Goal: Transaction & Acquisition: Purchase product/service

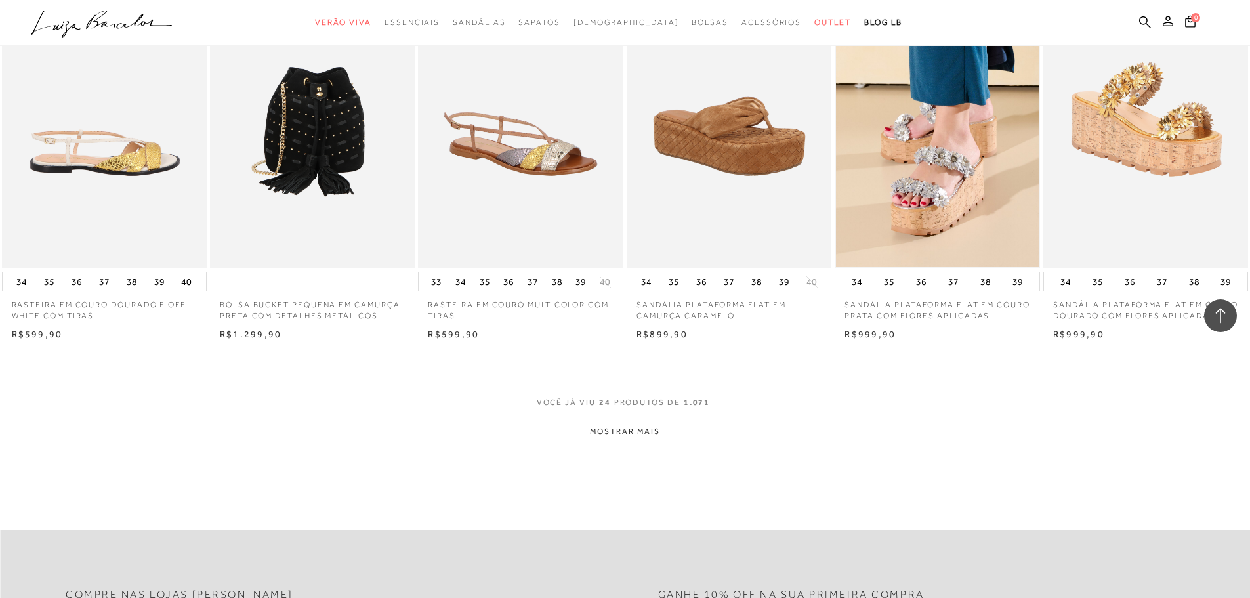
scroll to position [1378, 0]
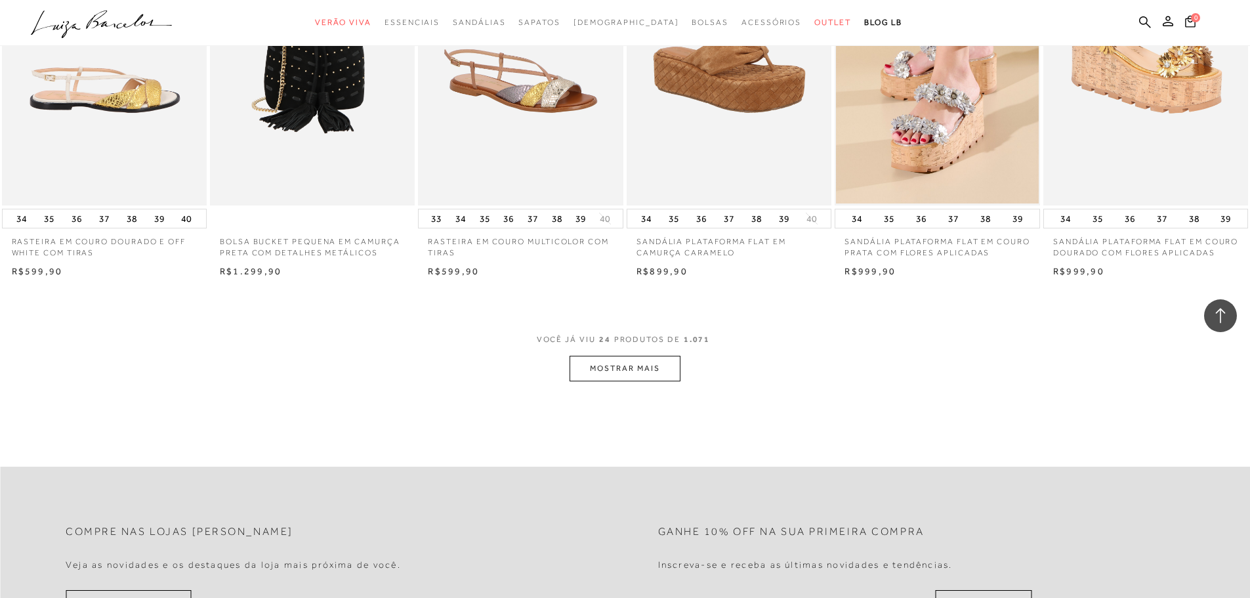
click at [632, 378] on button "MOSTRAR MAIS" at bounding box center [625, 369] width 110 height 26
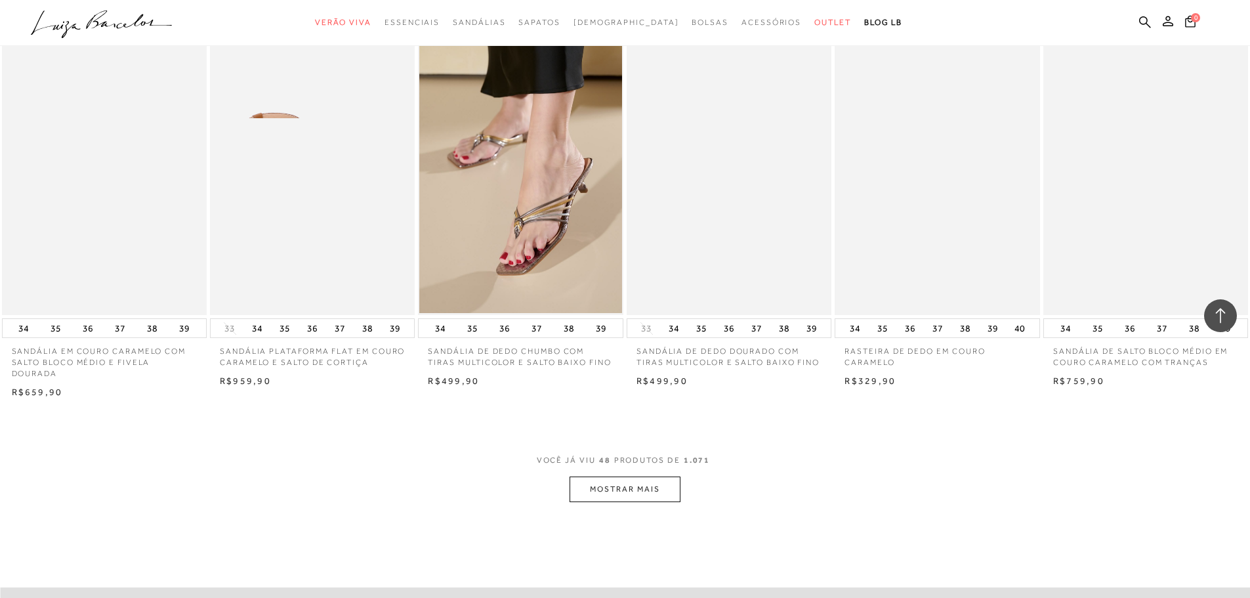
scroll to position [2953, 0]
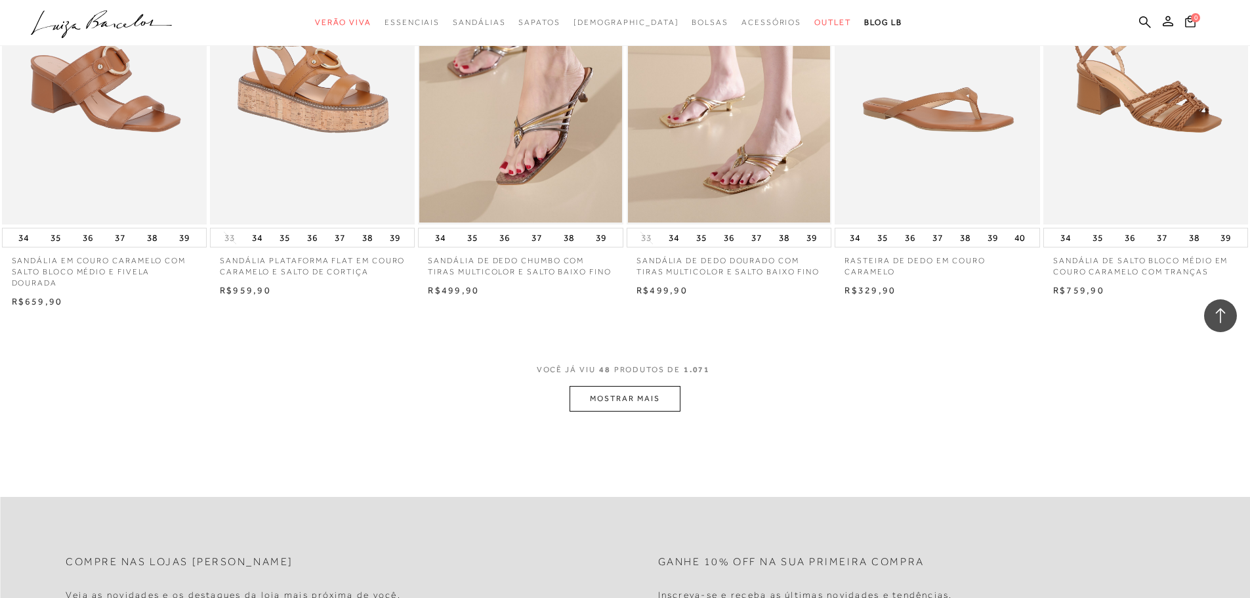
click at [636, 411] on button "MOSTRAR MAIS" at bounding box center [625, 399] width 110 height 26
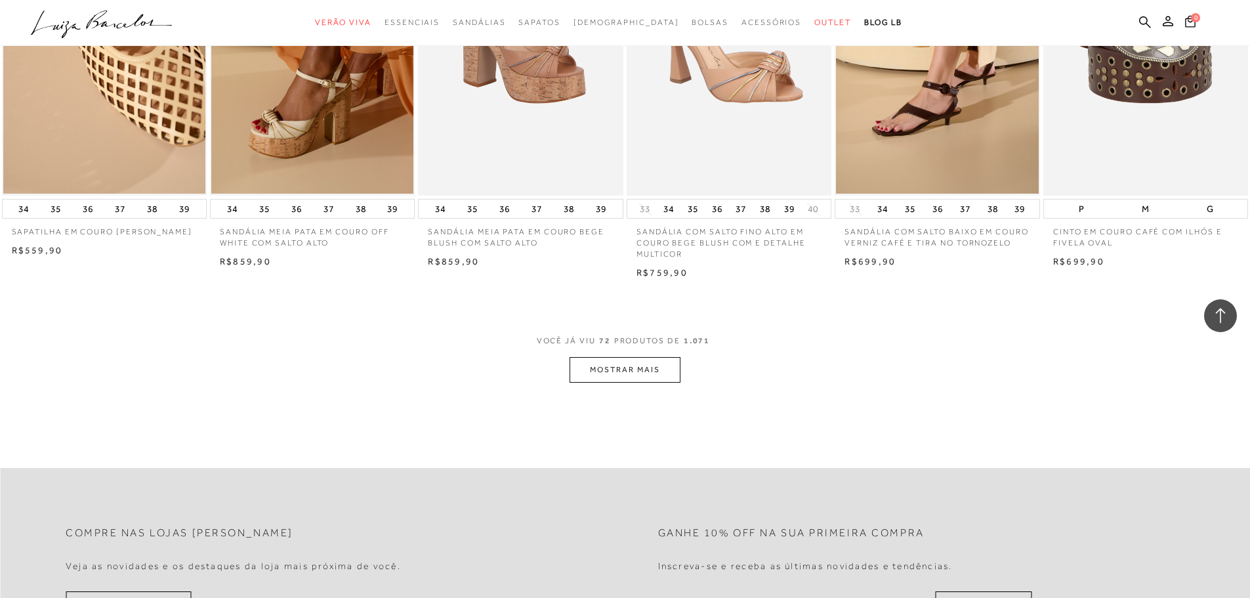
scroll to position [4594, 0]
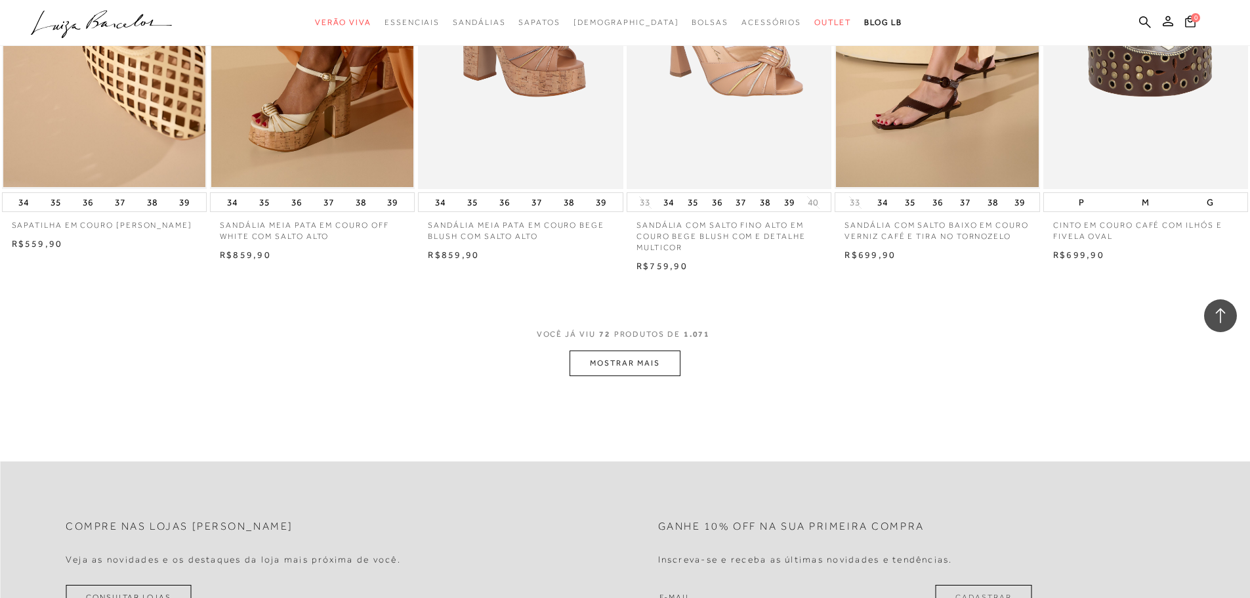
click at [612, 373] on button "MOSTRAR MAIS" at bounding box center [625, 363] width 110 height 26
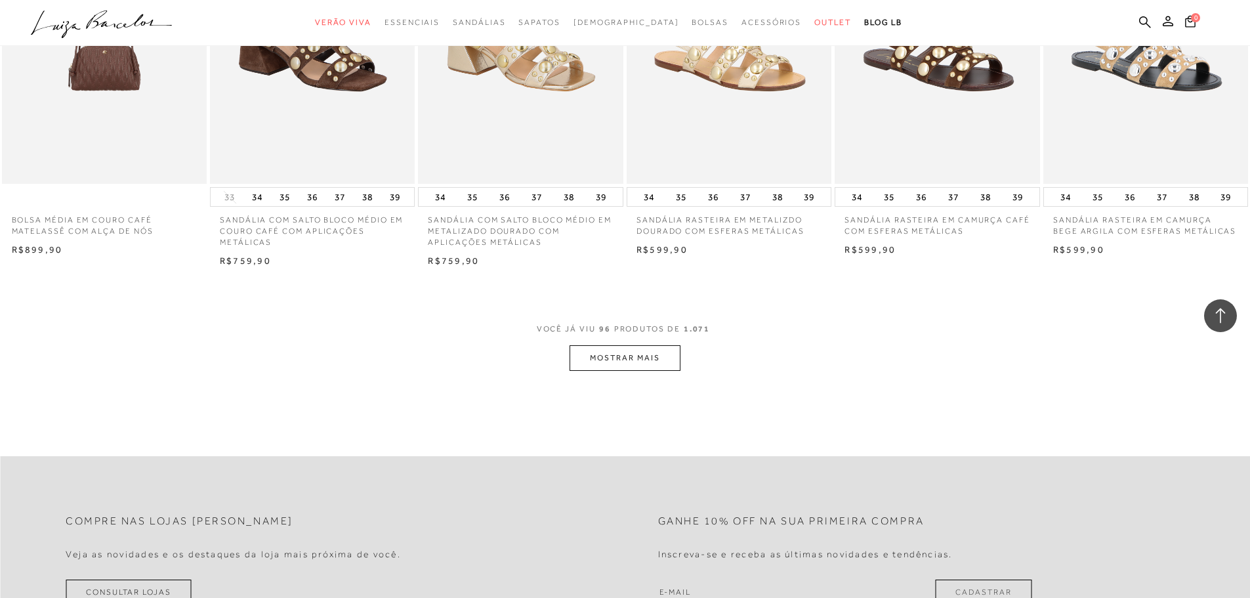
scroll to position [6300, 0]
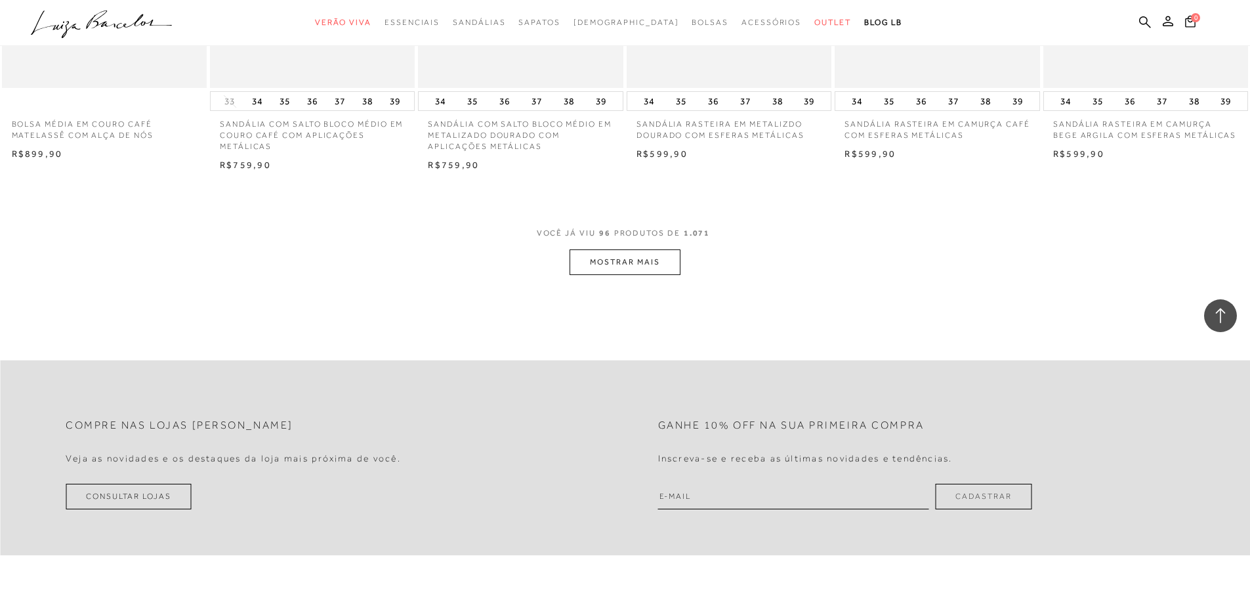
click at [608, 275] on button "MOSTRAR MAIS" at bounding box center [625, 262] width 110 height 26
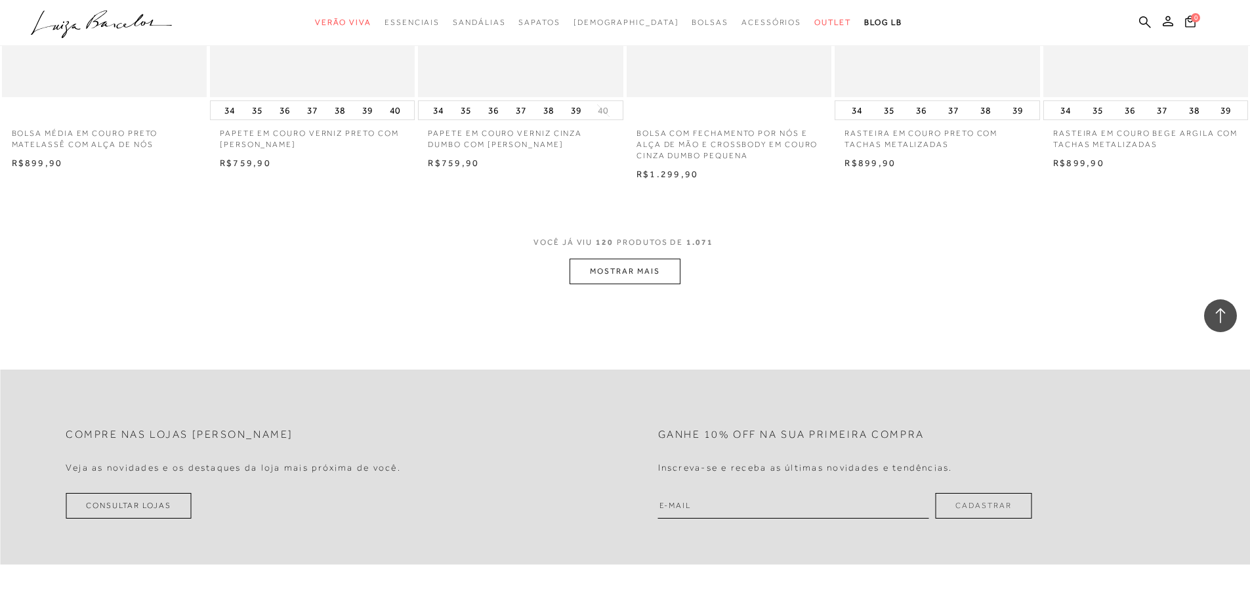
scroll to position [7941, 0]
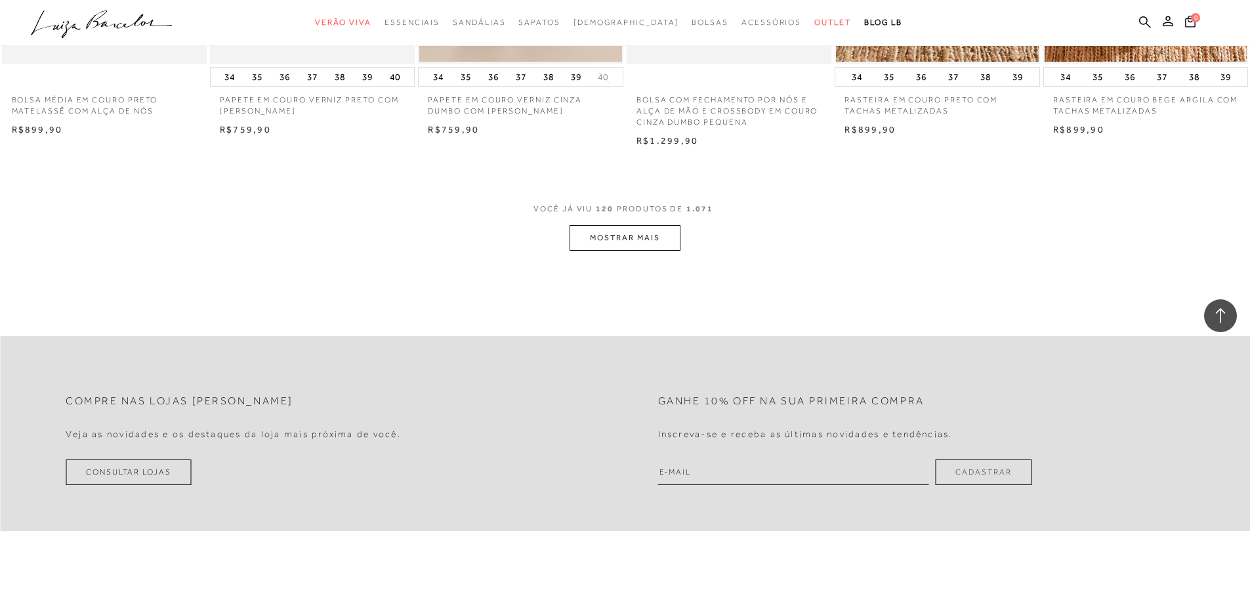
click at [633, 243] on button "MOSTRAR MAIS" at bounding box center [625, 238] width 110 height 26
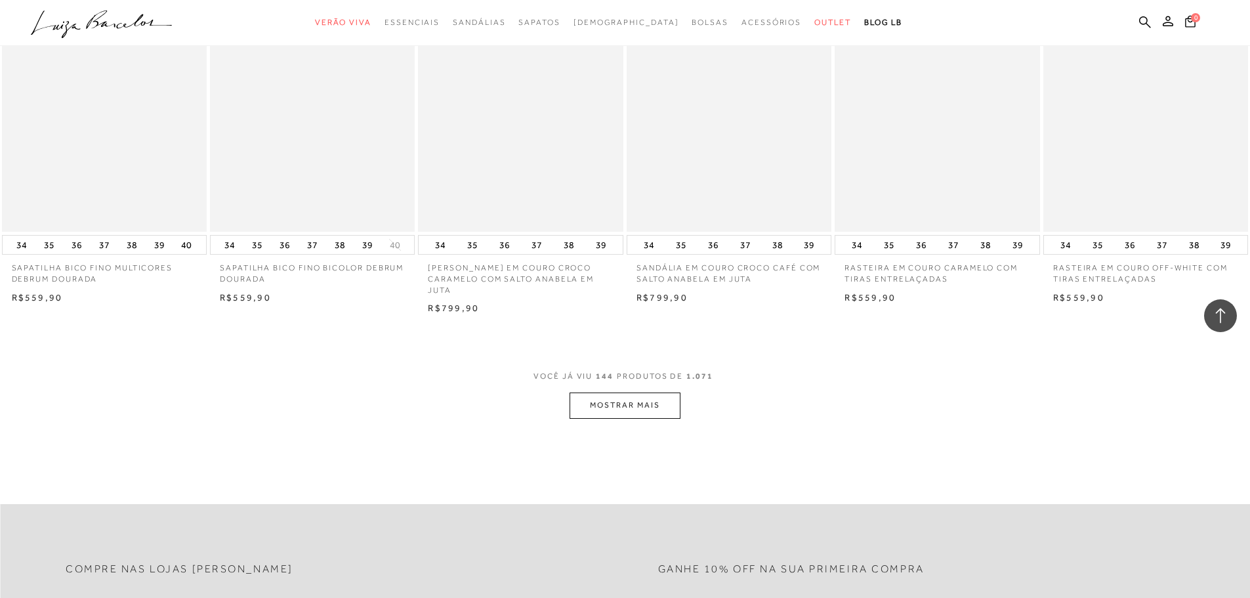
scroll to position [9581, 0]
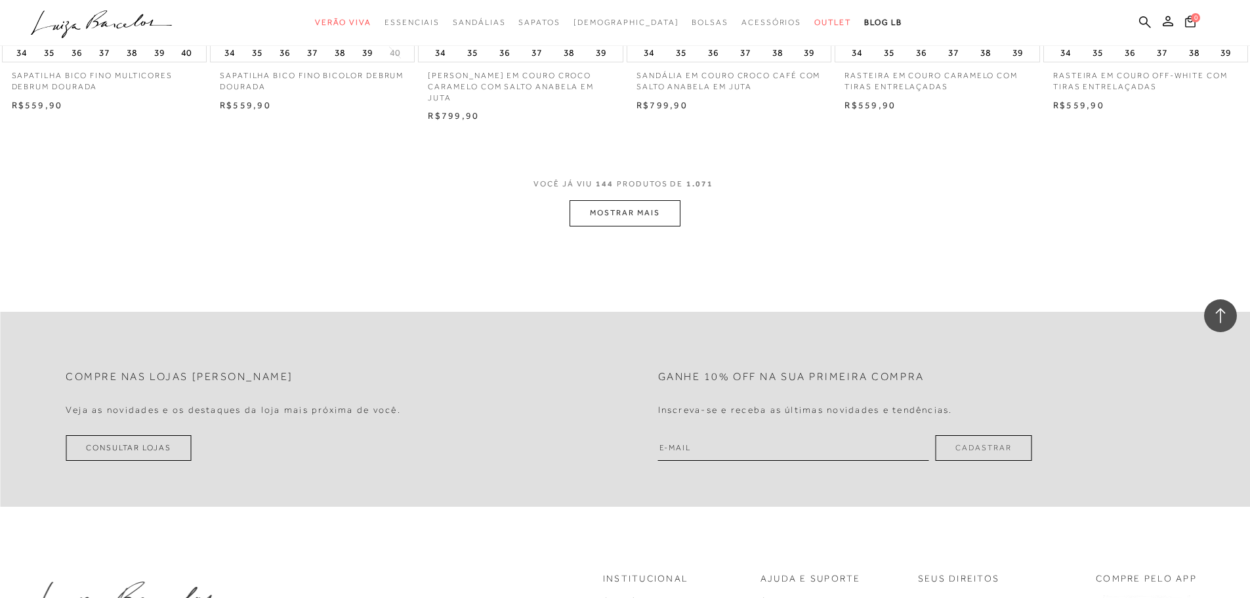
click at [624, 226] on button "MOSTRAR MAIS" at bounding box center [625, 213] width 110 height 26
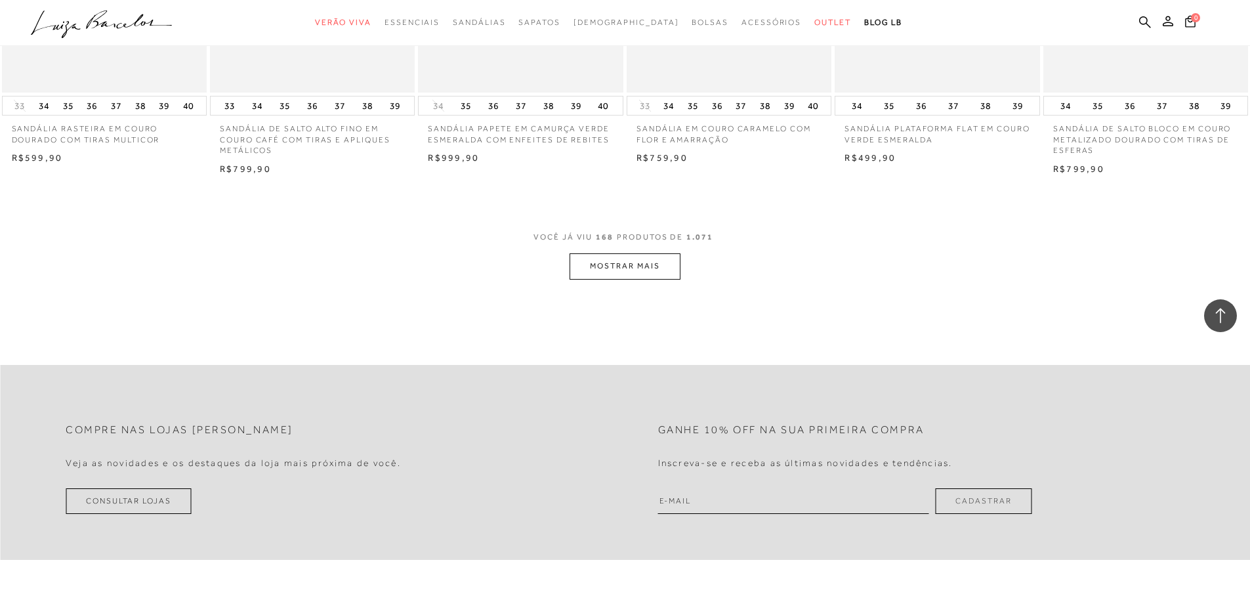
scroll to position [11288, 0]
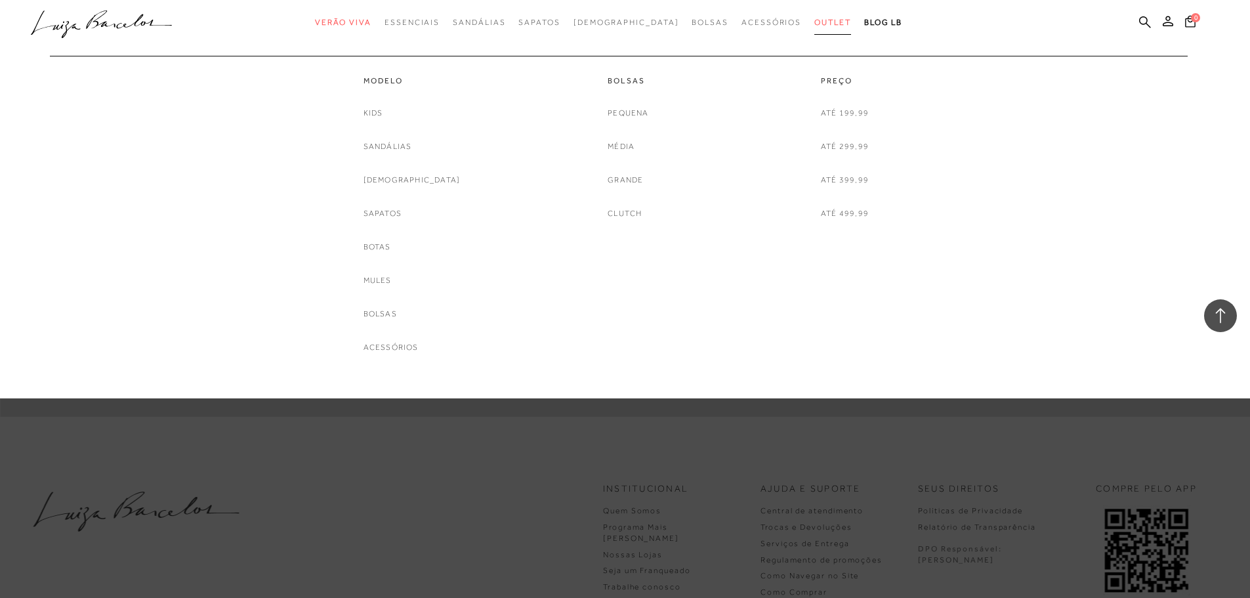
click at [814, 28] on link "Outlet" at bounding box center [832, 23] width 37 height 24
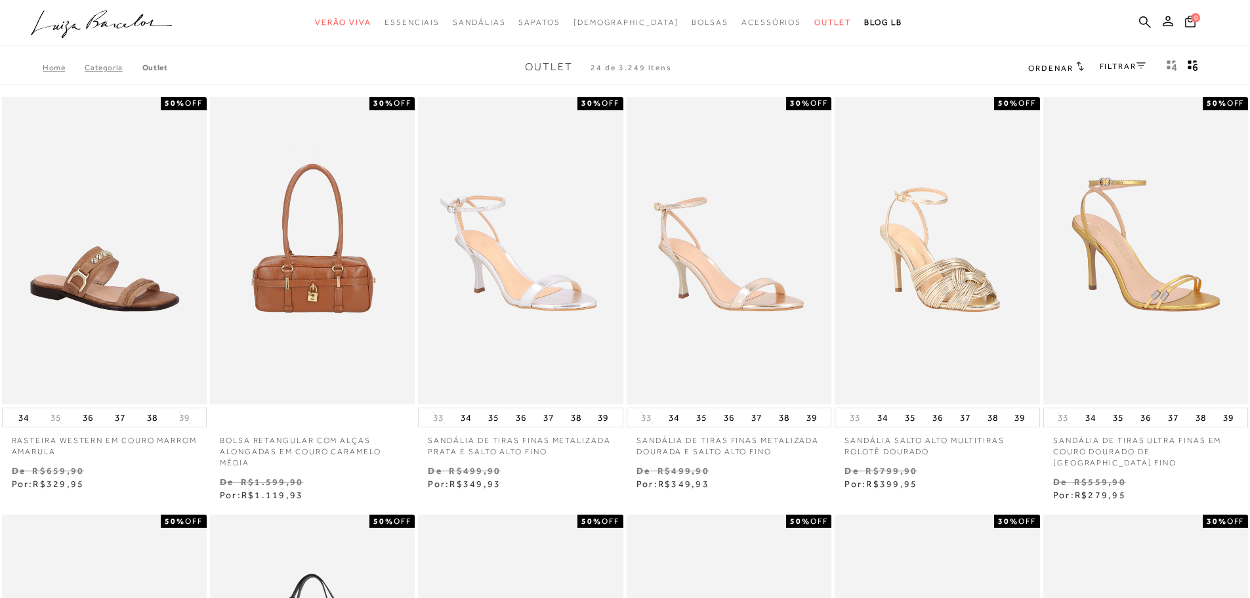
click at [1143, 64] on icon at bounding box center [1141, 65] width 9 height 7
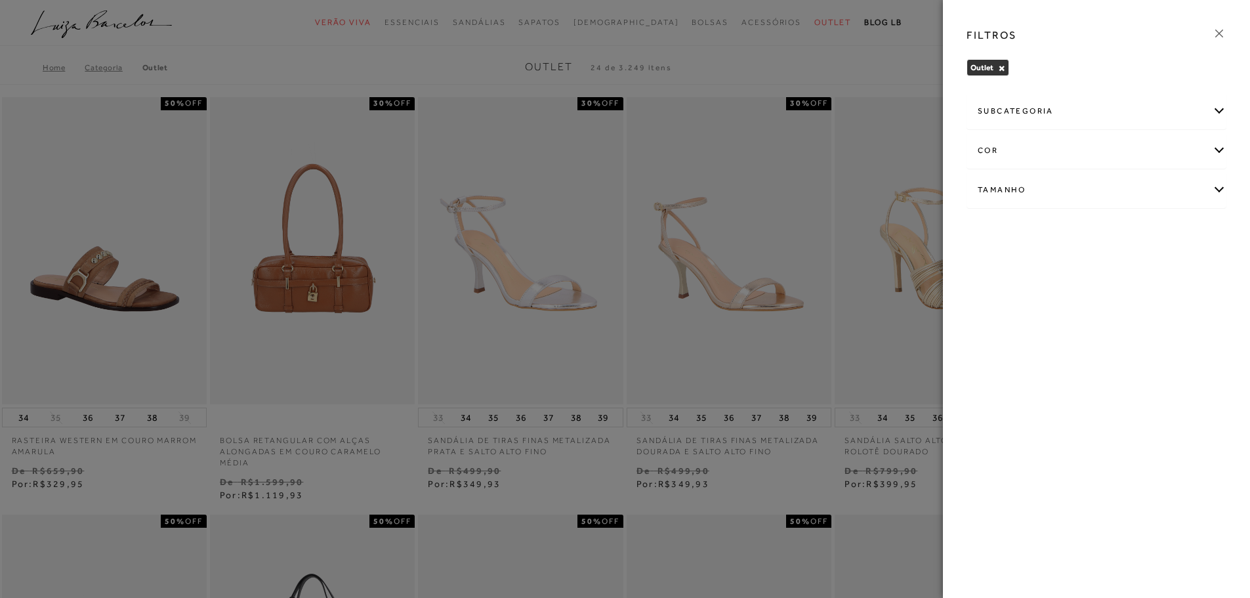
click at [1216, 190] on div "Tamanho" at bounding box center [1096, 190] width 259 height 35
click at [1198, 268] on label "35" at bounding box center [1189, 267] width 30 height 28
click at [1185, 268] on input "35" at bounding box center [1177, 269] width 13 height 13
checkbox input "true"
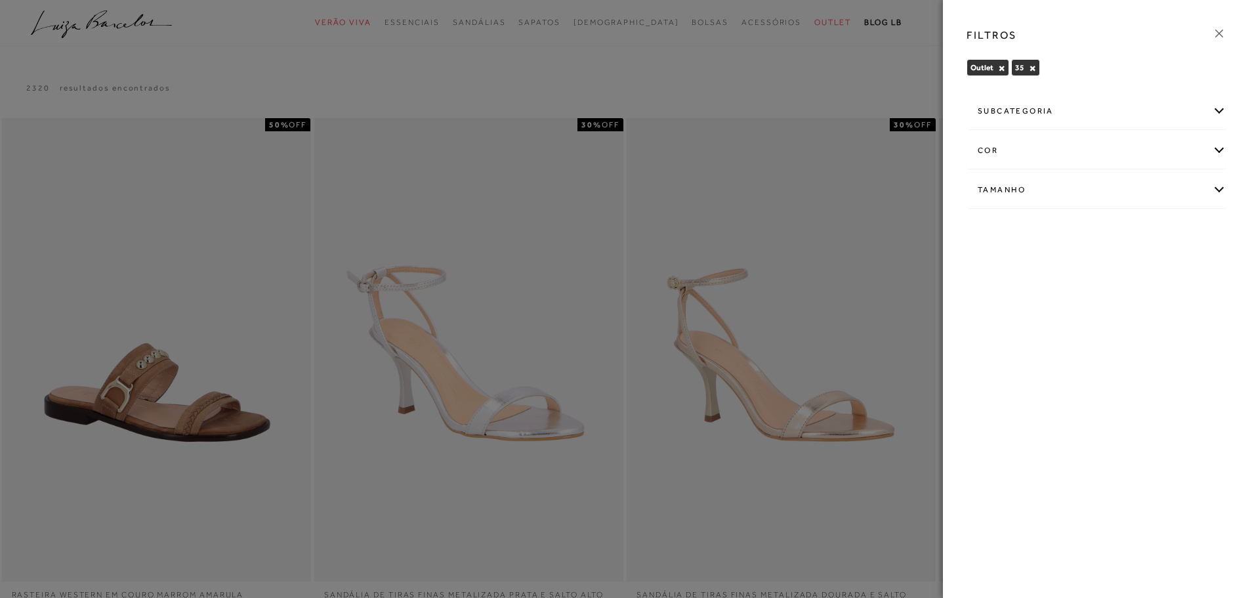
click at [1219, 190] on div "Tamanho" at bounding box center [1096, 190] width 259 height 35
click at [1047, 305] on span "36" at bounding box center [1037, 302] width 19 height 10
click at [1038, 305] on input "36" at bounding box center [1030, 303] width 13 height 13
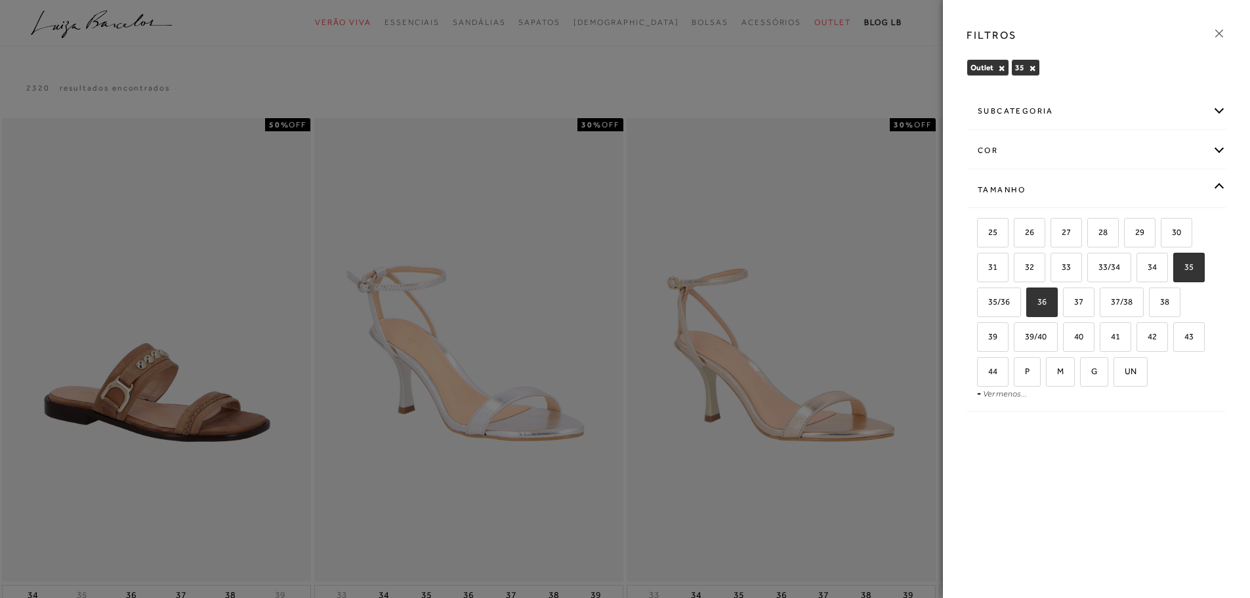
checkbox input "true"
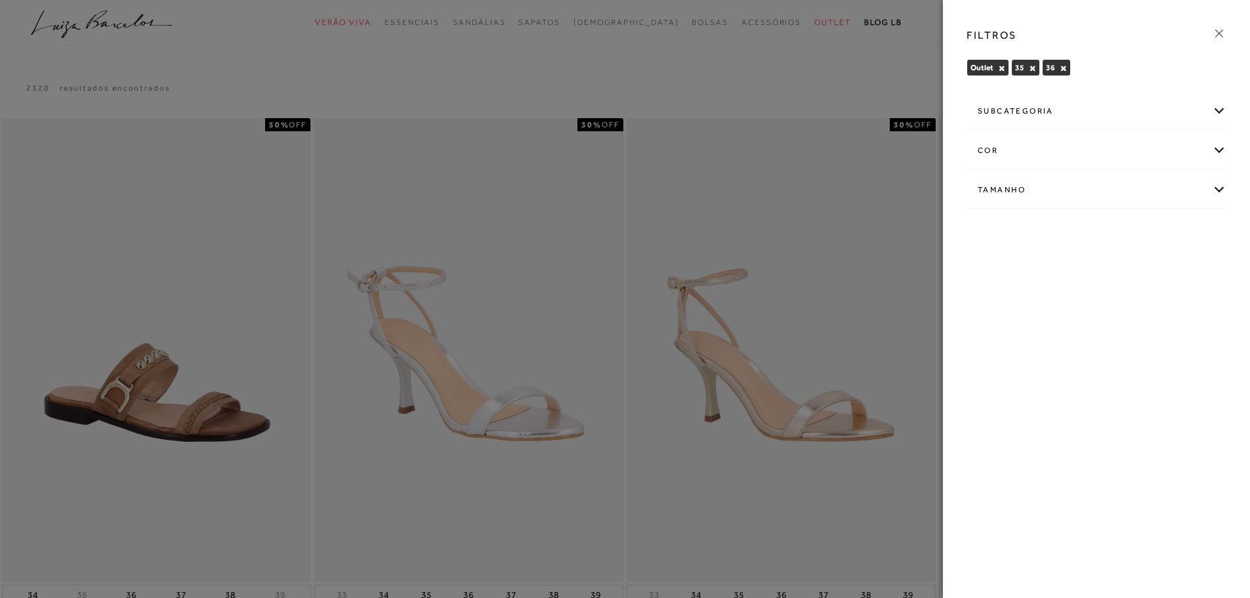
click at [1220, 37] on icon at bounding box center [1219, 33] width 14 height 14
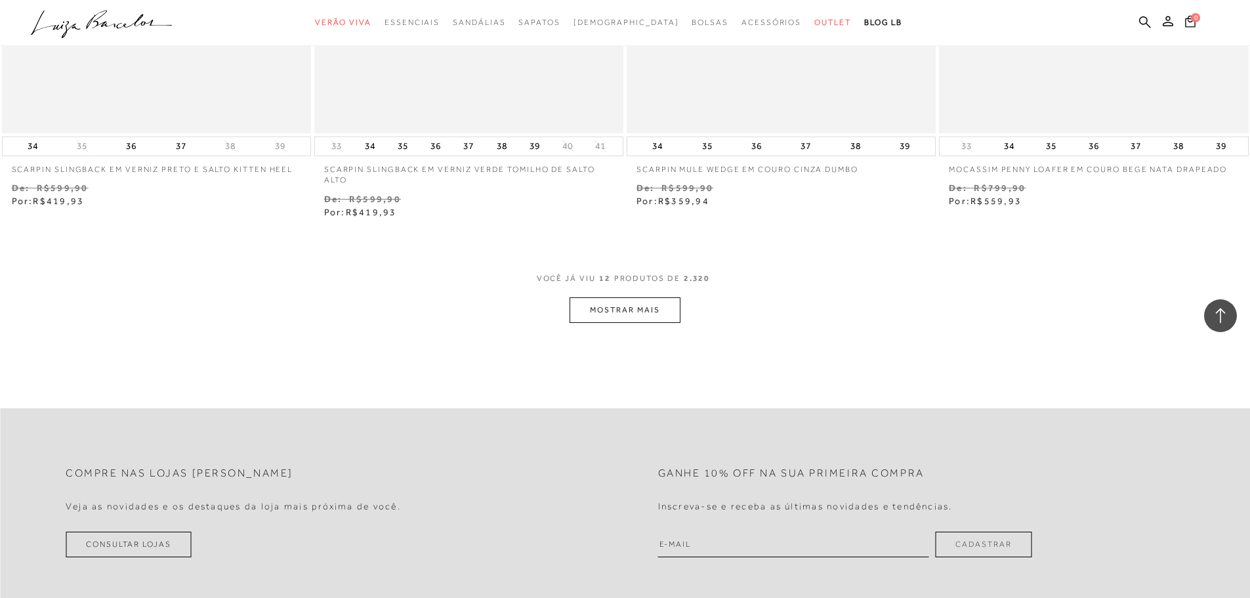
scroll to position [1772, 0]
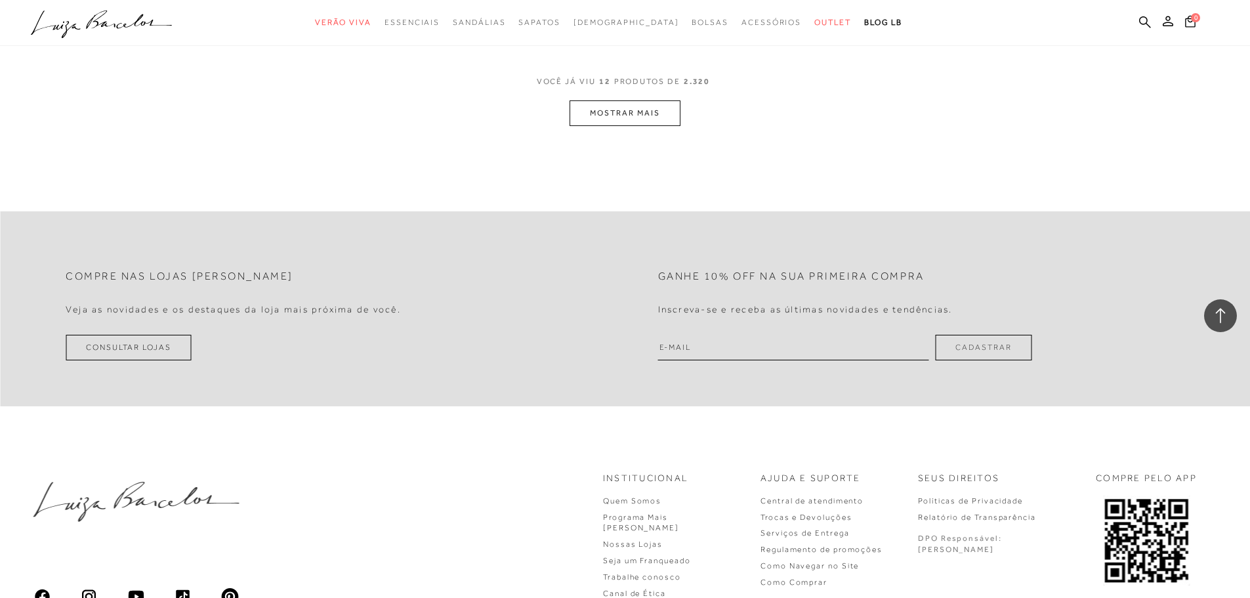
click at [614, 120] on button "MOSTRAR MAIS" at bounding box center [625, 113] width 110 height 26
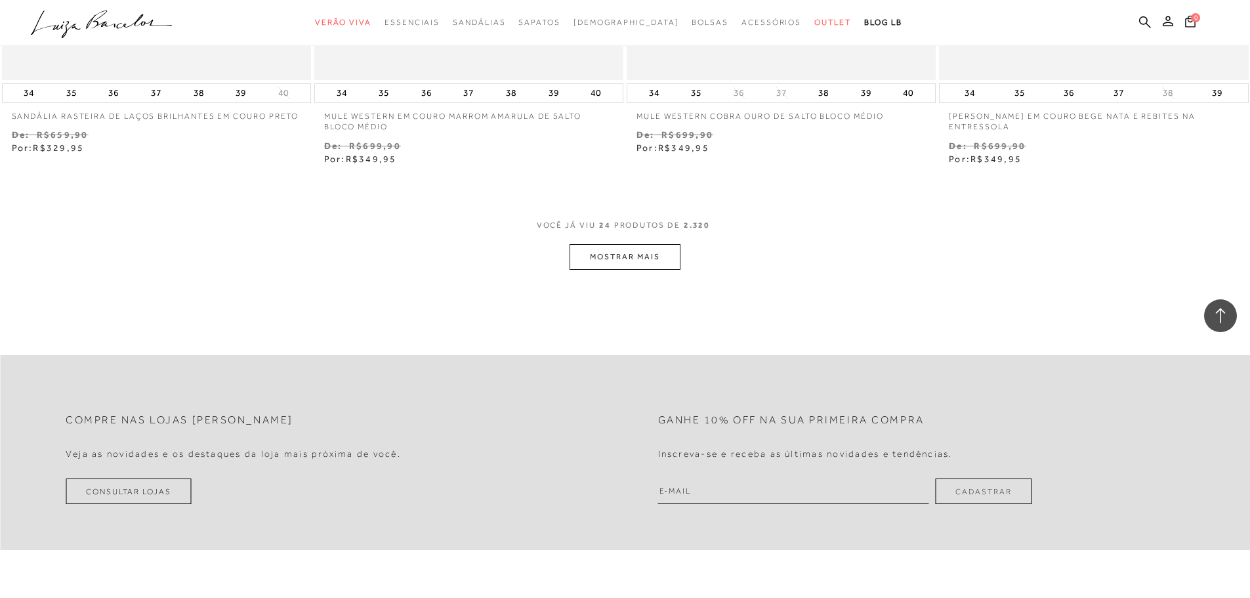
scroll to position [3413, 0]
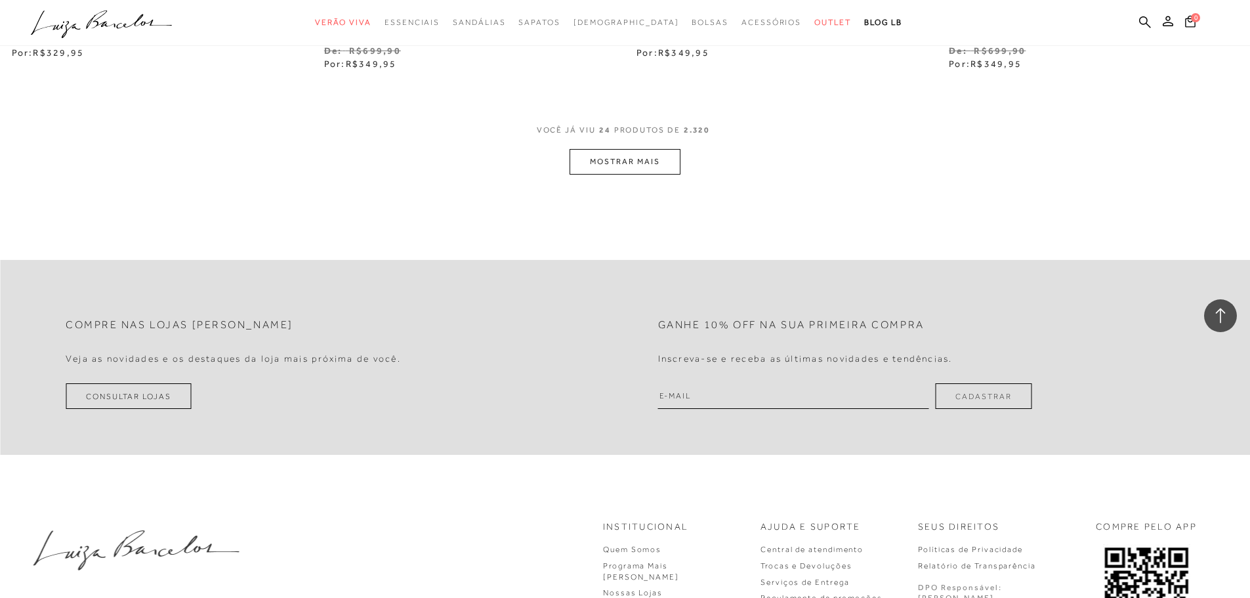
click at [617, 154] on button "MOSTRAR MAIS" at bounding box center [625, 162] width 110 height 26
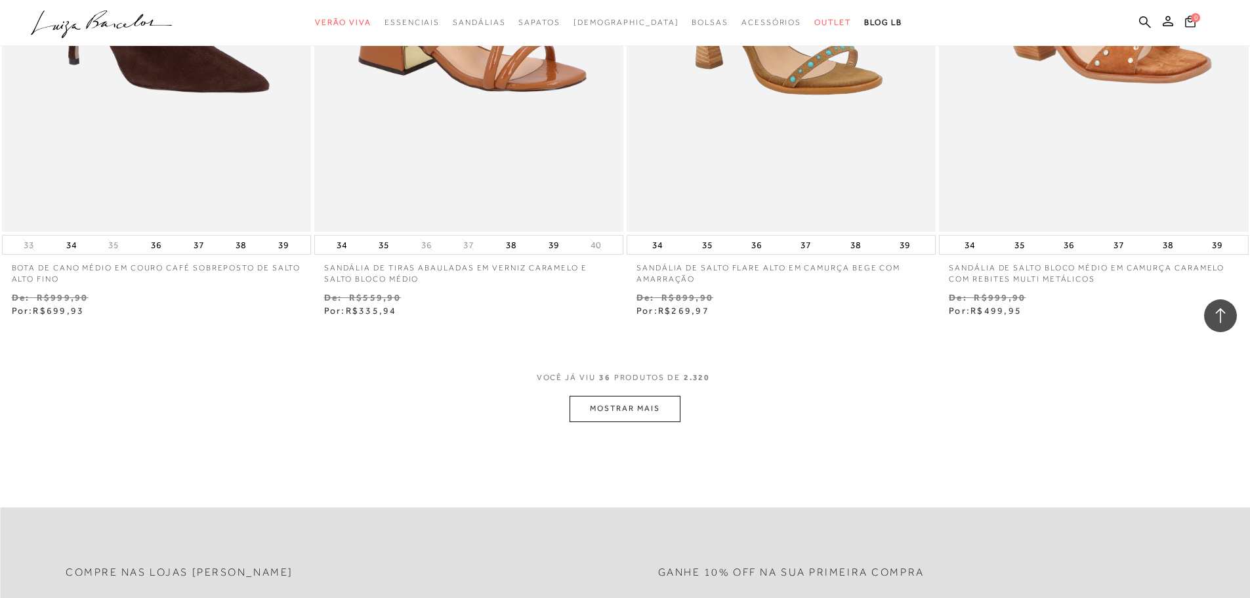
scroll to position [4856, 0]
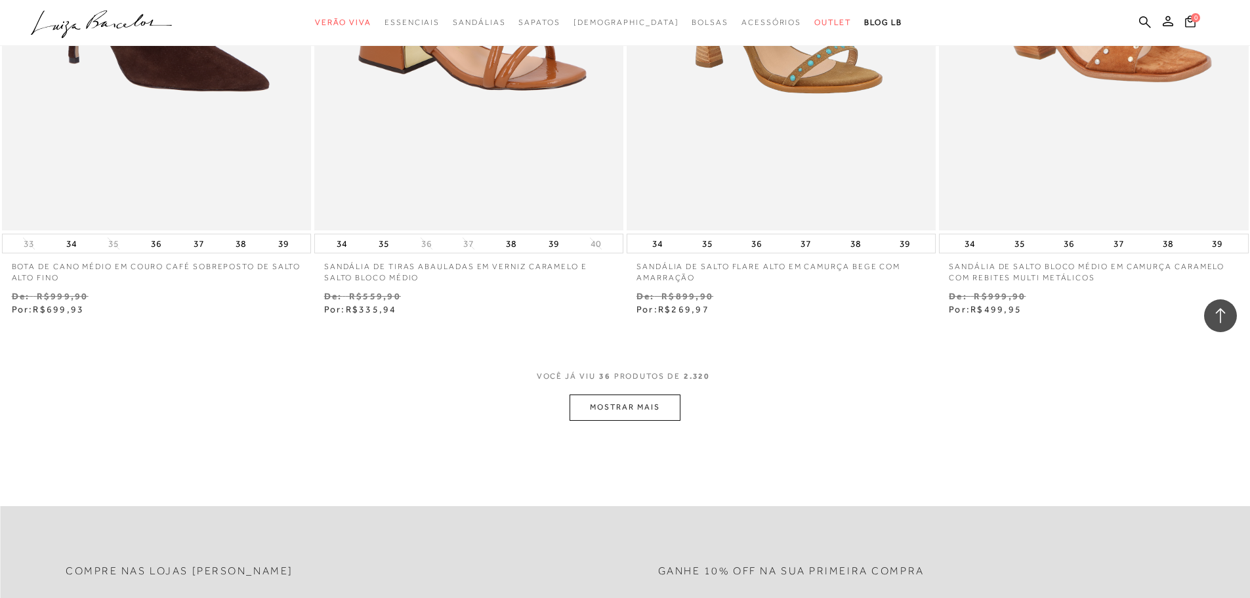
click at [616, 404] on button "MOSTRAR MAIS" at bounding box center [625, 407] width 110 height 26
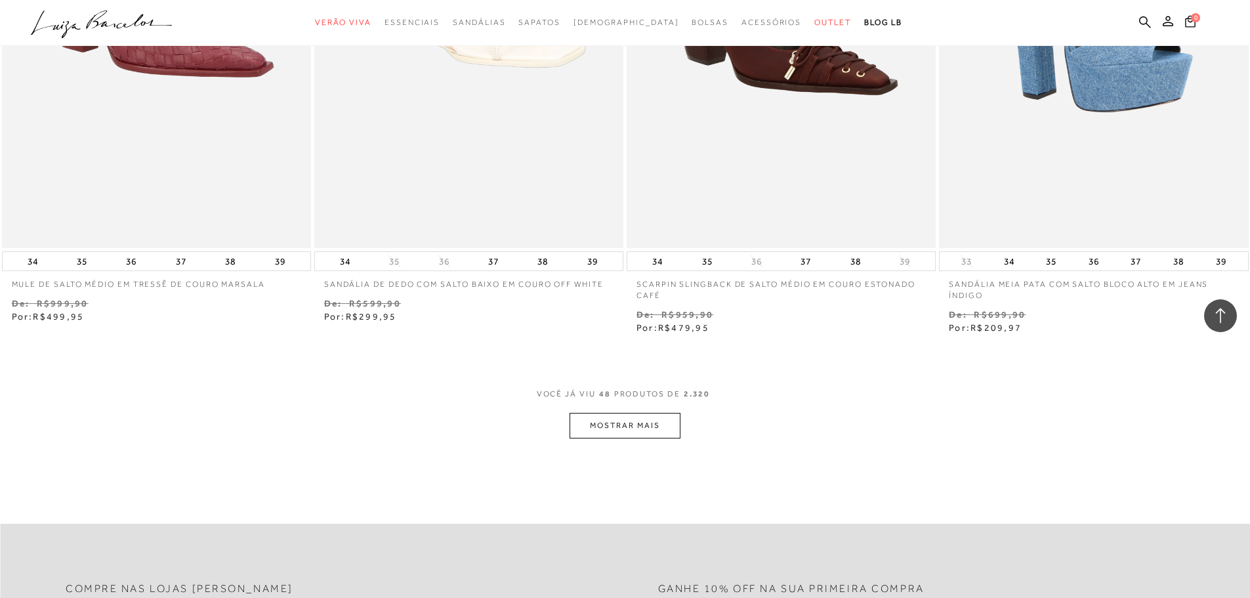
scroll to position [6628, 0]
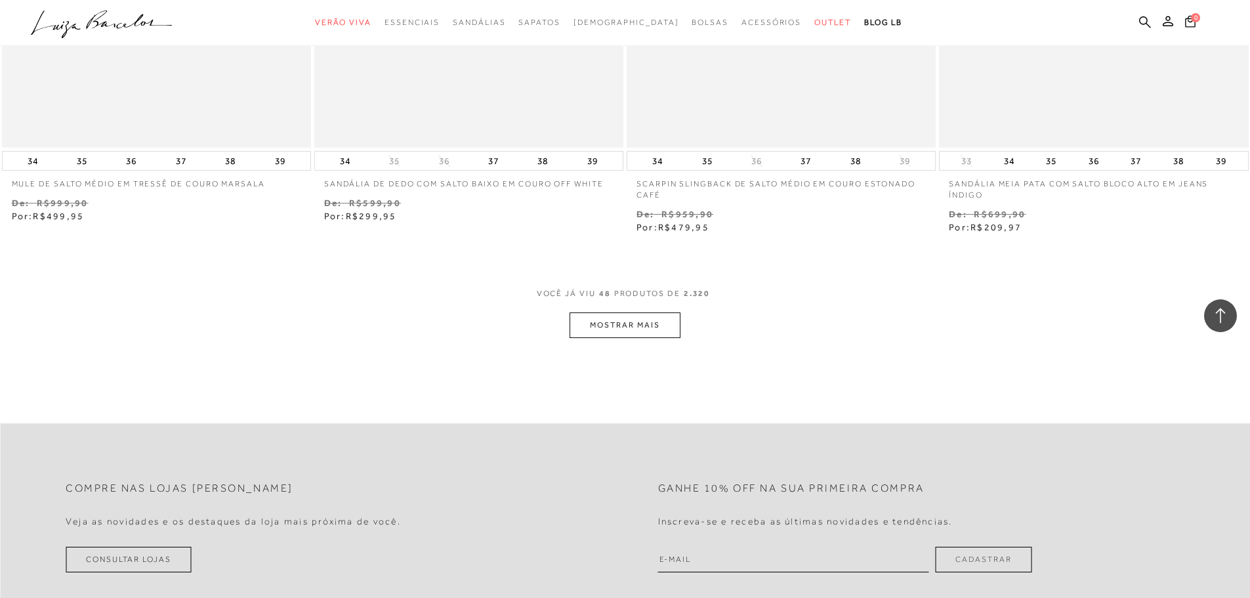
click at [623, 325] on button "MOSTRAR MAIS" at bounding box center [625, 325] width 110 height 26
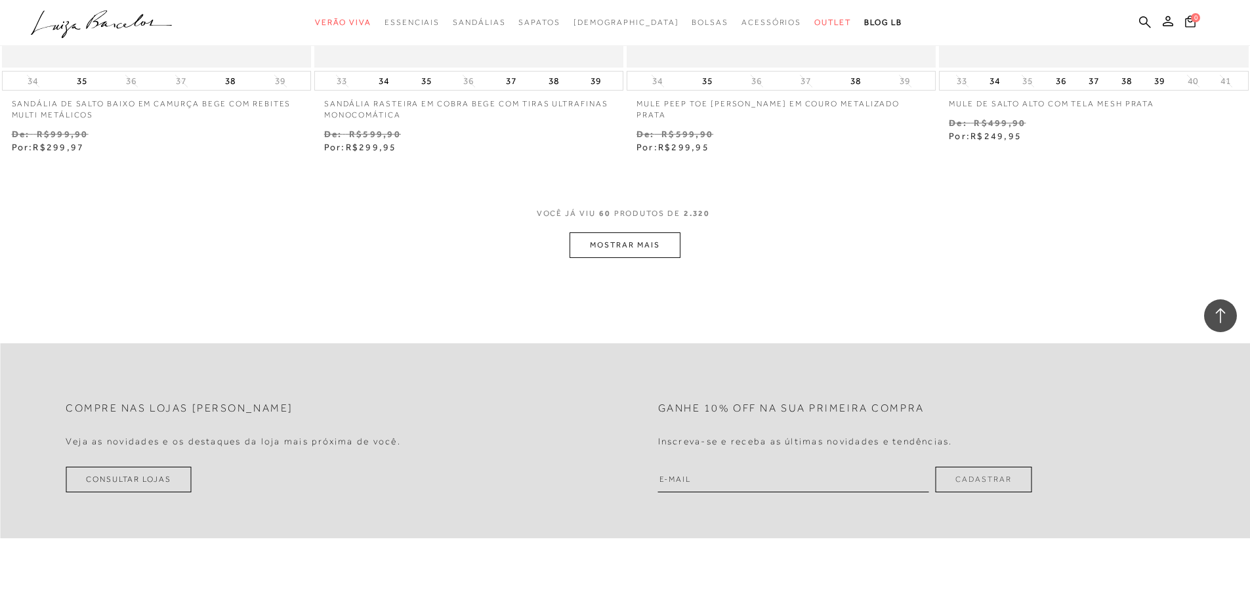
scroll to position [8400, 0]
click at [633, 235] on button "MOSTRAR MAIS" at bounding box center [625, 243] width 110 height 26
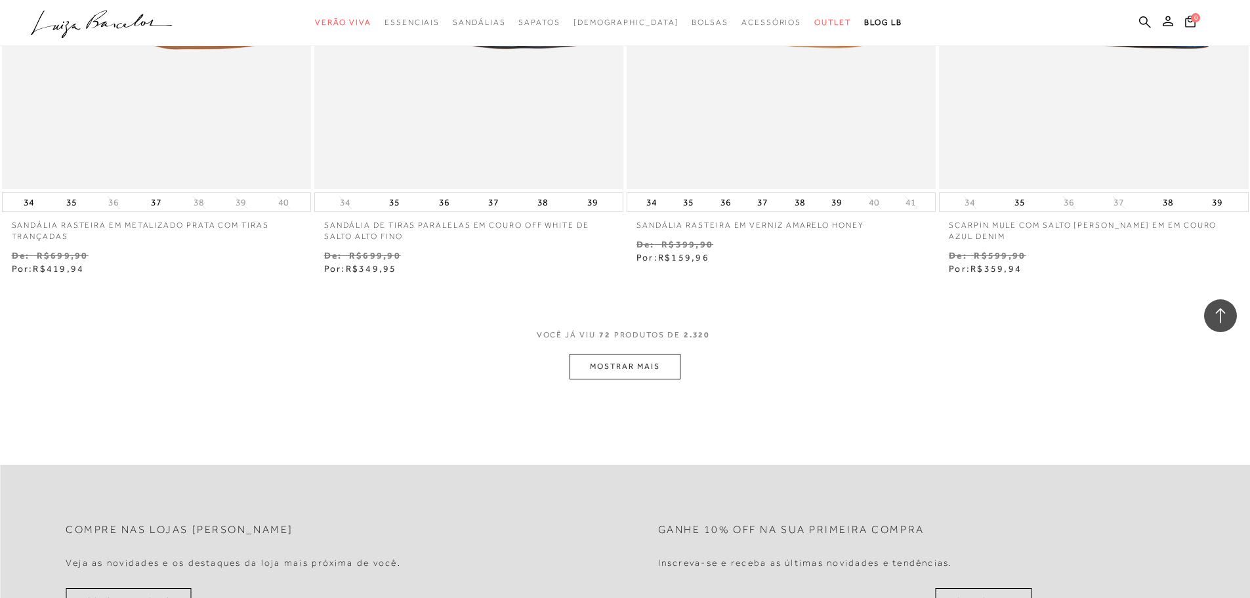
scroll to position [9975, 0]
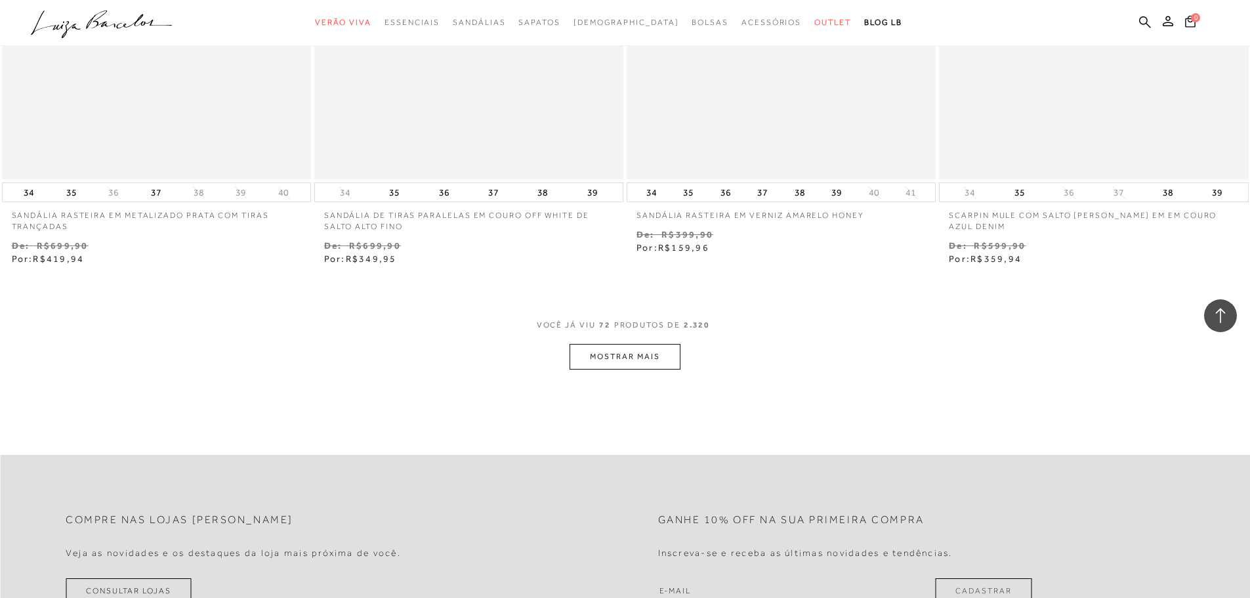
click at [627, 355] on button "MOSTRAR MAIS" at bounding box center [625, 357] width 110 height 26
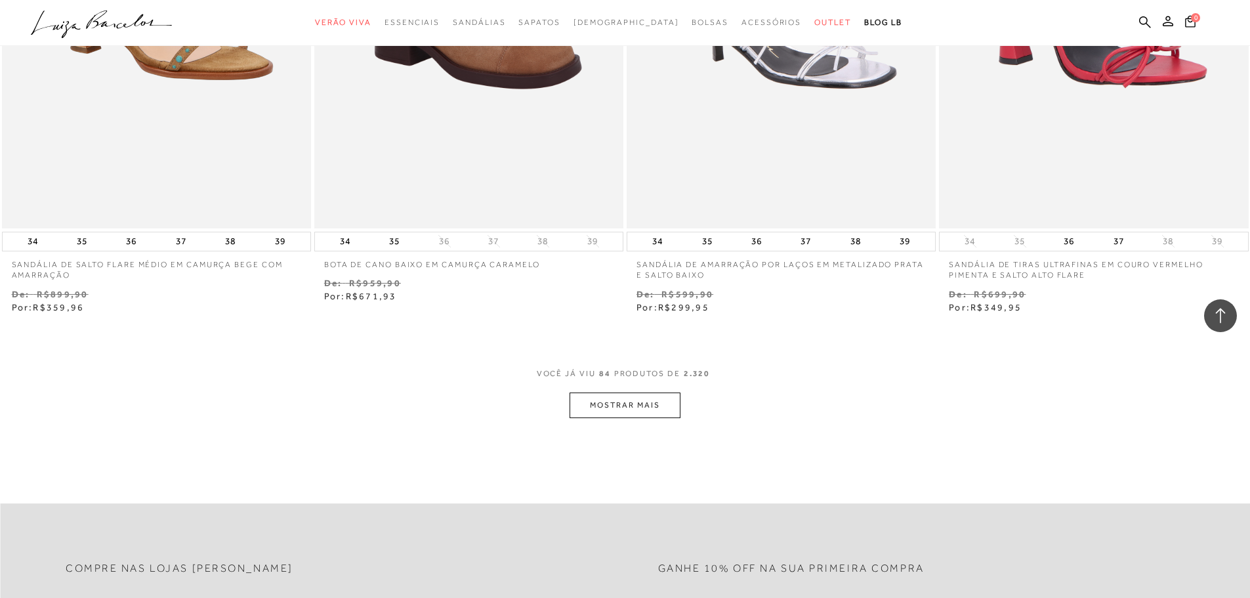
scroll to position [11813, 0]
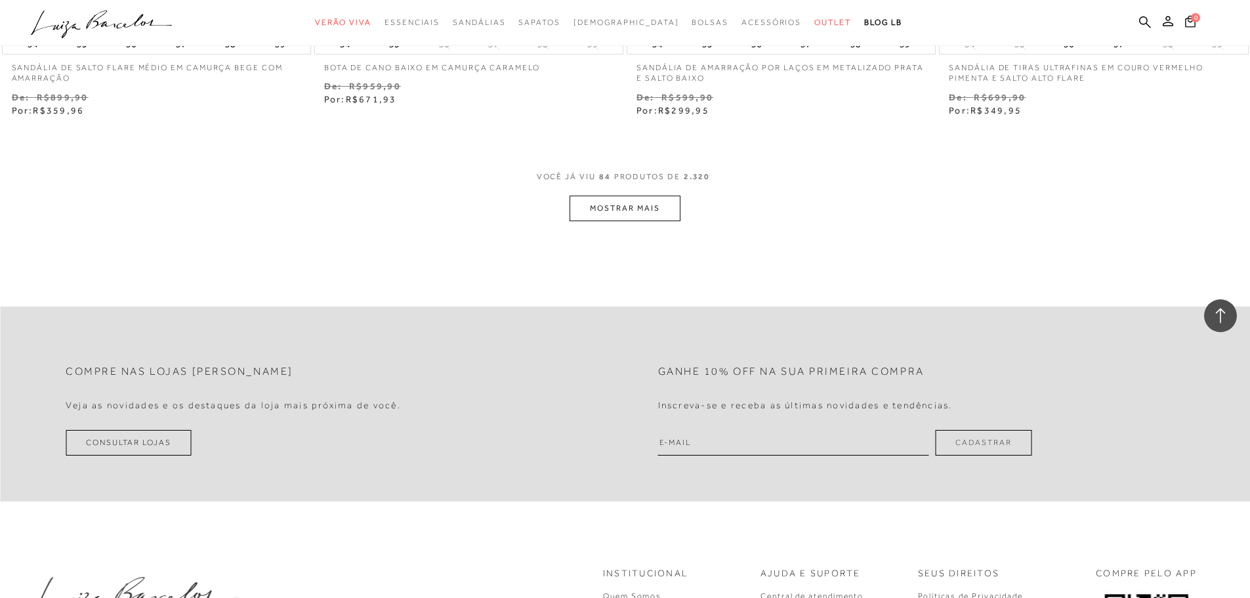
click at [633, 200] on button "MOSTRAR MAIS" at bounding box center [625, 209] width 110 height 26
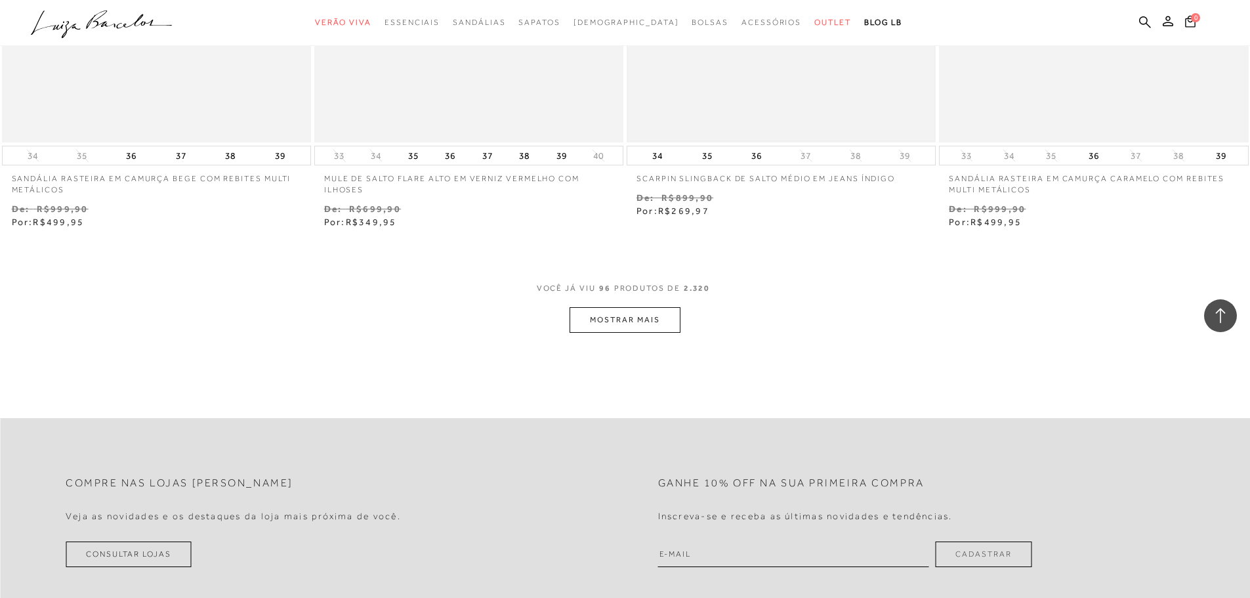
scroll to position [13519, 0]
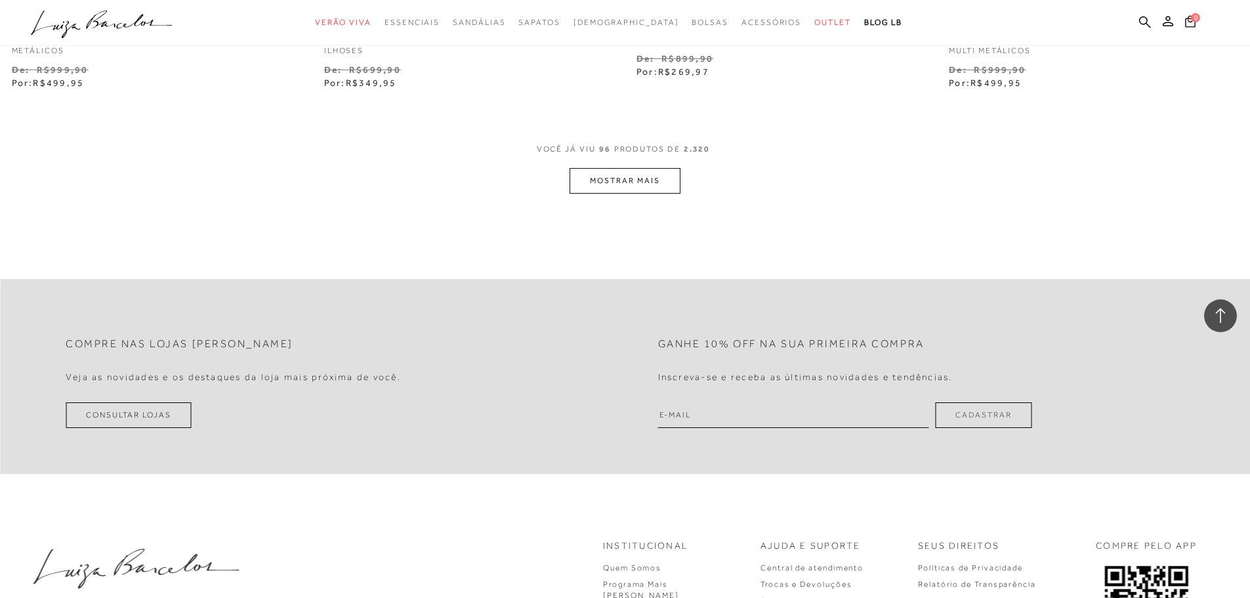
click at [629, 175] on button "MOSTRAR MAIS" at bounding box center [625, 181] width 110 height 26
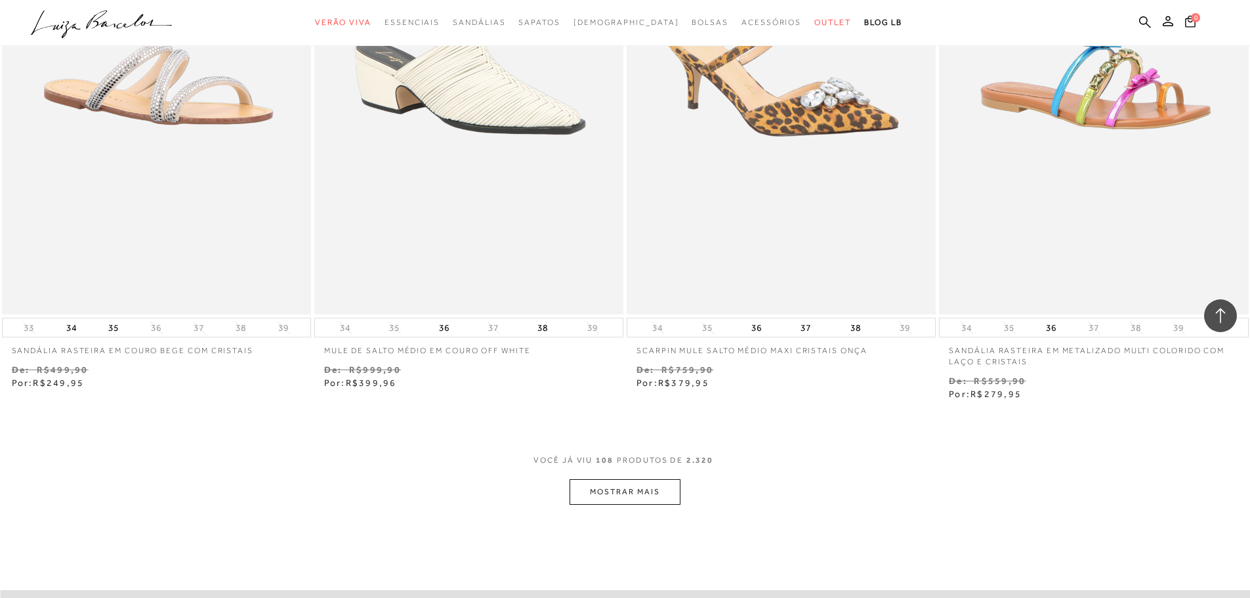
scroll to position [15225, 0]
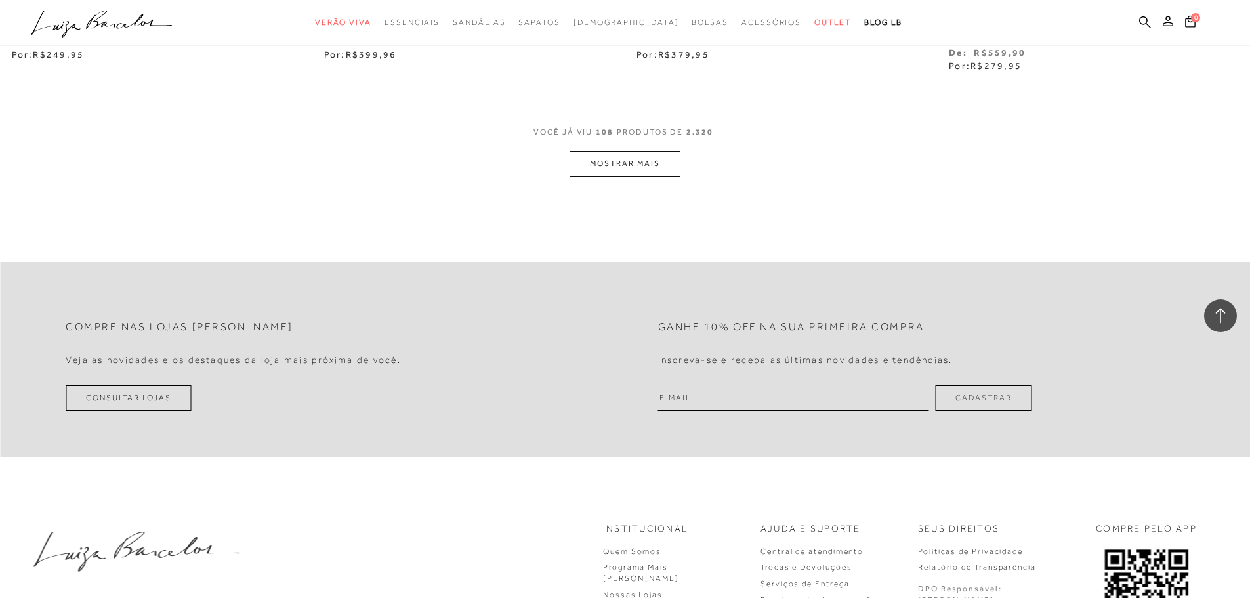
click at [619, 171] on button "MOSTRAR MAIS" at bounding box center [625, 164] width 110 height 26
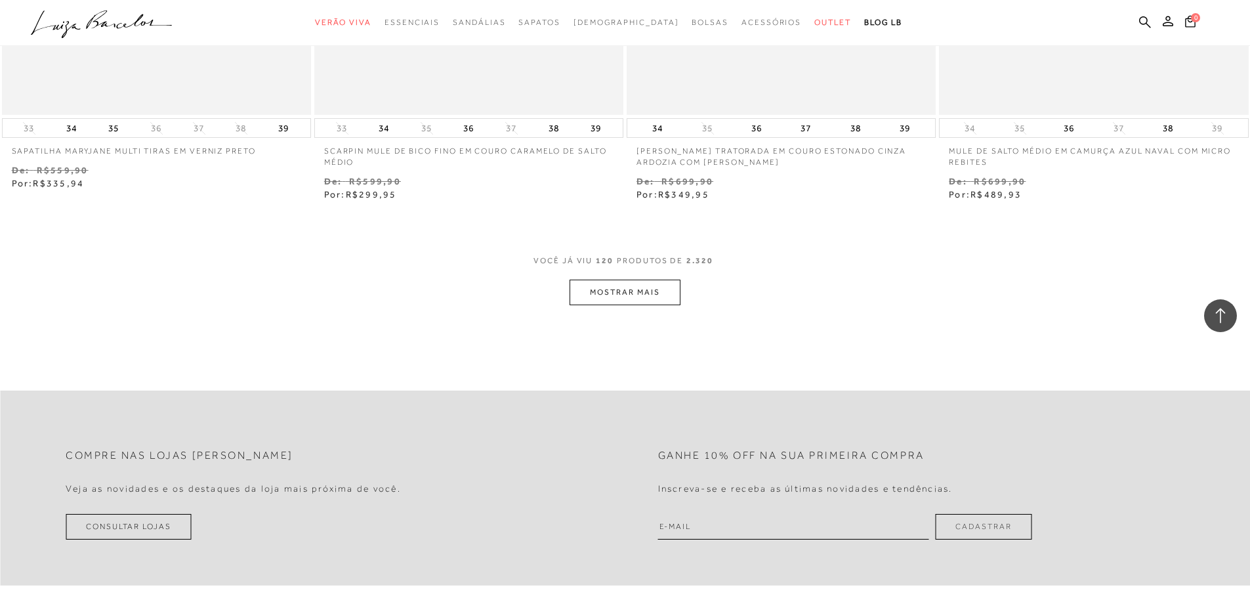
scroll to position [16932, 0]
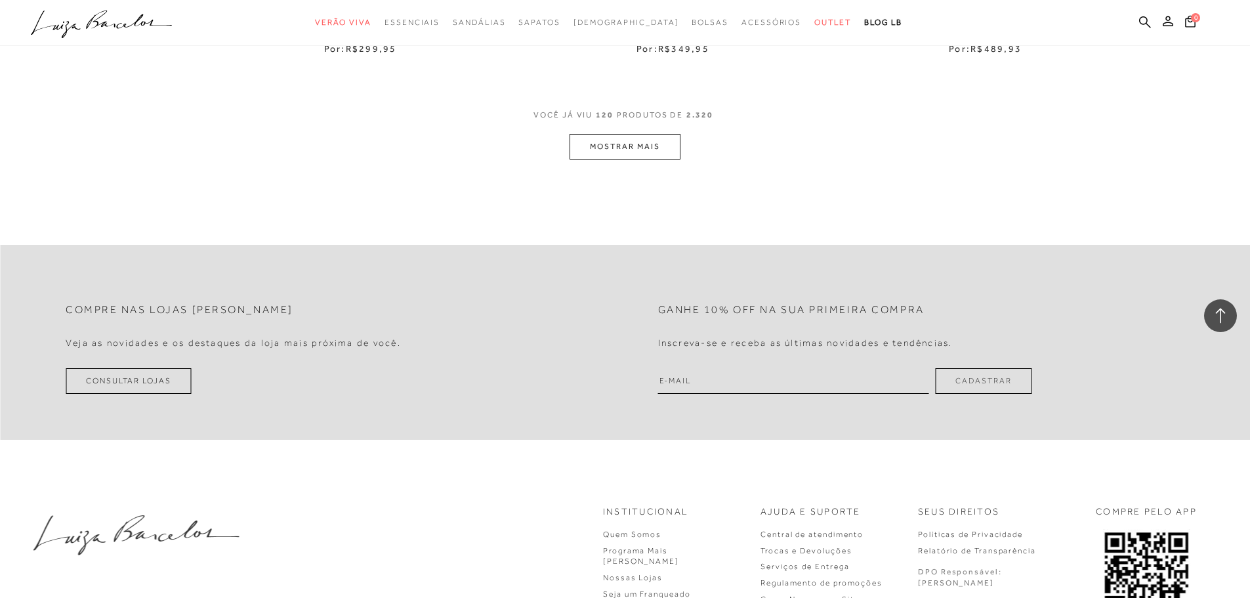
click at [621, 147] on button "MOSTRAR MAIS" at bounding box center [625, 147] width 110 height 26
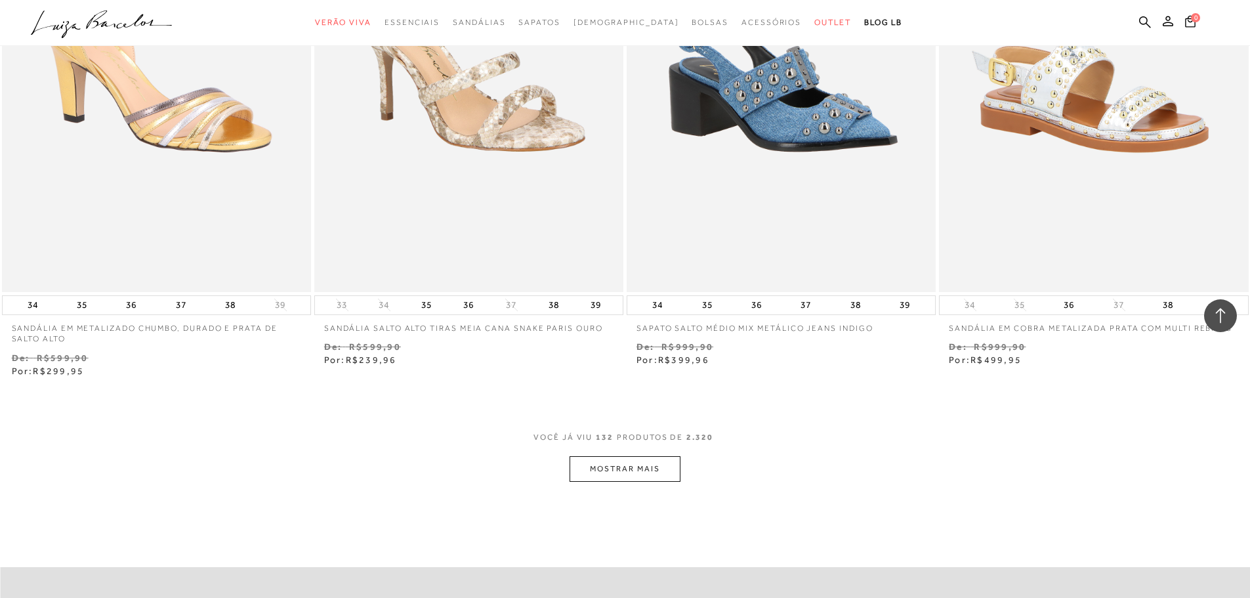
scroll to position [18441, 0]
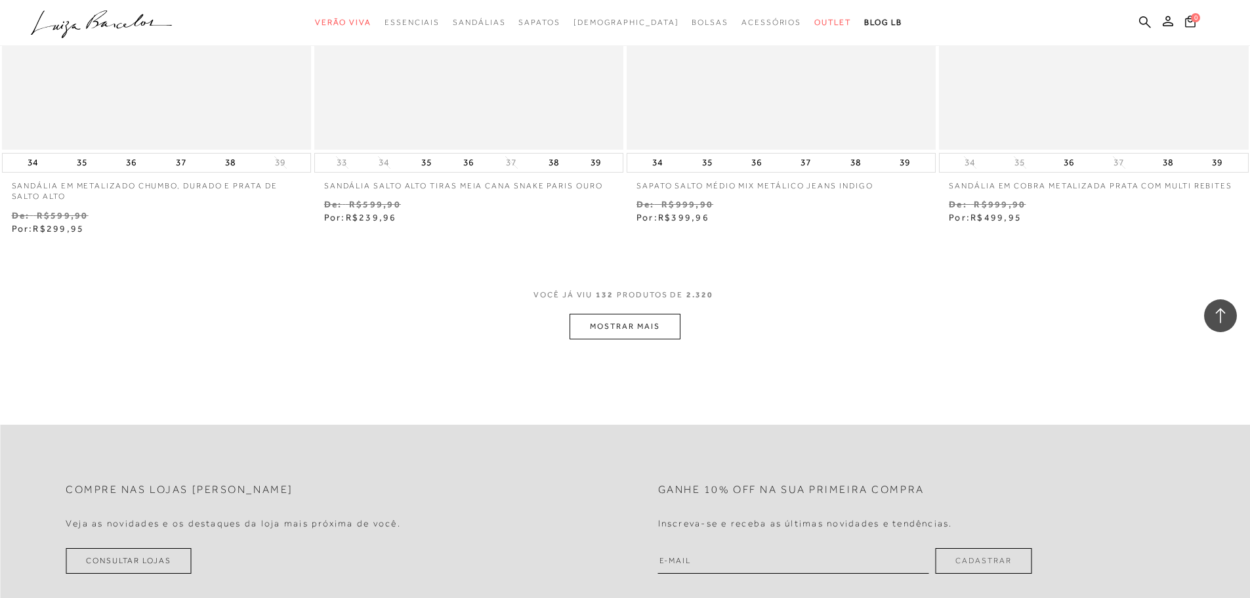
click at [618, 325] on button "MOSTRAR MAIS" at bounding box center [625, 327] width 110 height 26
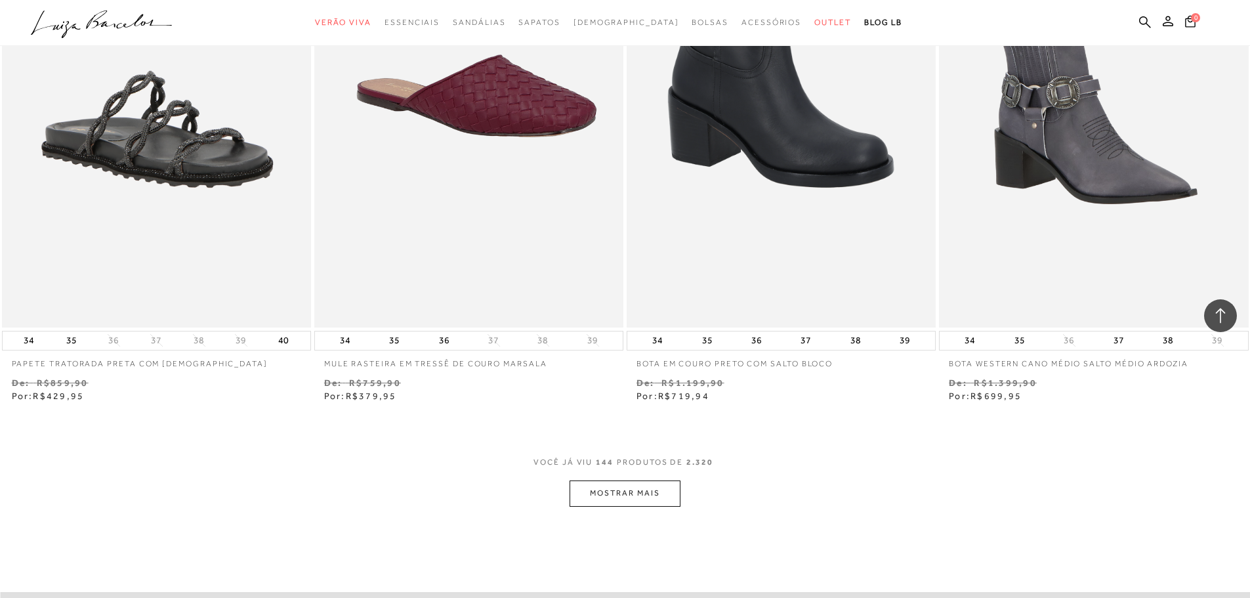
scroll to position [20147, 0]
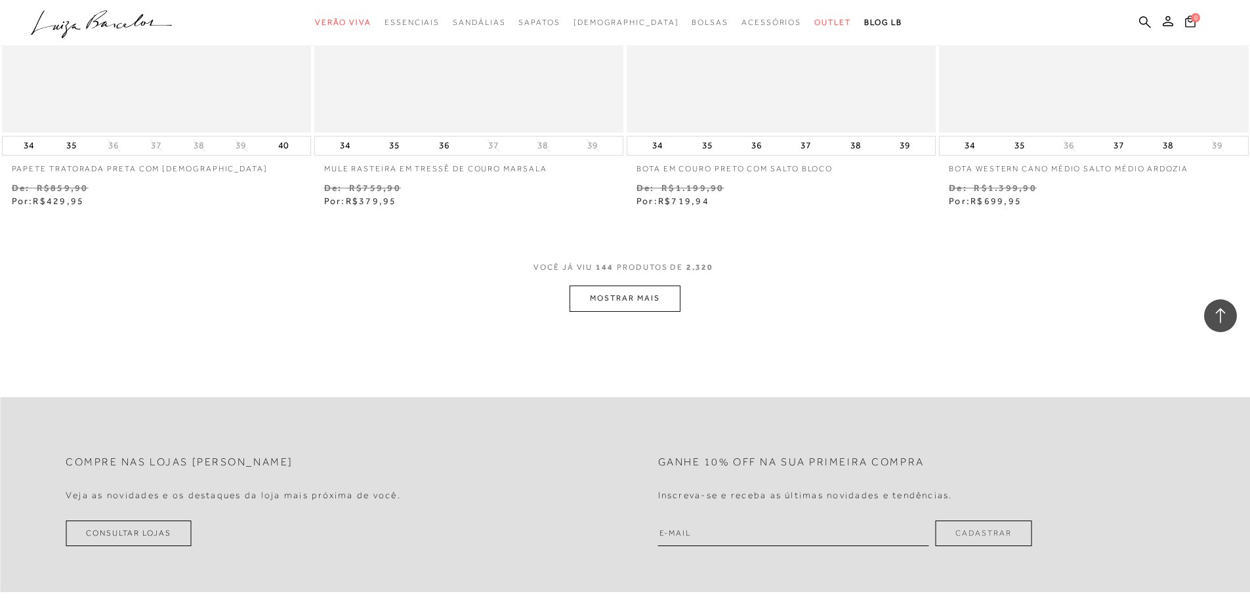
click at [616, 295] on button "MOSTRAR MAIS" at bounding box center [625, 298] width 110 height 26
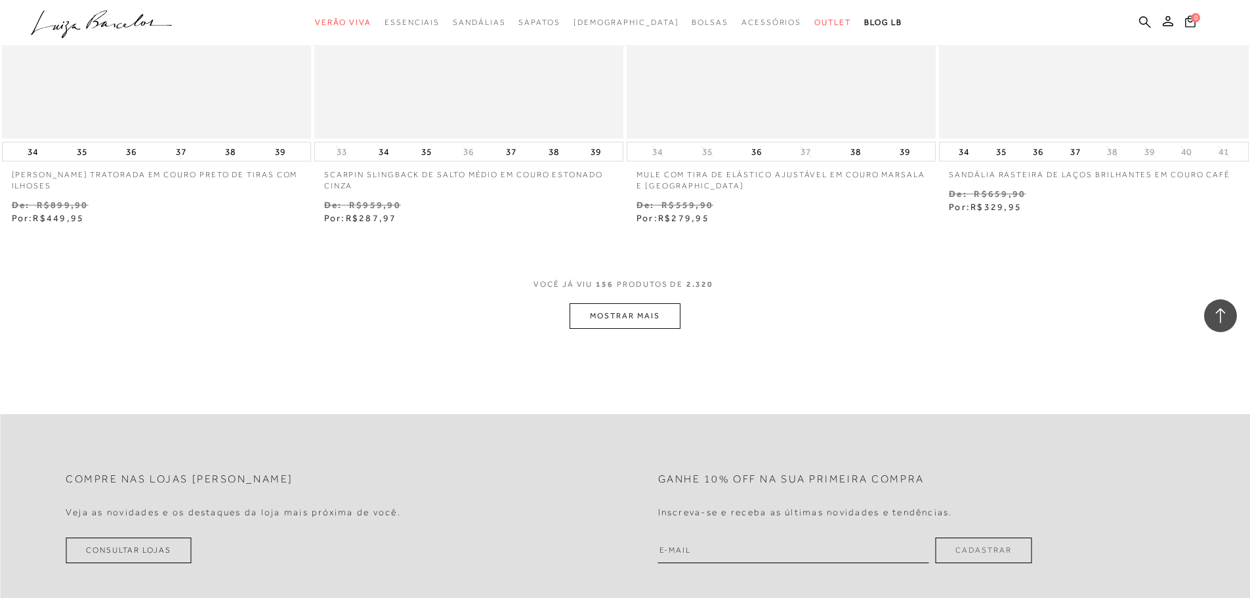
scroll to position [21919, 0]
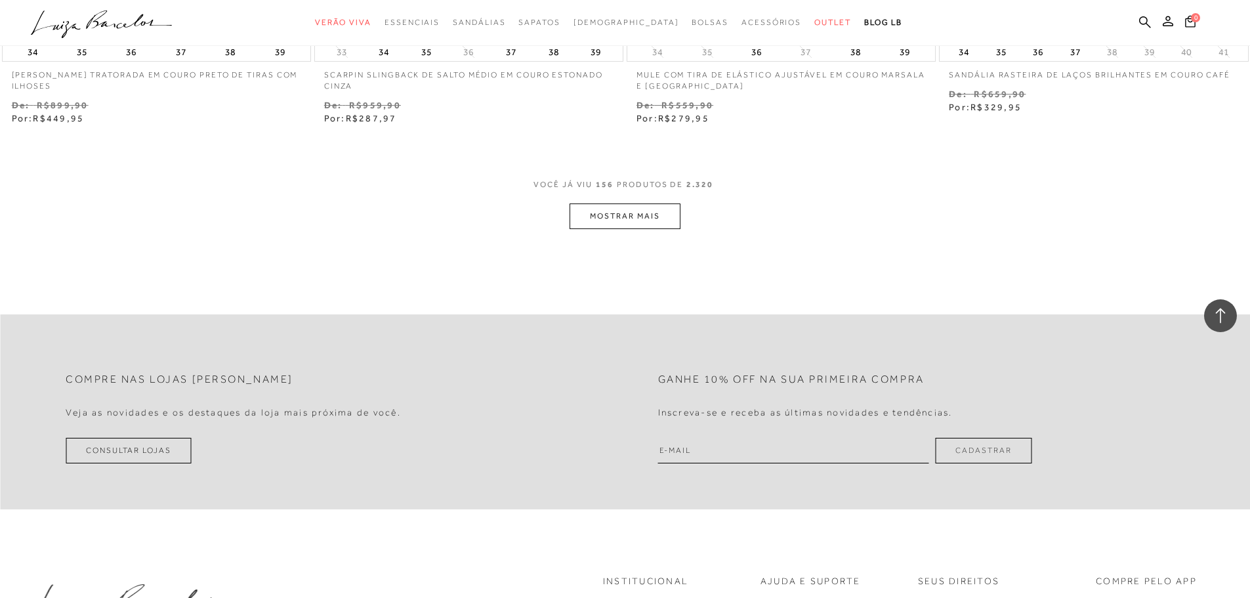
click at [621, 213] on button "MOSTRAR MAIS" at bounding box center [625, 216] width 110 height 26
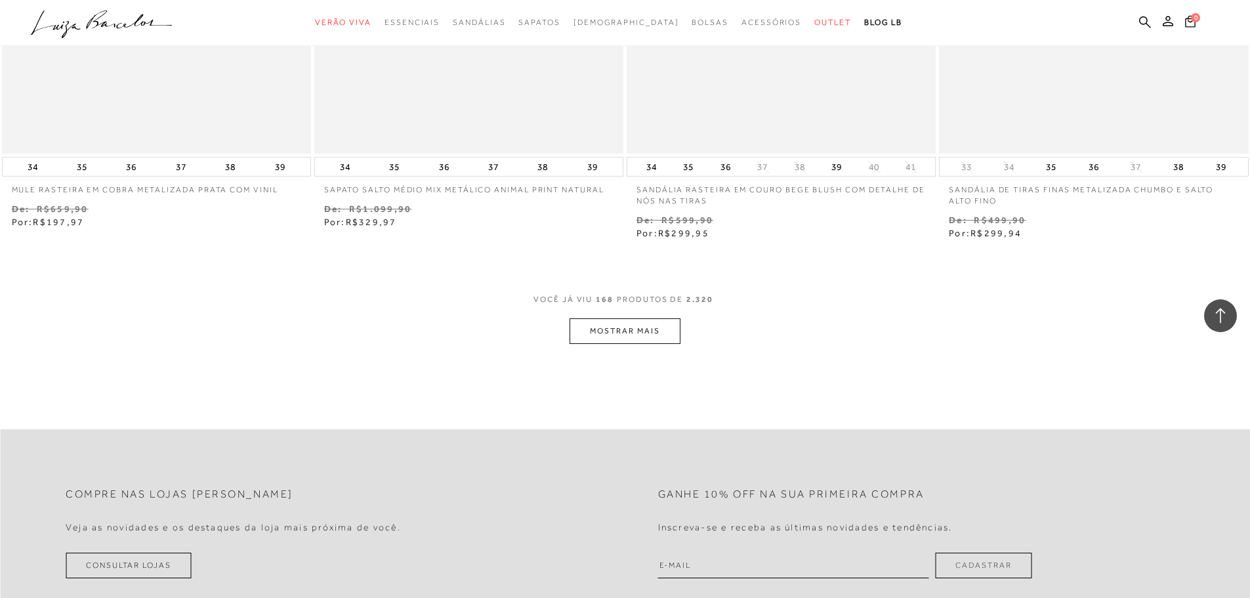
scroll to position [23494, 0]
click at [649, 343] on button "MOSTRAR MAIS" at bounding box center [625, 331] width 110 height 26
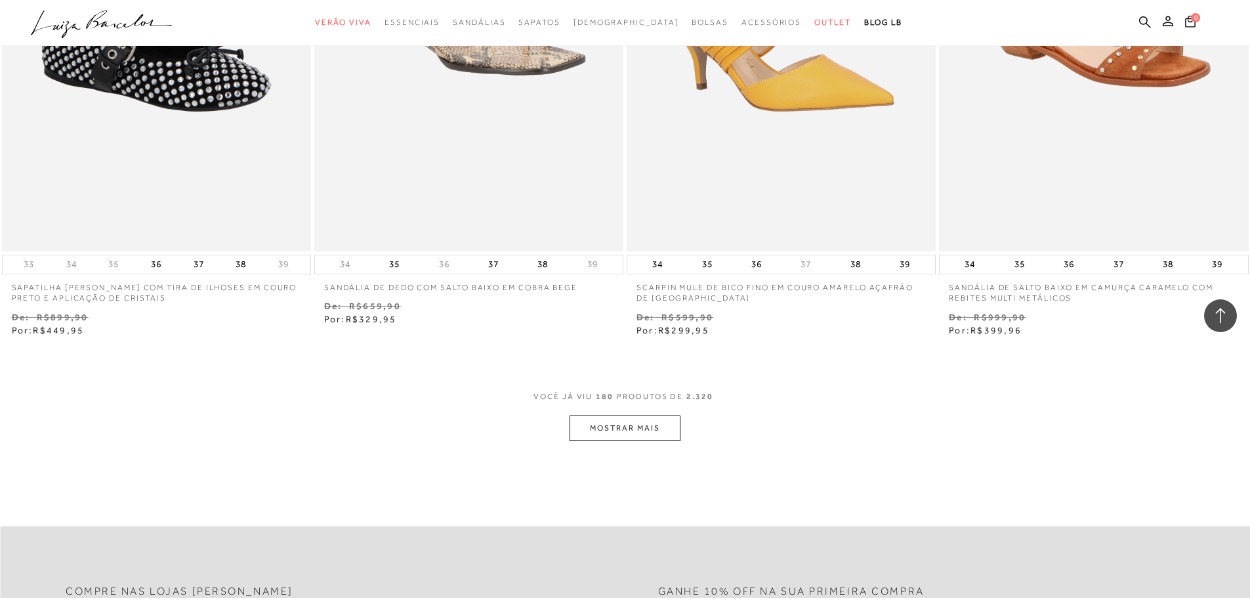
scroll to position [25200, 0]
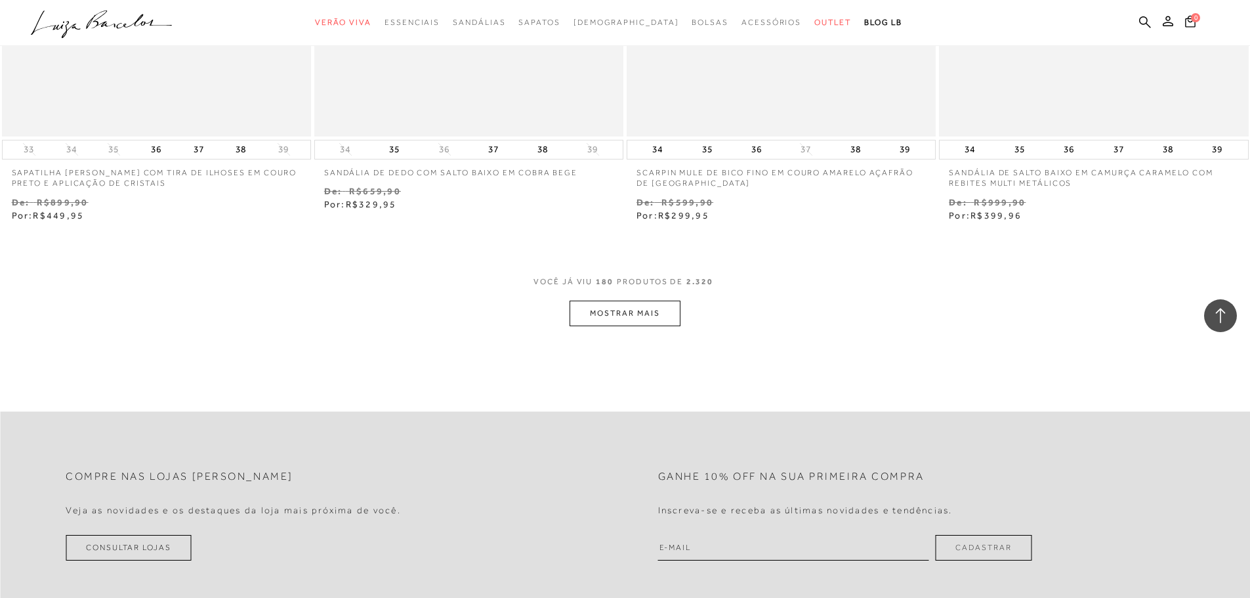
click at [621, 317] on button "MOSTRAR MAIS" at bounding box center [625, 314] width 110 height 26
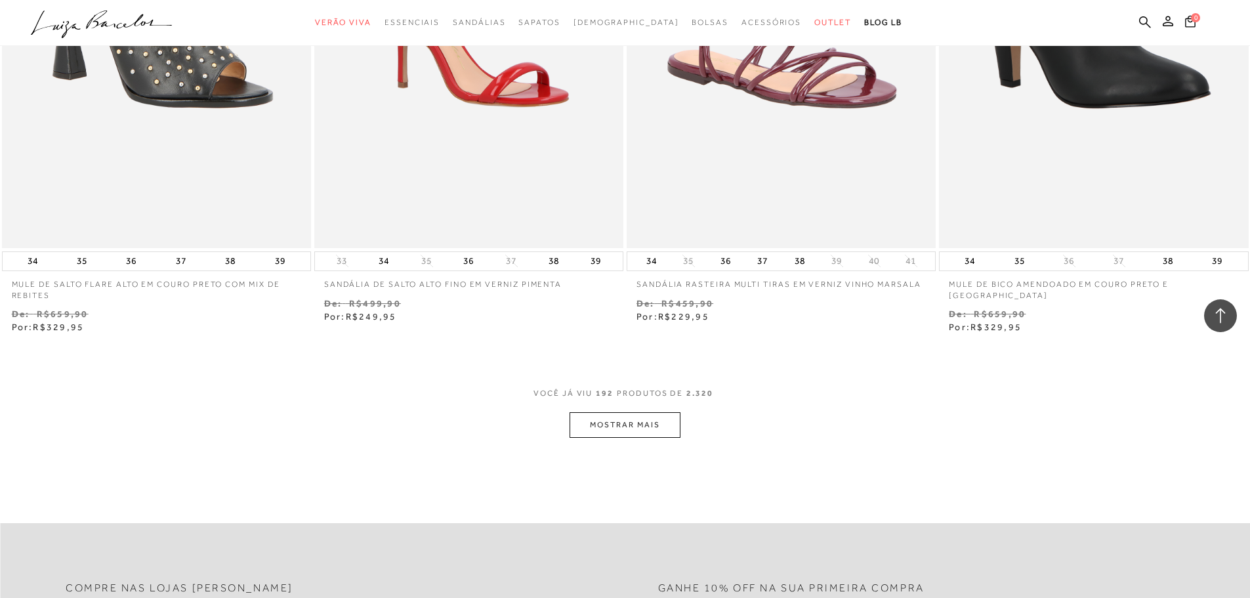
scroll to position [26907, 0]
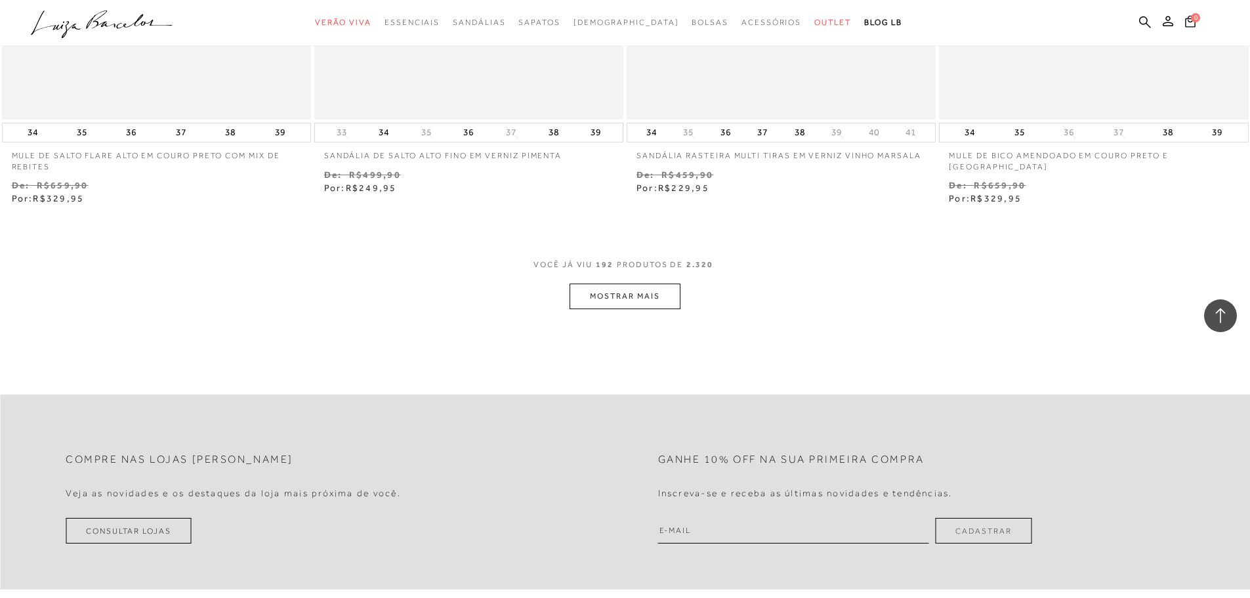
click at [606, 293] on button "MOSTRAR MAIS" at bounding box center [625, 297] width 110 height 26
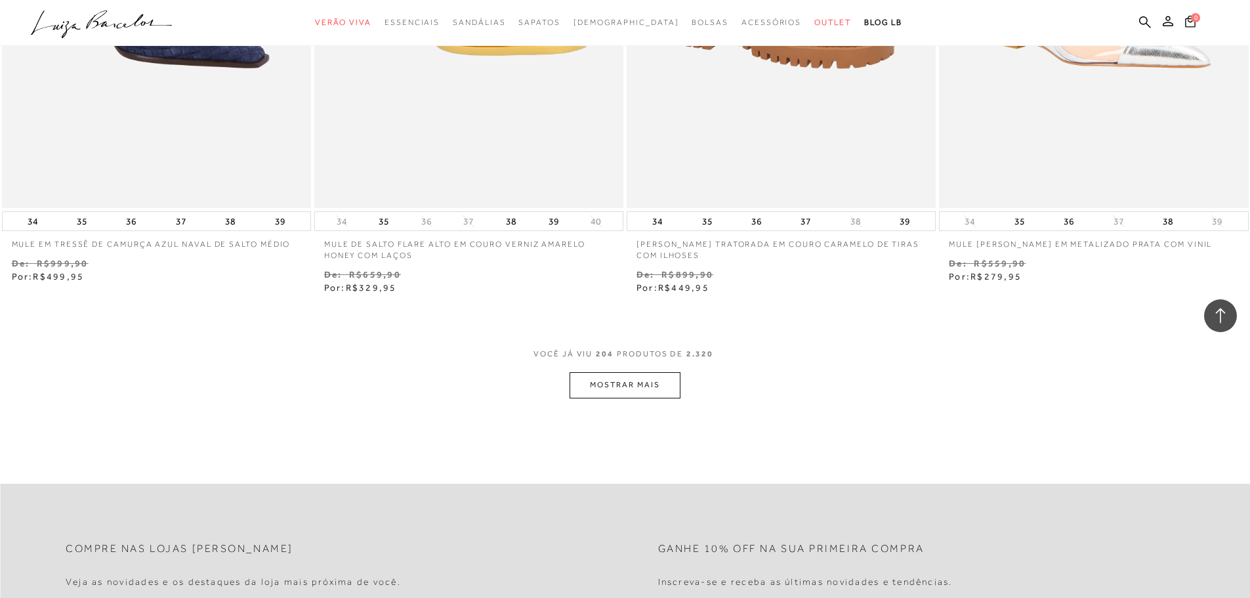
scroll to position [28547, 0]
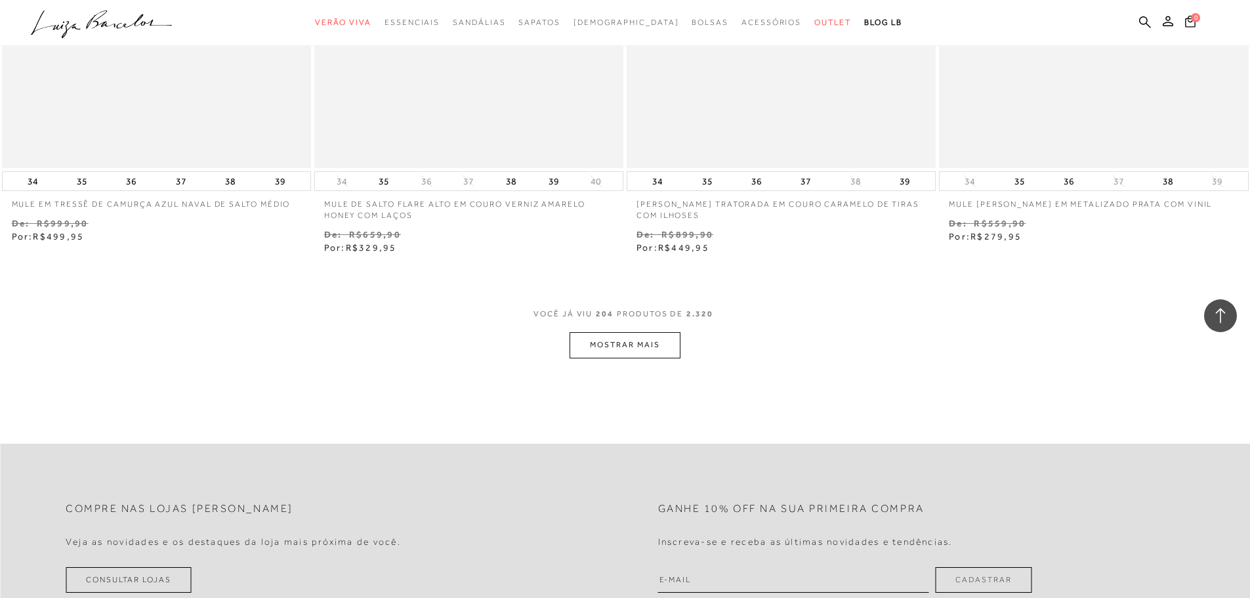
click at [622, 351] on button "MOSTRAR MAIS" at bounding box center [625, 345] width 110 height 26
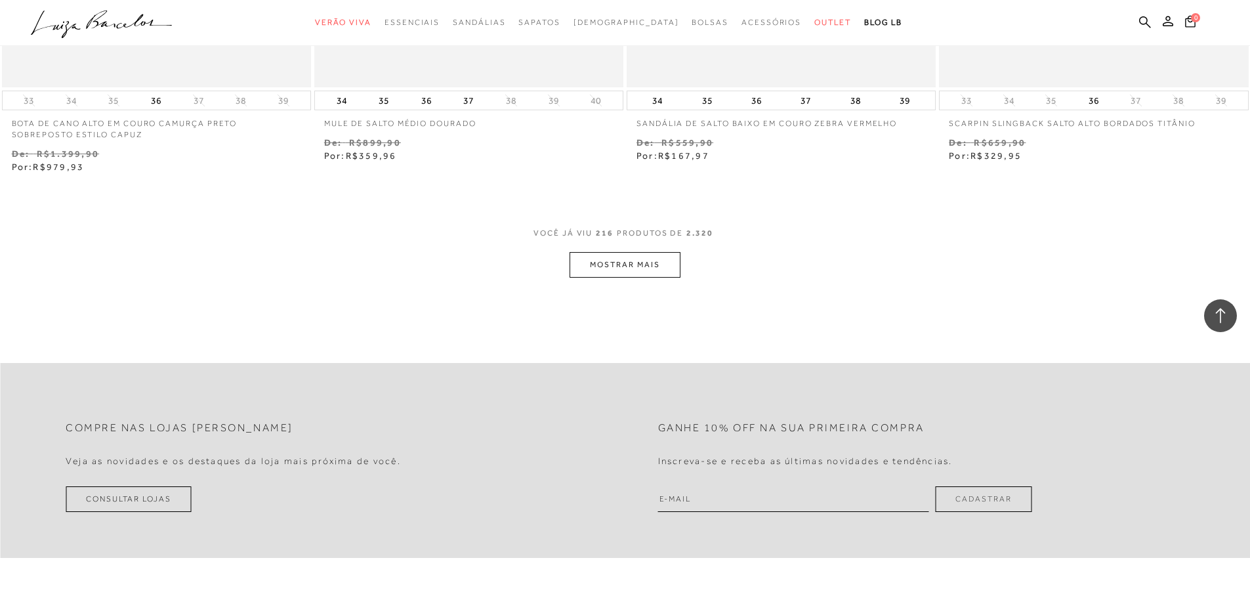
scroll to position [30319, 0]
click at [629, 268] on button "MOSTRAR MAIS" at bounding box center [625, 263] width 110 height 26
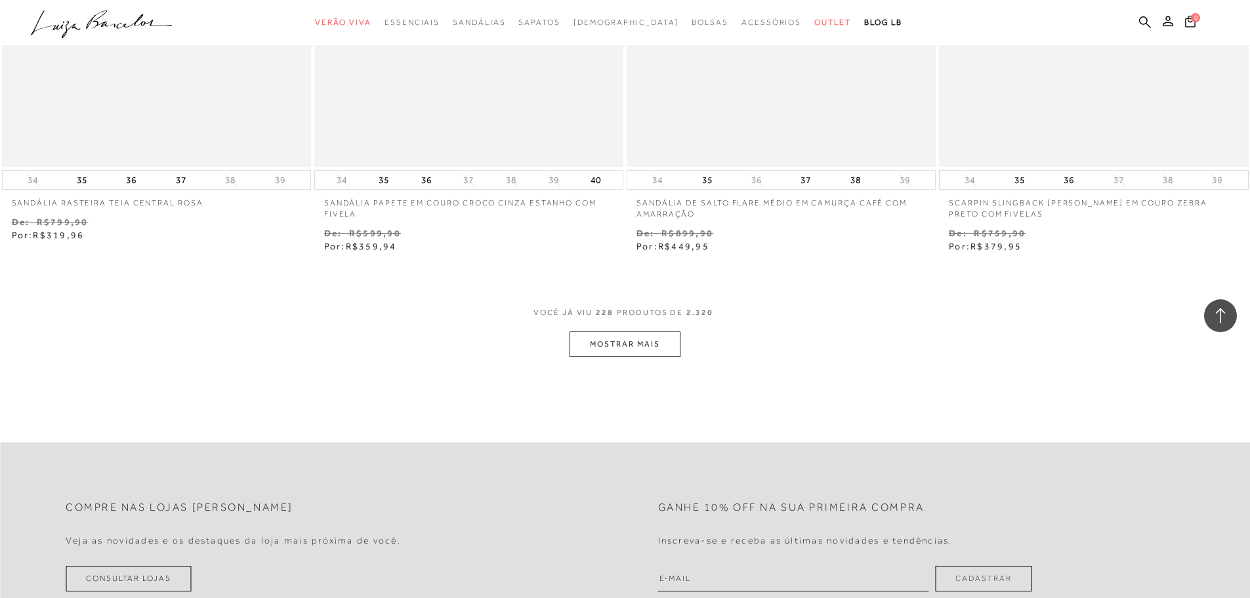
scroll to position [31960, 0]
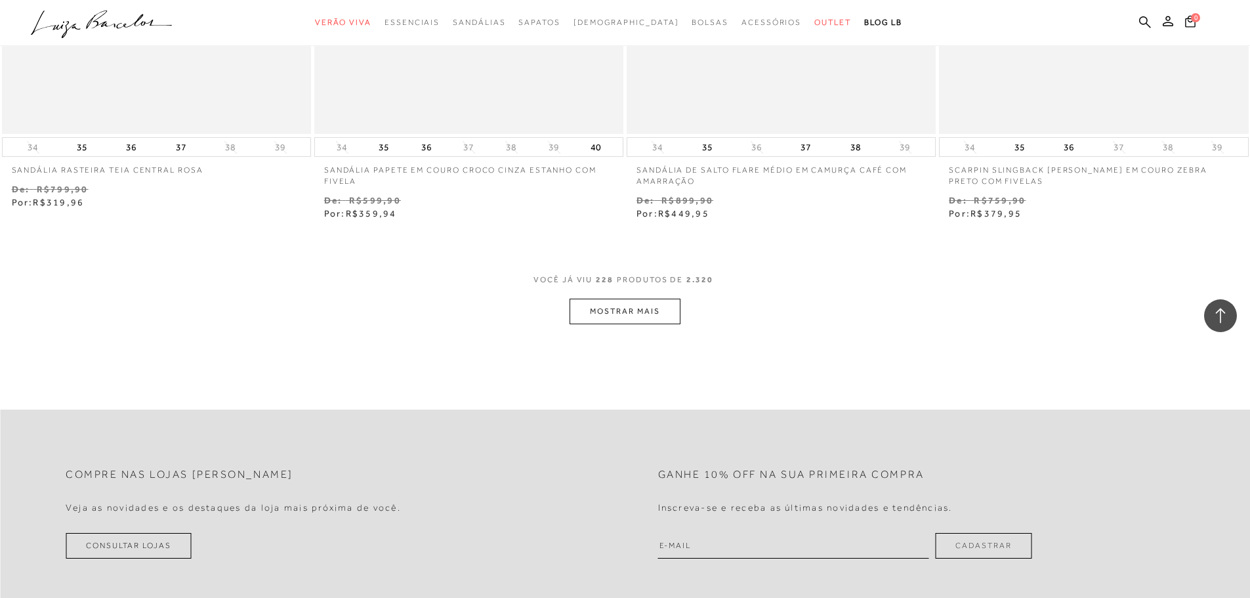
click at [608, 299] on button "MOSTRAR MAIS" at bounding box center [625, 312] width 110 height 26
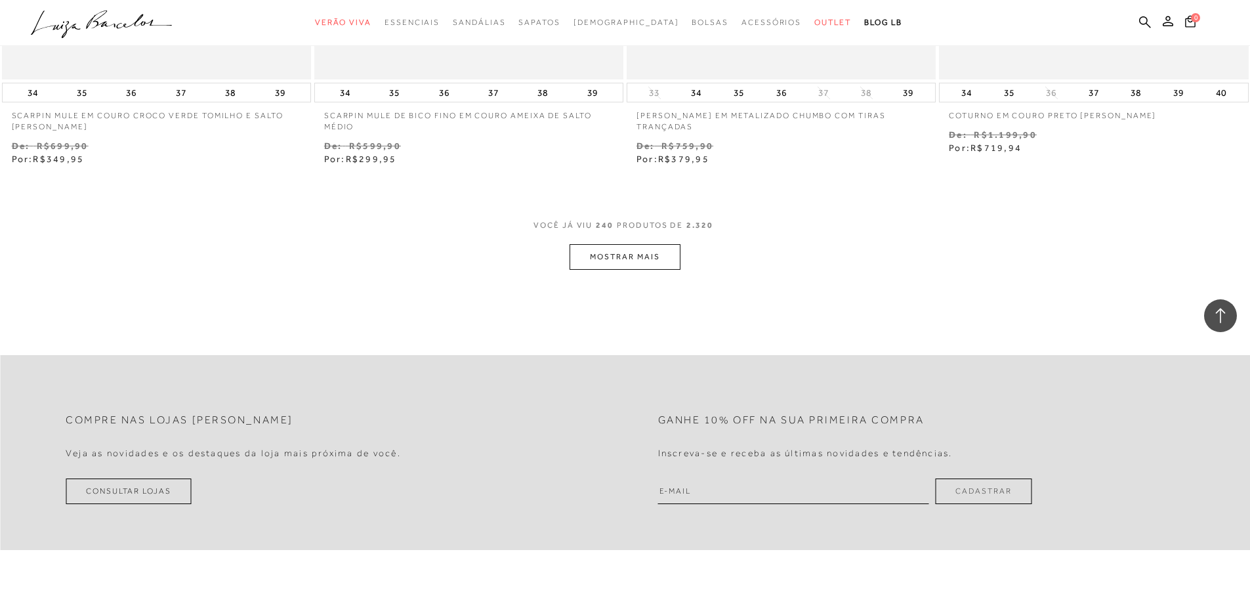
scroll to position [33732, 0]
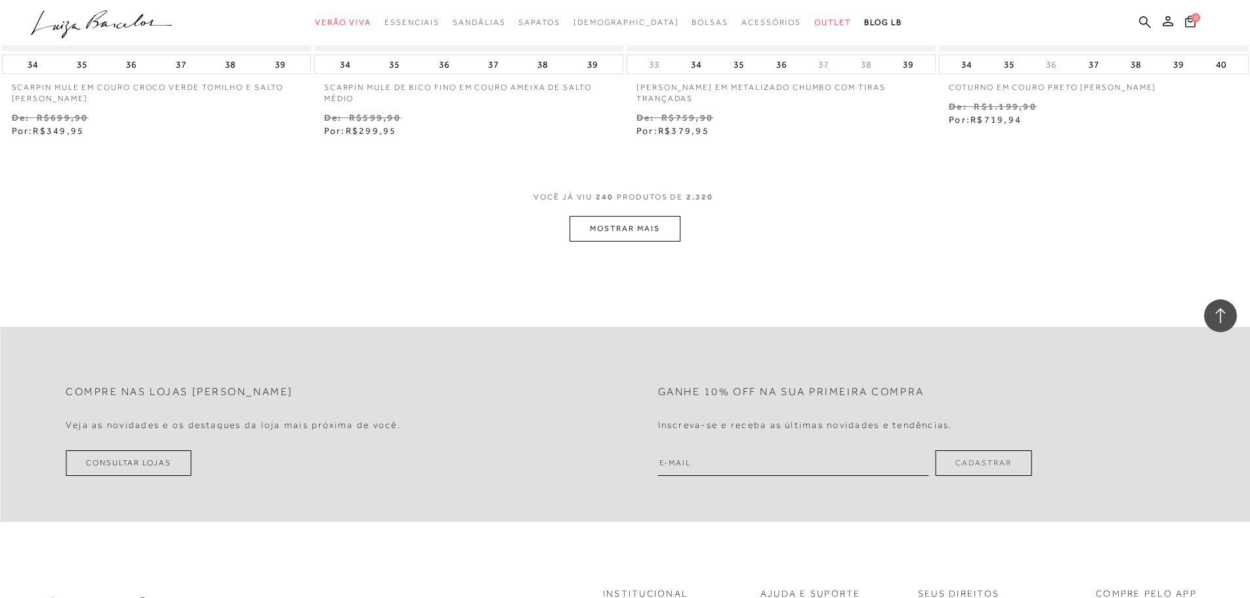
click at [617, 216] on button "MOSTRAR MAIS" at bounding box center [625, 229] width 110 height 26
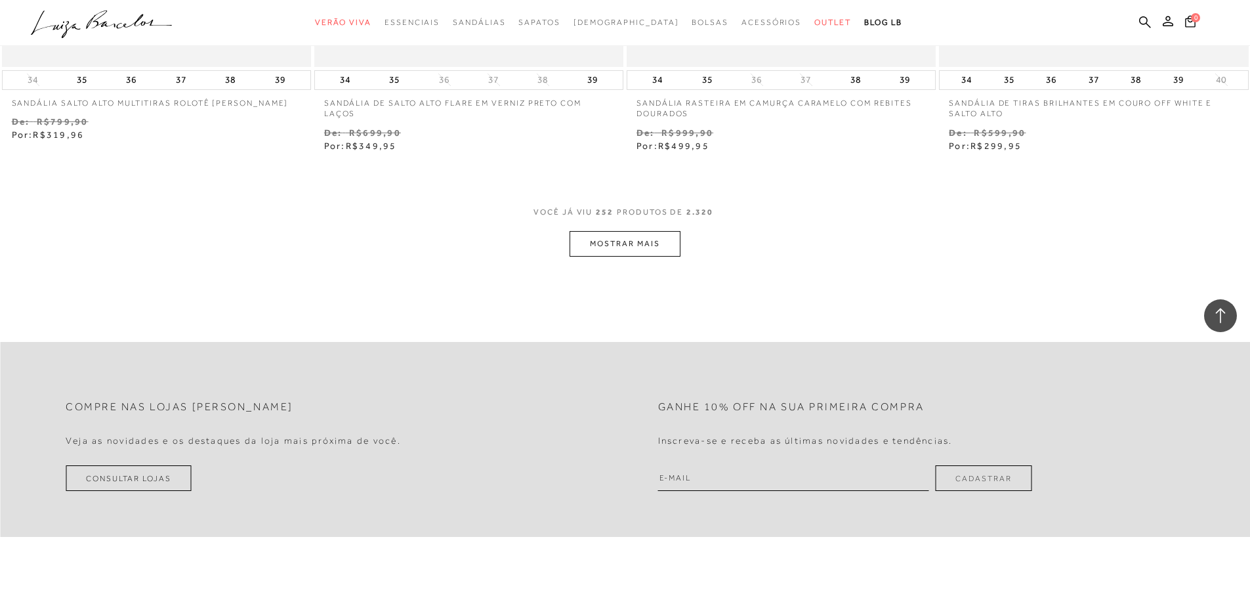
scroll to position [35438, 0]
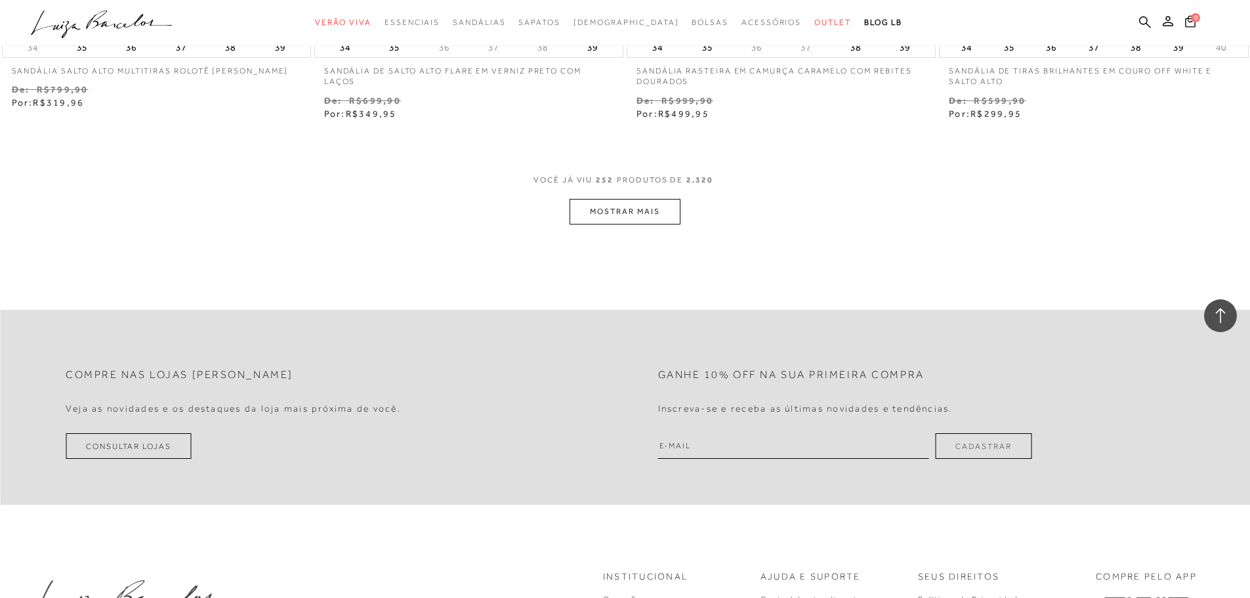
click at [608, 199] on button "MOSTRAR MAIS" at bounding box center [625, 212] width 110 height 26
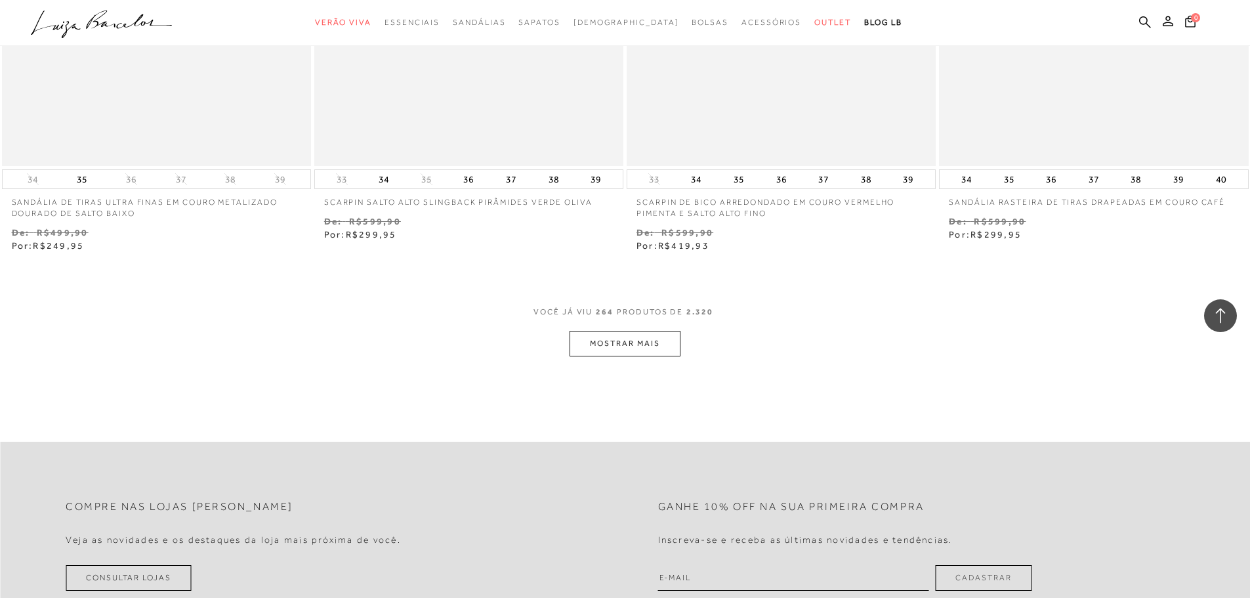
scroll to position [37079, 0]
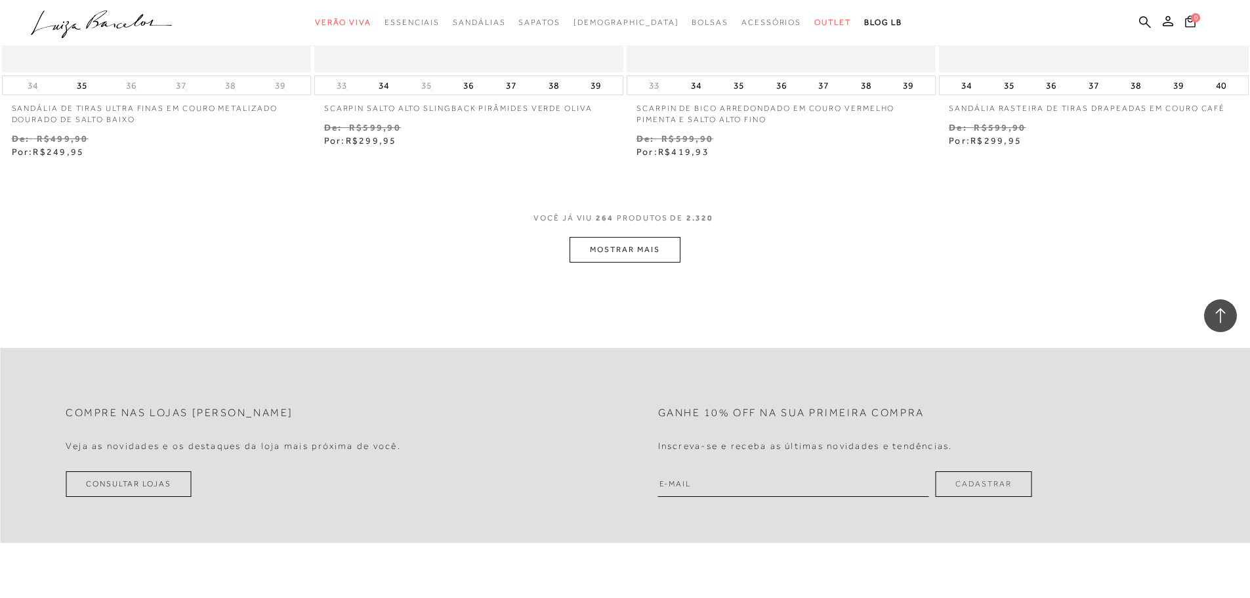
click at [638, 242] on button "MOSTRAR MAIS" at bounding box center [625, 250] width 110 height 26
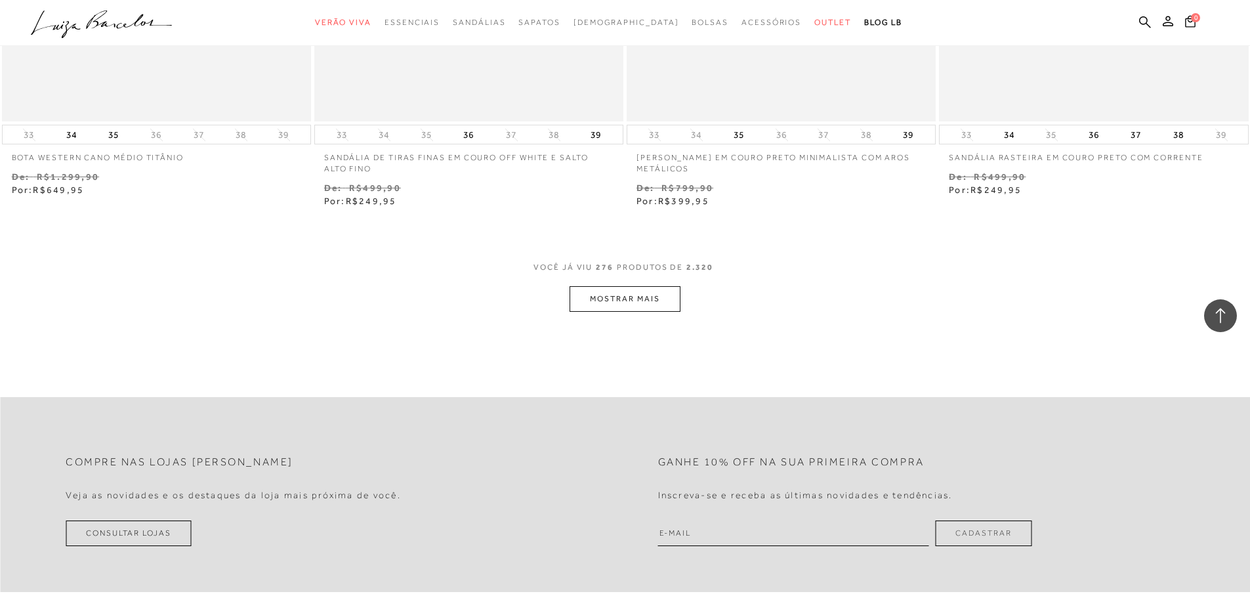
scroll to position [38719, 0]
click at [636, 289] on button "MOSTRAR MAIS" at bounding box center [625, 298] width 110 height 26
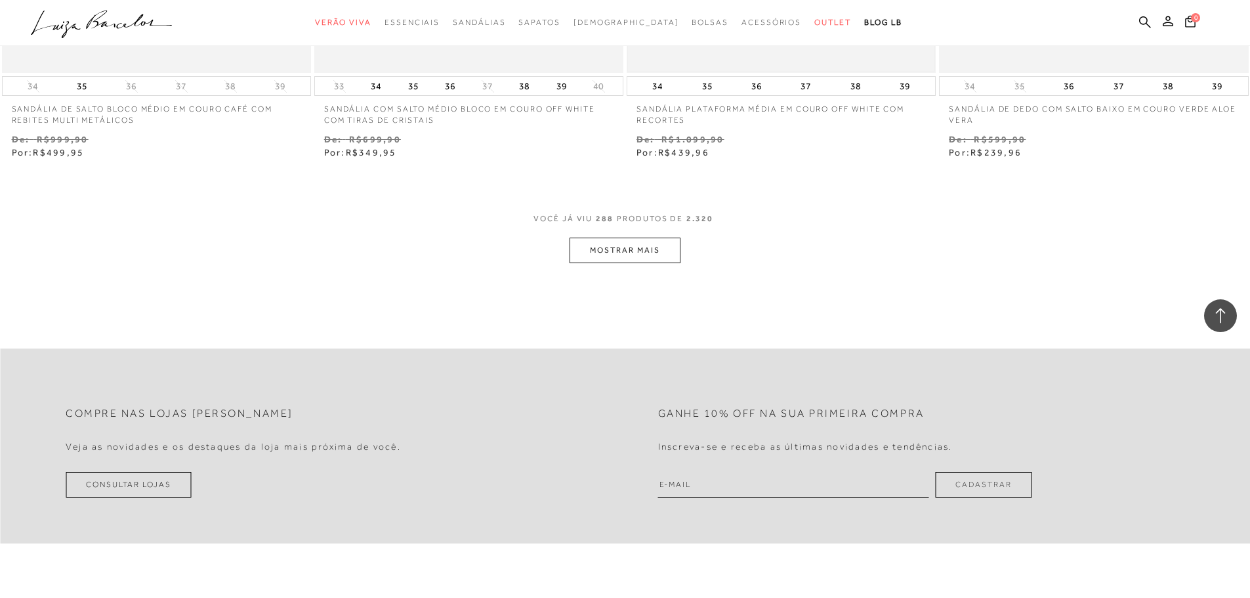
scroll to position [40491, 0]
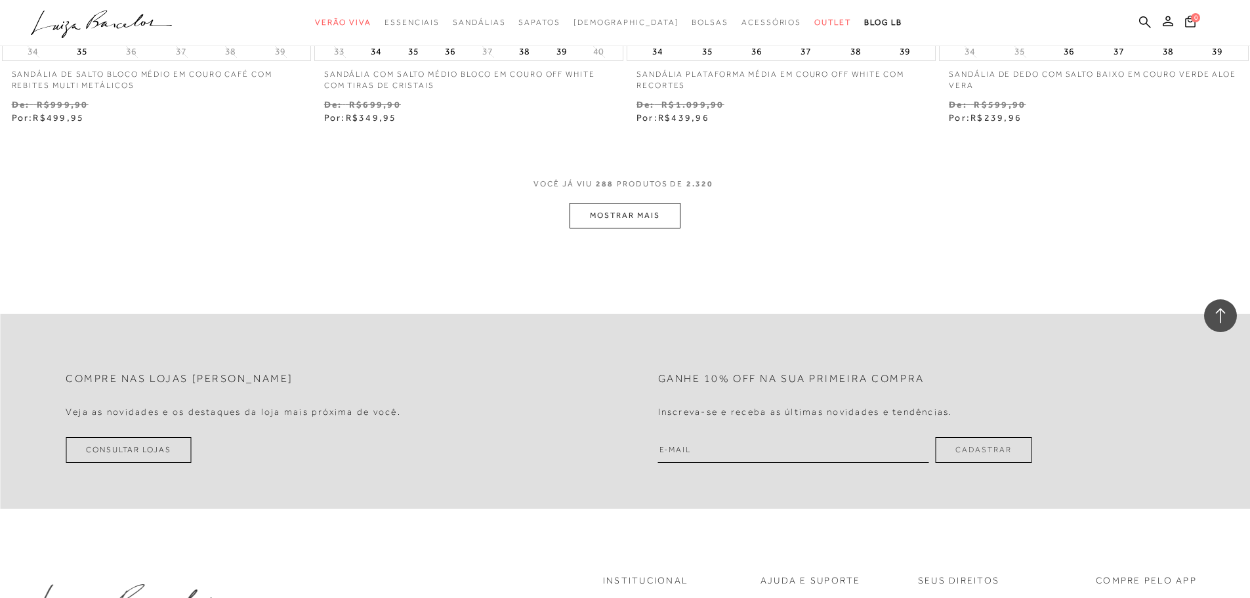
click at [645, 203] on button "MOSTRAR MAIS" at bounding box center [625, 216] width 110 height 26
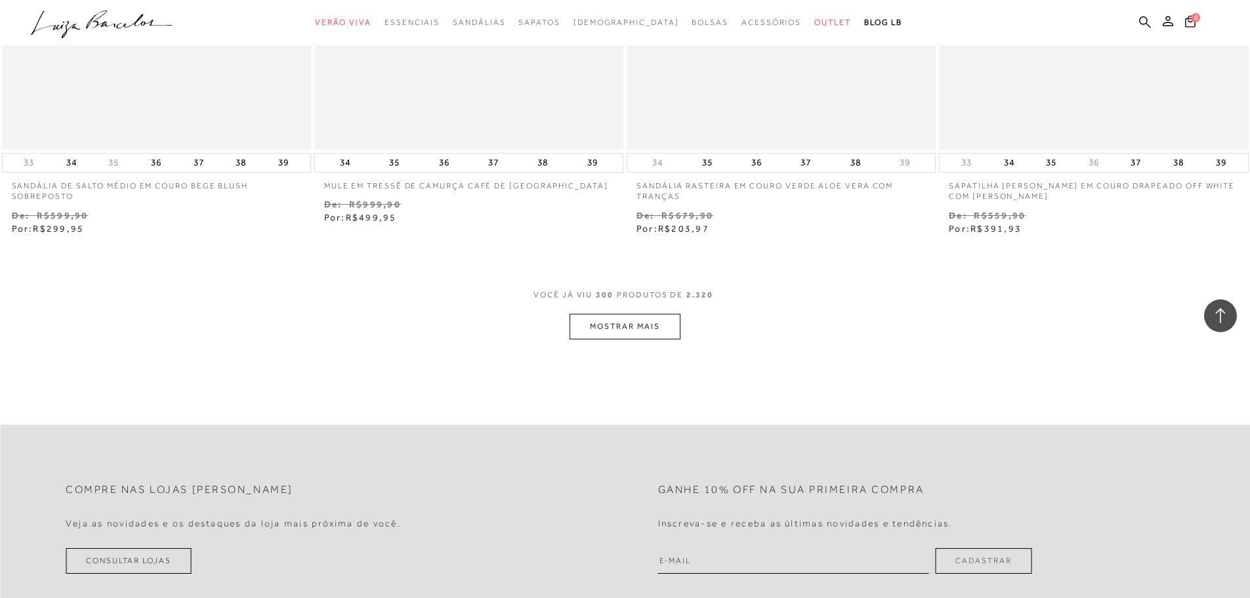
scroll to position [42132, 0]
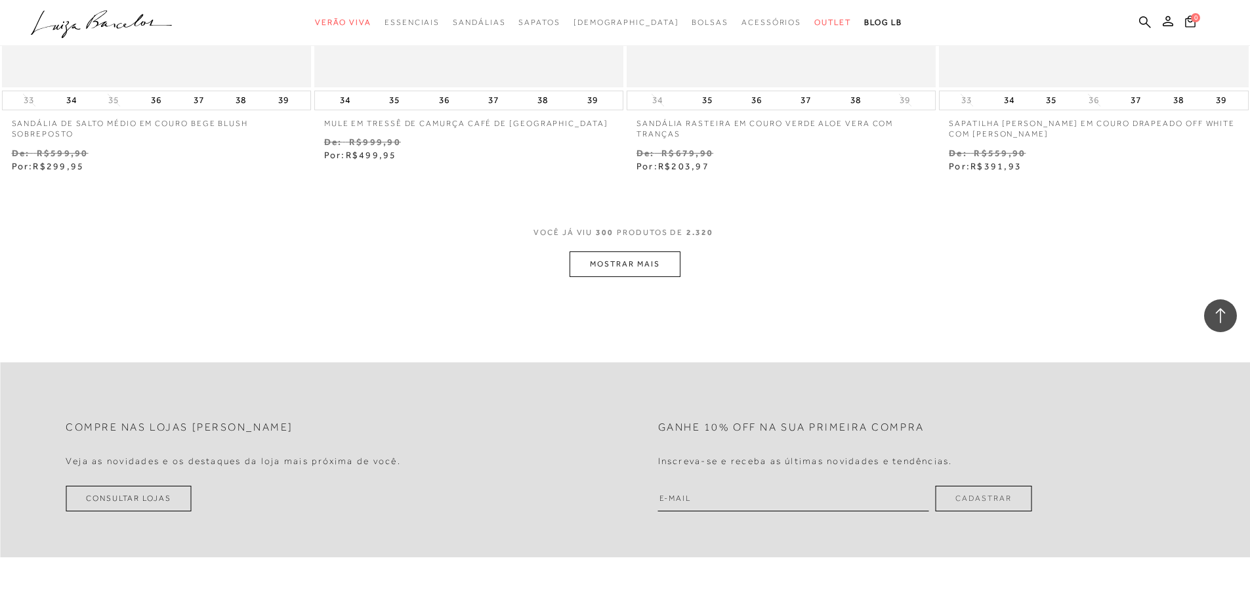
click at [631, 251] on button "MOSTRAR MAIS" at bounding box center [625, 264] width 110 height 26
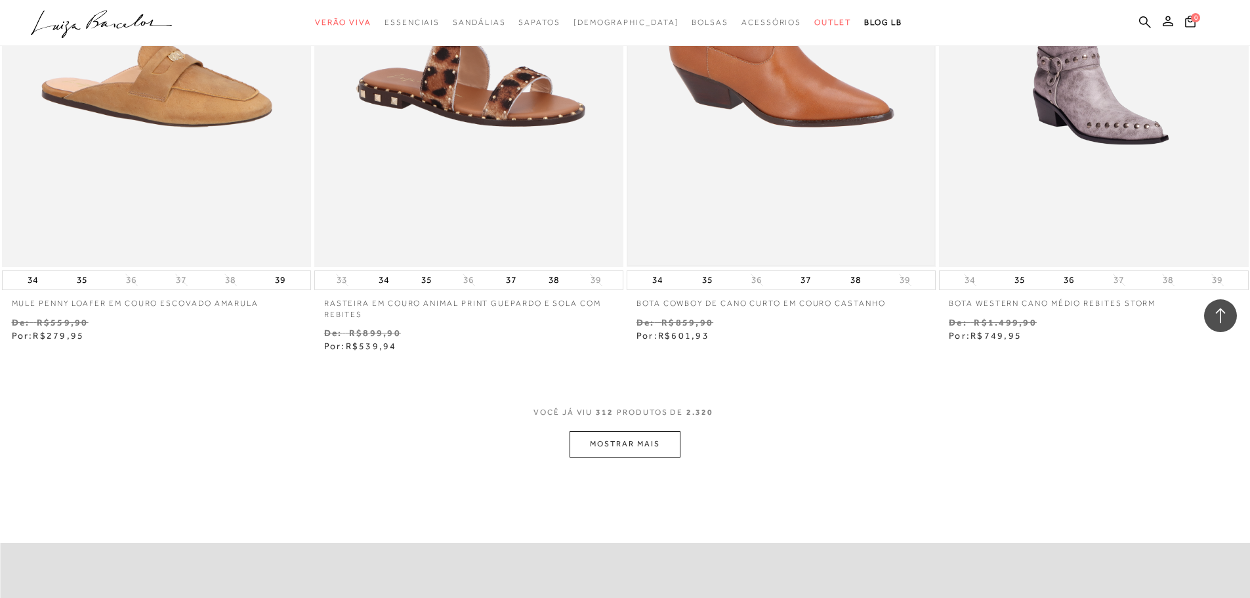
scroll to position [43838, 0]
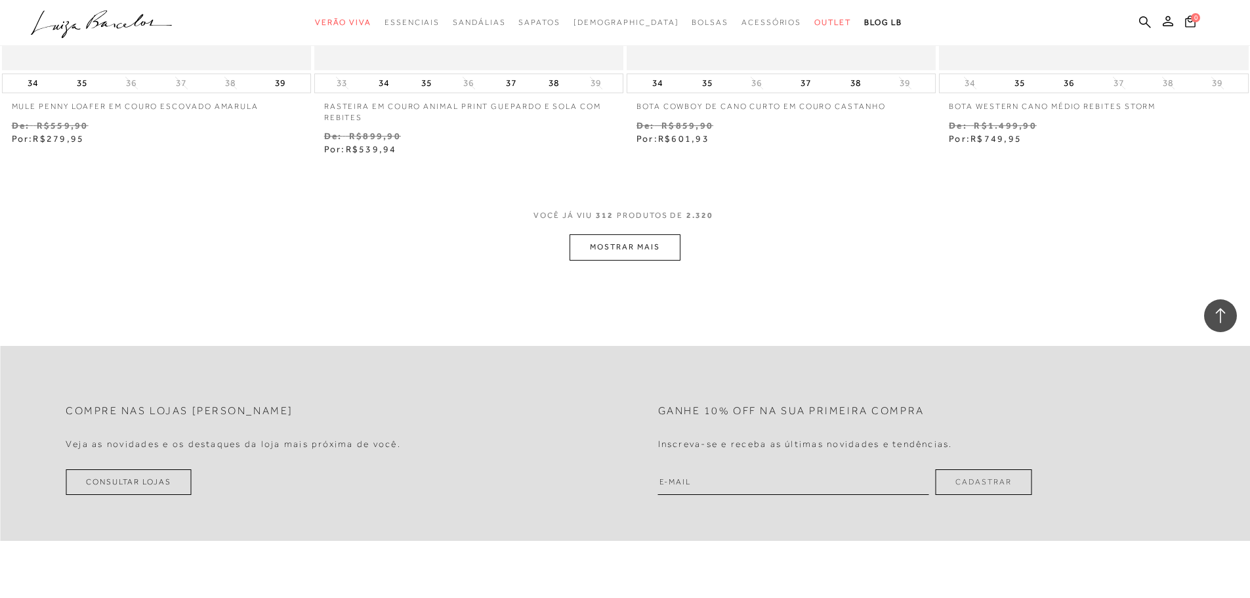
drag, startPoint x: 571, startPoint y: 212, endPoint x: 581, endPoint y: 225, distance: 16.4
click at [569, 212] on div "VOCê JÁ VIU 312 PRODUTOS DE 2.320 MOSTRAR MAIS" at bounding box center [625, 235] width 1250 height 50
click at [631, 234] on button "MOSTRAR MAIS" at bounding box center [625, 247] width 110 height 26
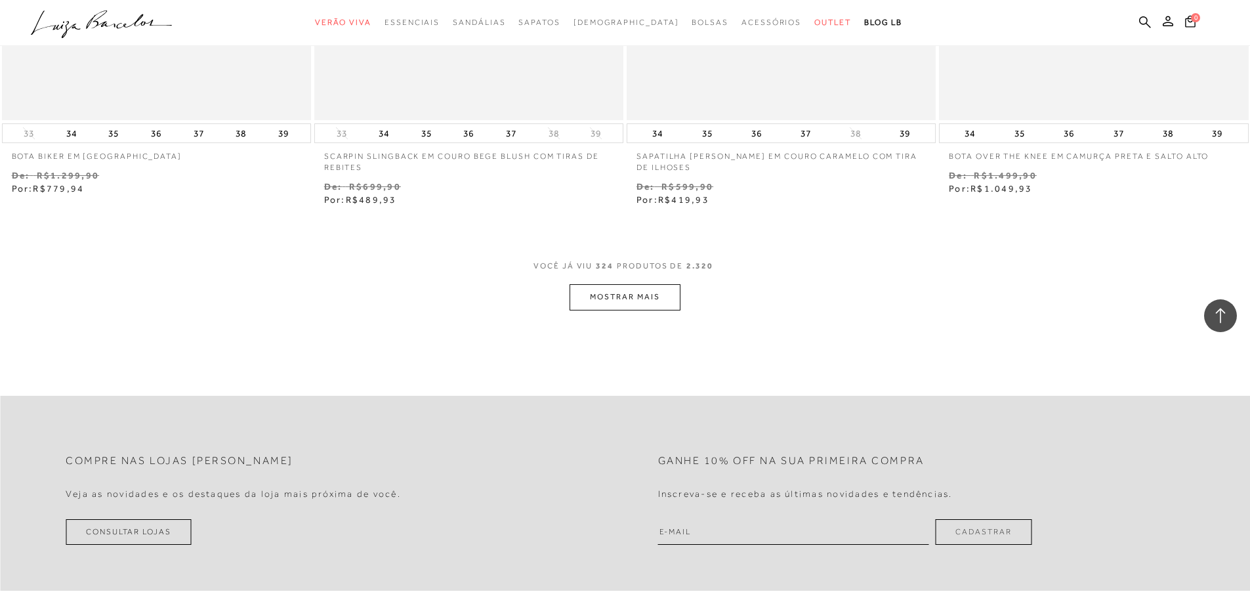
scroll to position [45544, 0]
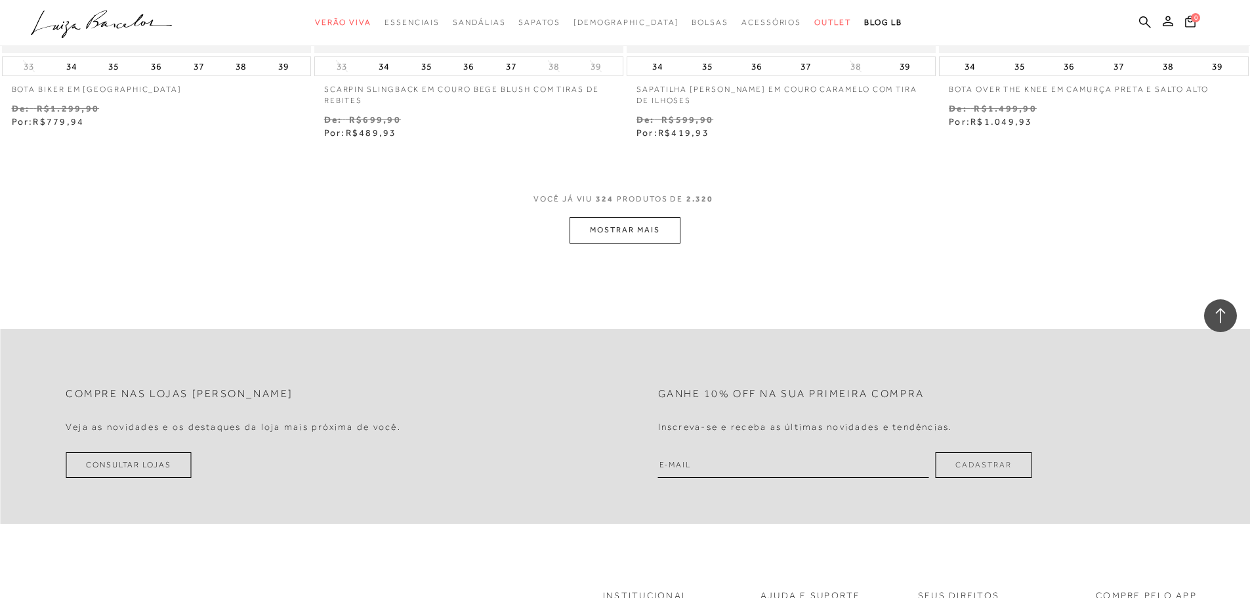
click at [637, 217] on button "MOSTRAR MAIS" at bounding box center [625, 230] width 110 height 26
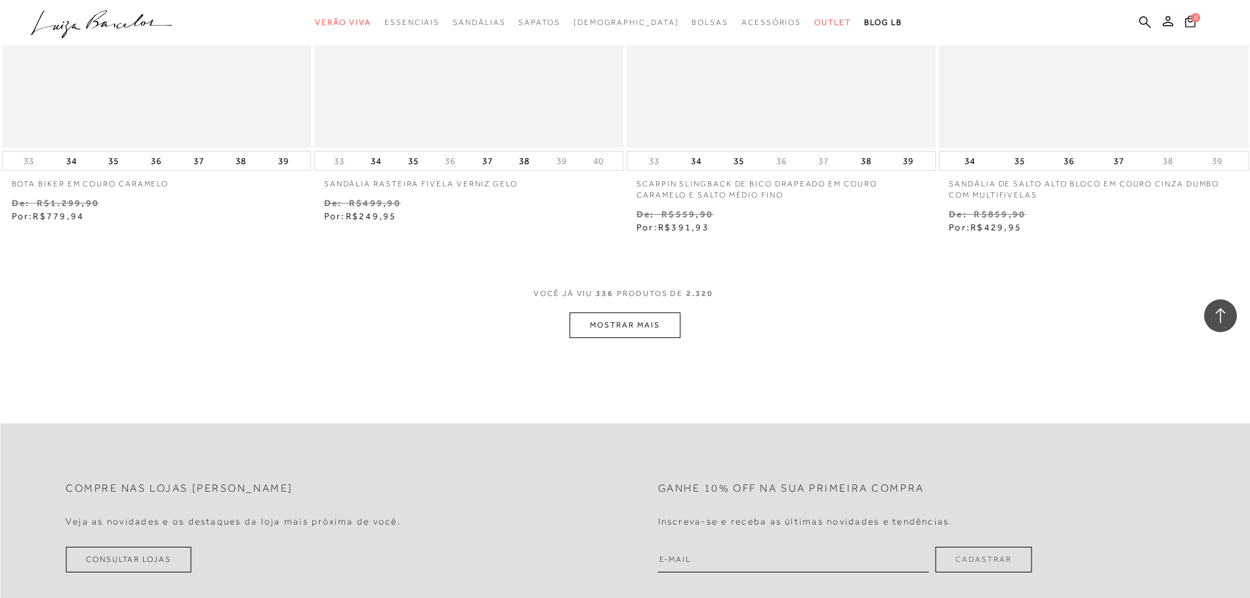
scroll to position [47251, 0]
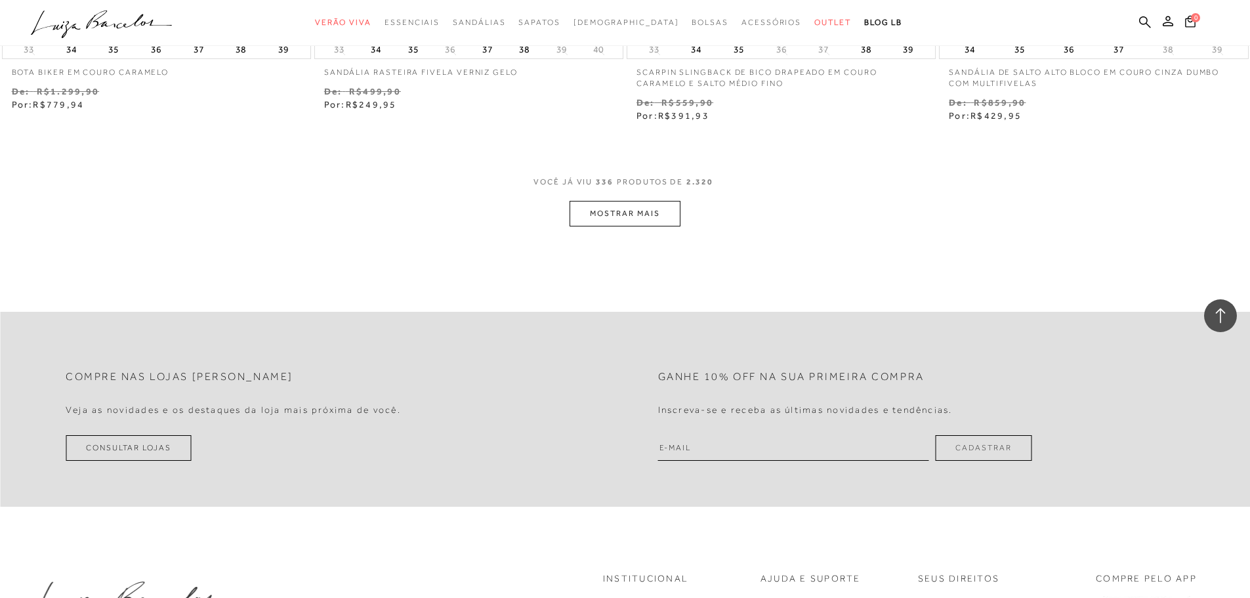
click at [608, 201] on button "MOSTRAR MAIS" at bounding box center [625, 214] width 110 height 26
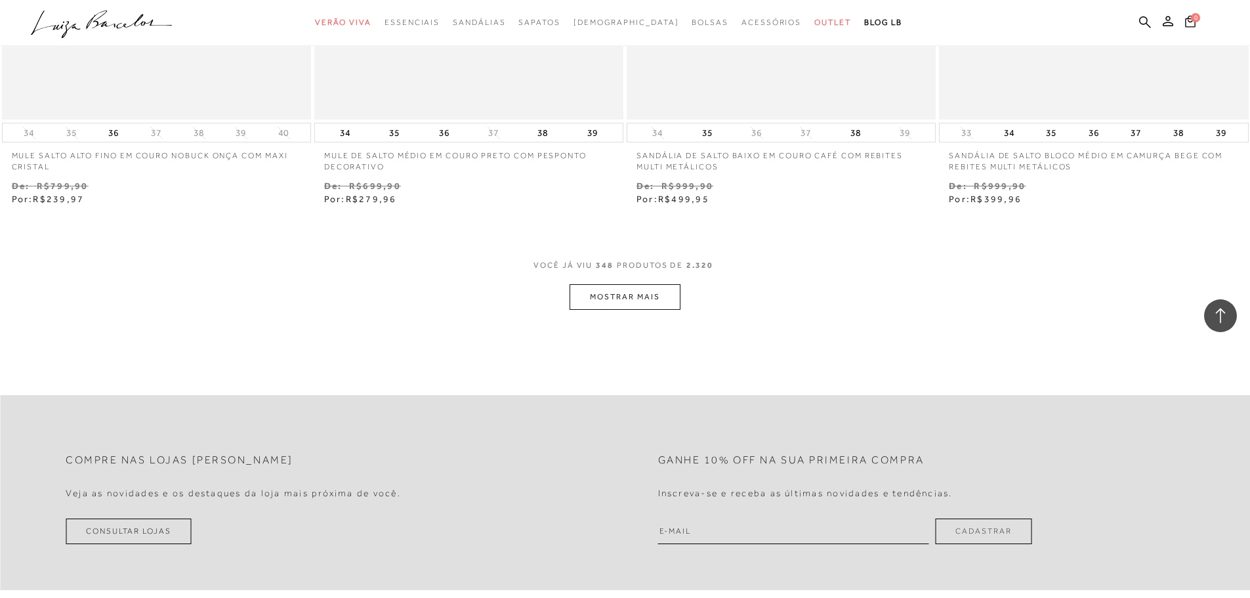
scroll to position [48914, 0]
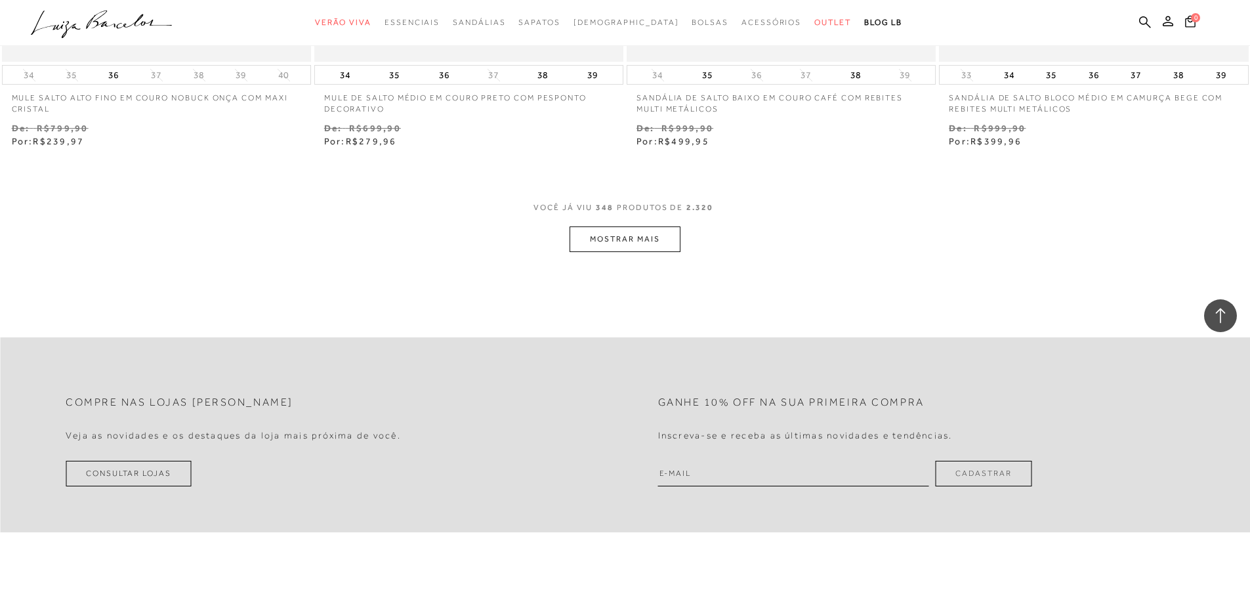
click at [646, 226] on button "MOSTRAR MAIS" at bounding box center [625, 239] width 110 height 26
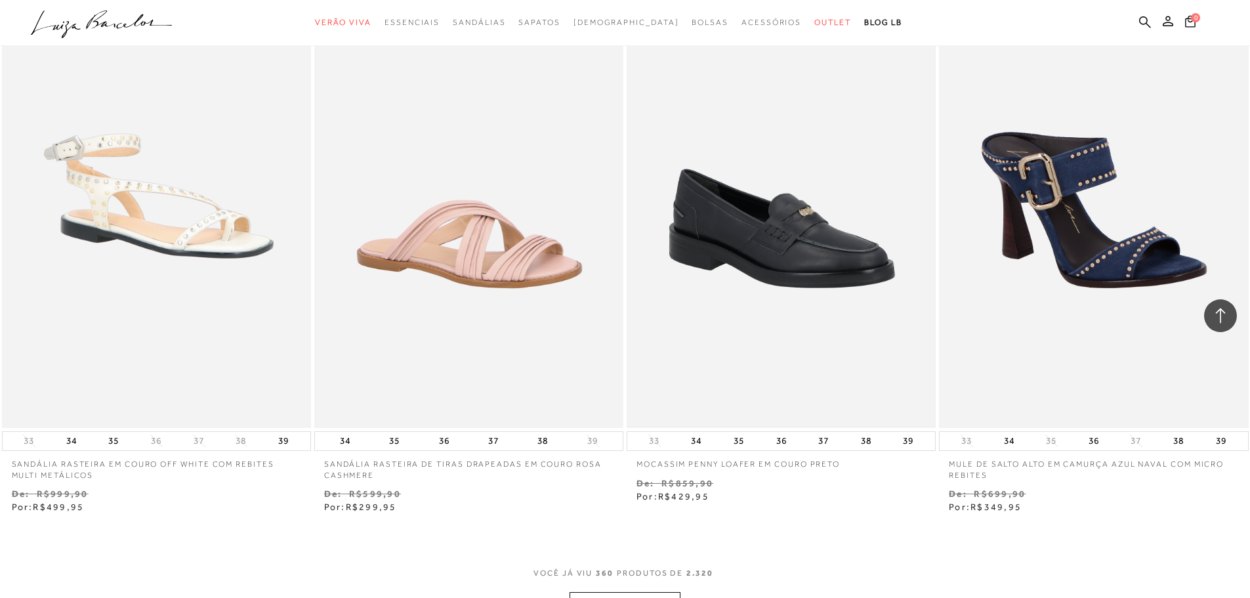
scroll to position [50489, 0]
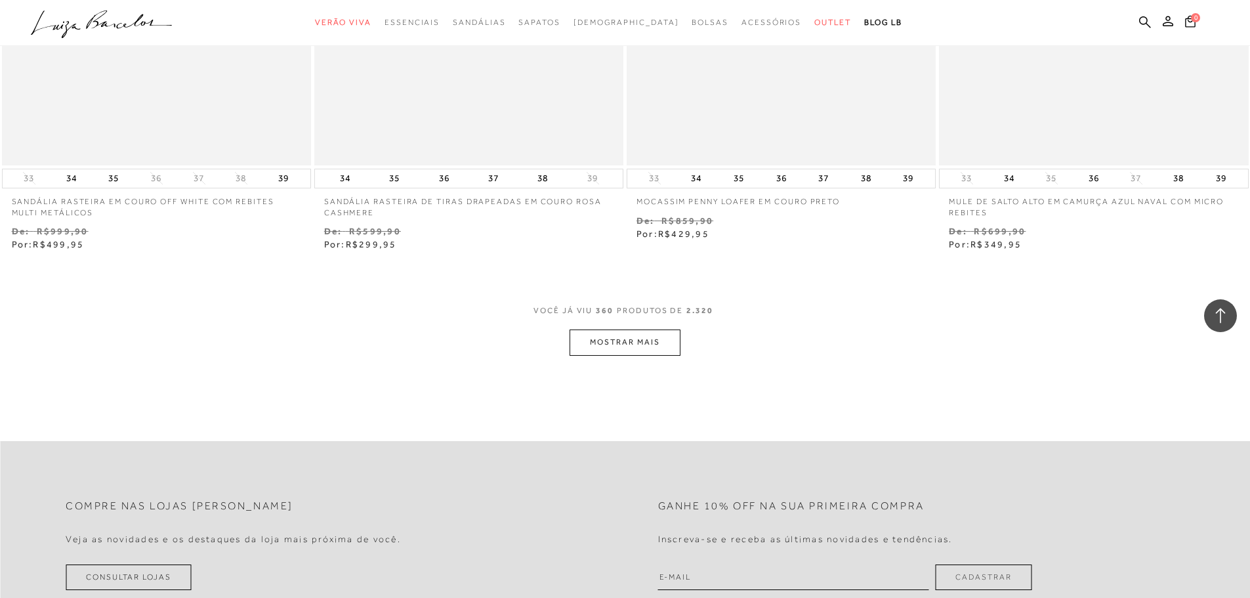
click at [634, 329] on button "MOSTRAR MAIS" at bounding box center [625, 342] width 110 height 26
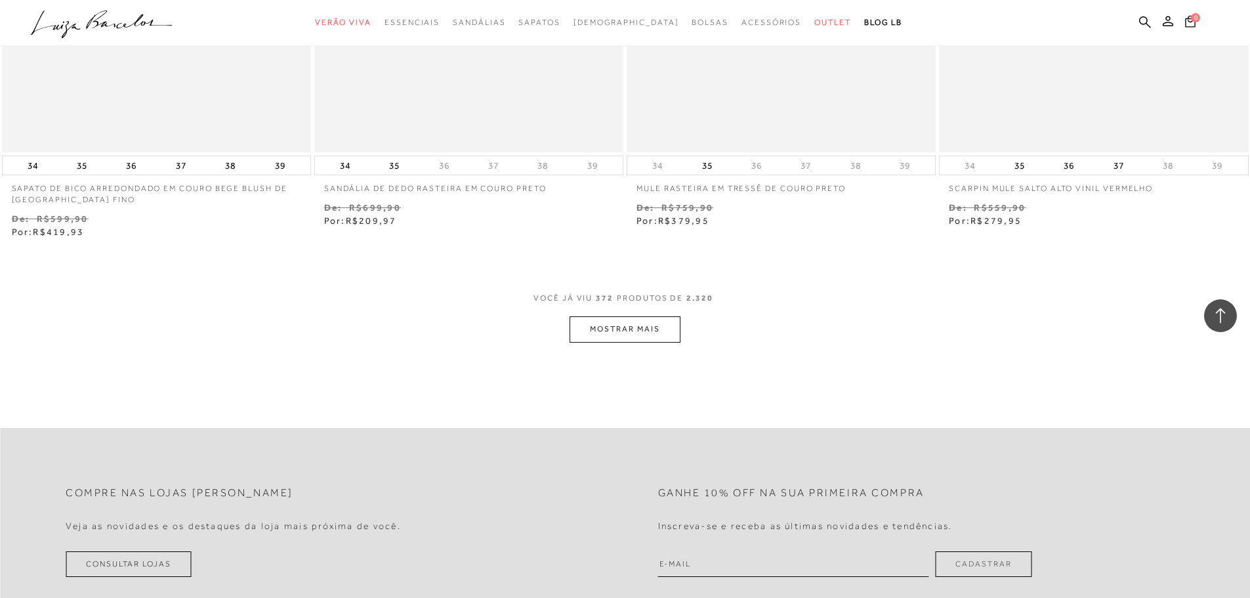
scroll to position [52196, 0]
click at [591, 312] on button "MOSTRAR MAIS" at bounding box center [625, 325] width 110 height 26
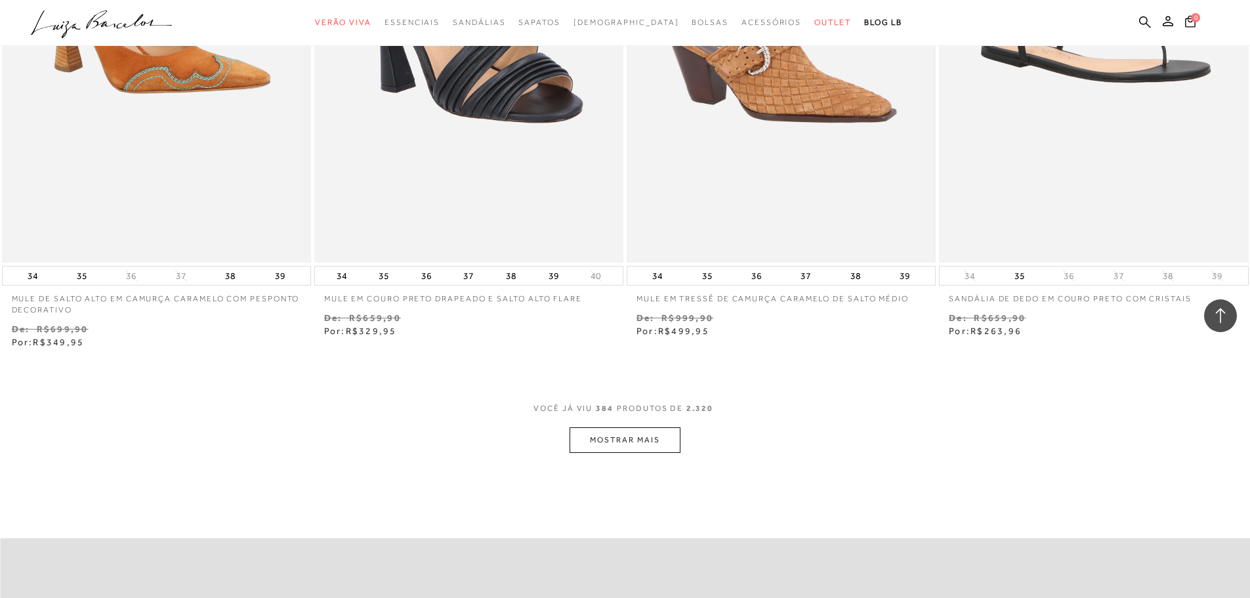
scroll to position [53902, 0]
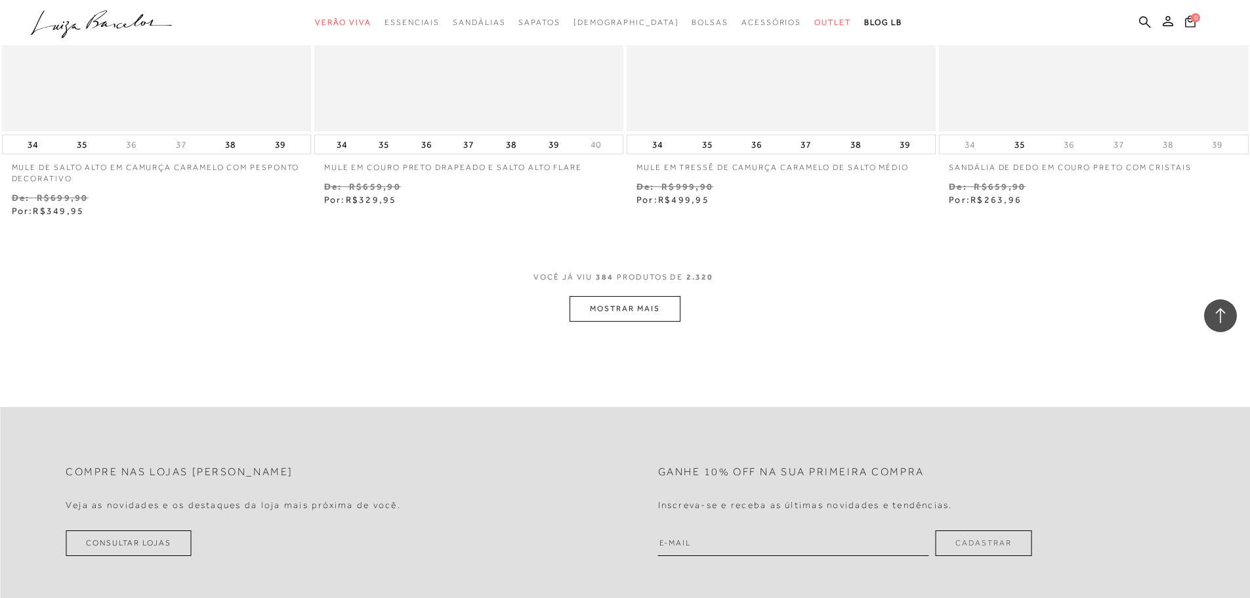
click at [634, 296] on button "MOSTRAR MAIS" at bounding box center [625, 309] width 110 height 26
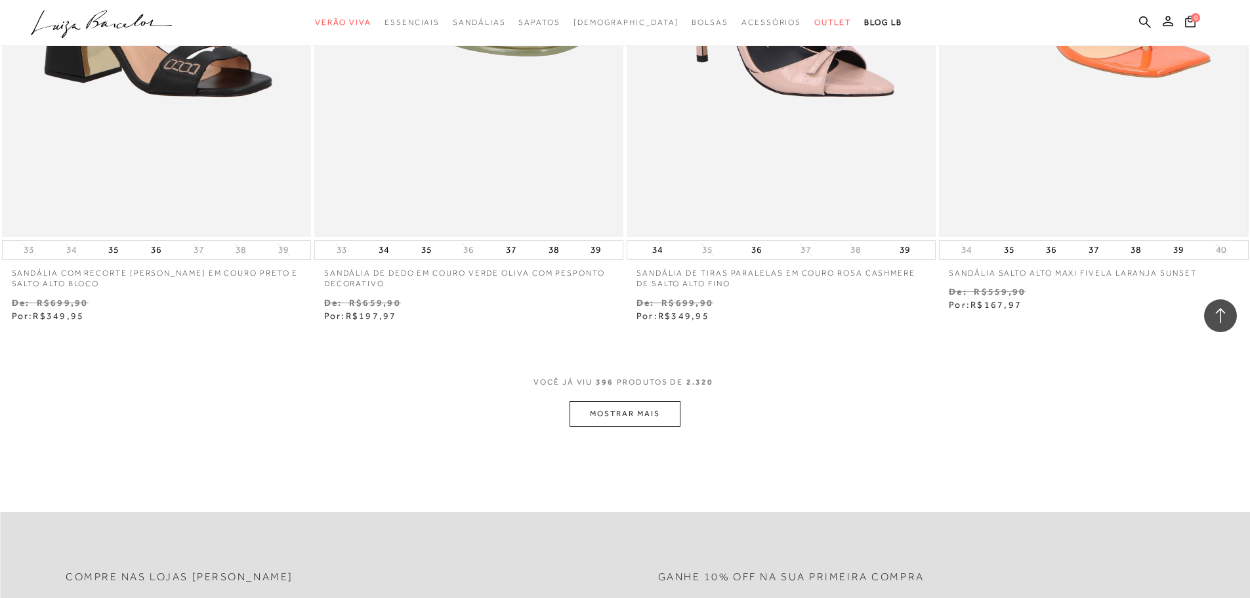
scroll to position [55608, 0]
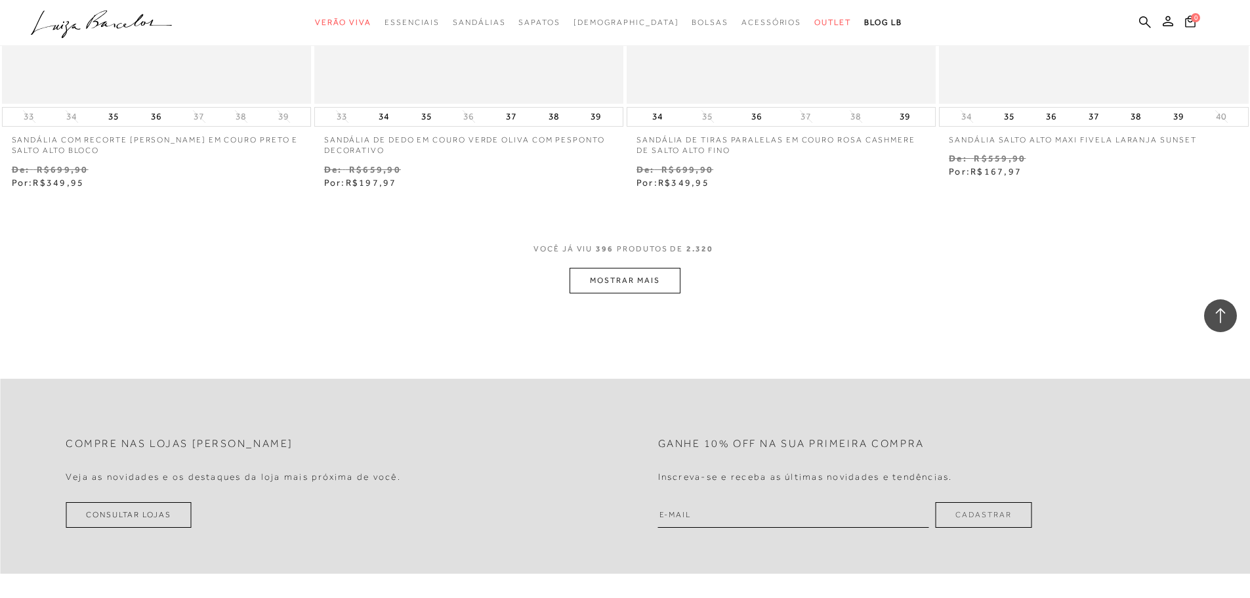
click at [640, 268] on button "MOSTRAR MAIS" at bounding box center [625, 281] width 110 height 26
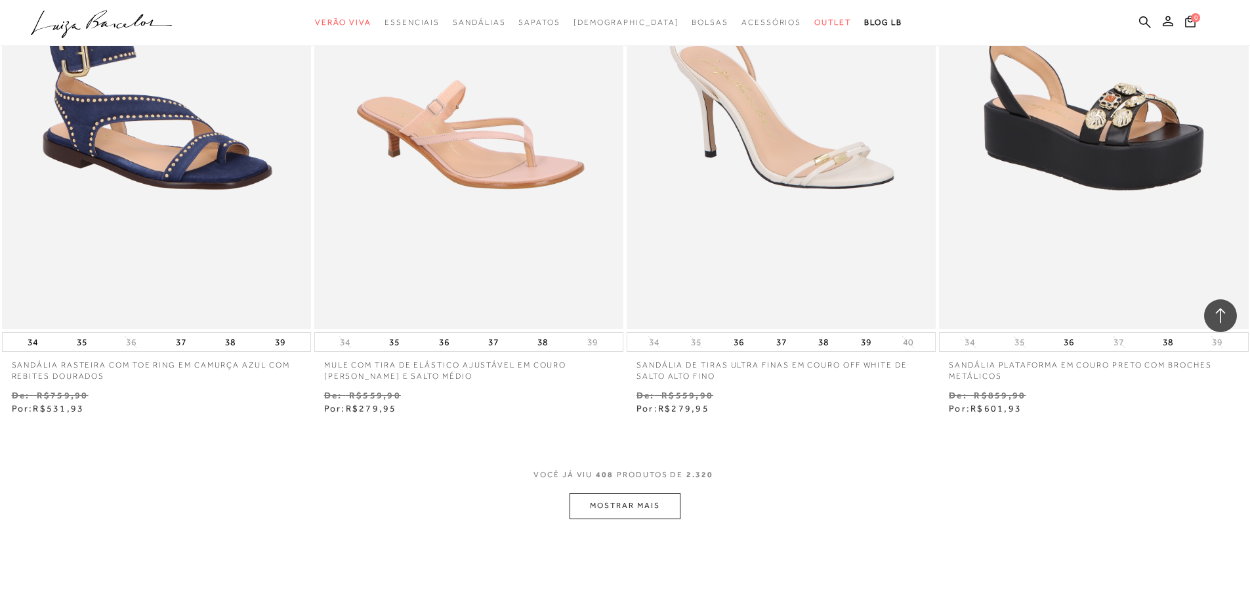
scroll to position [57183, 0]
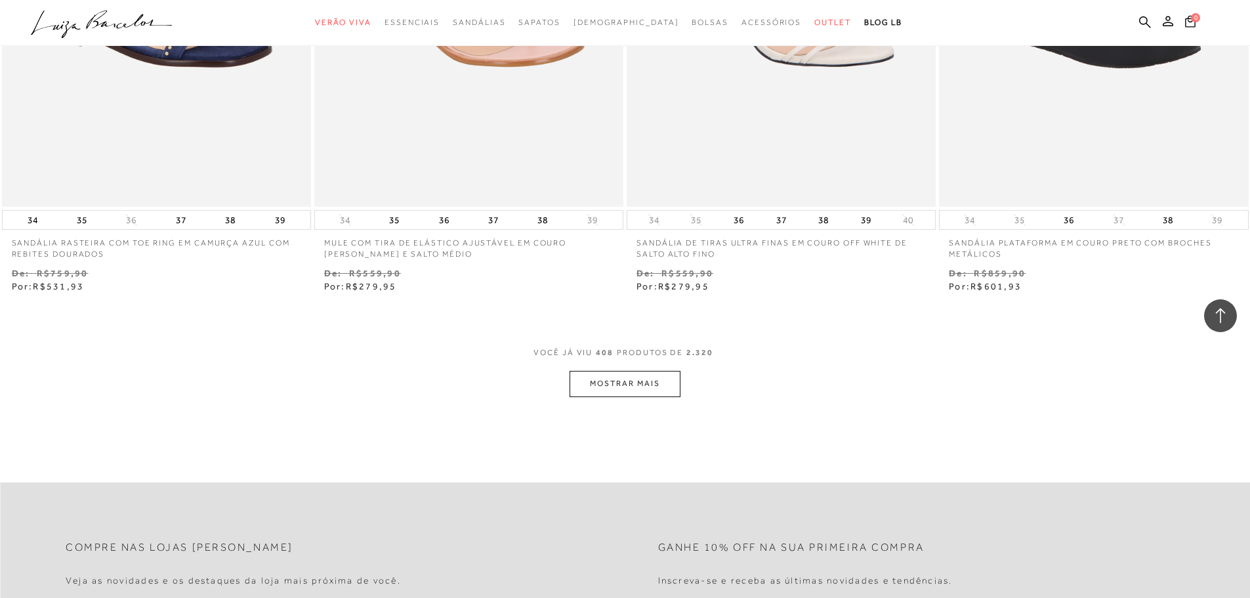
click at [625, 371] on button "MOSTRAR MAIS" at bounding box center [625, 384] width 110 height 26
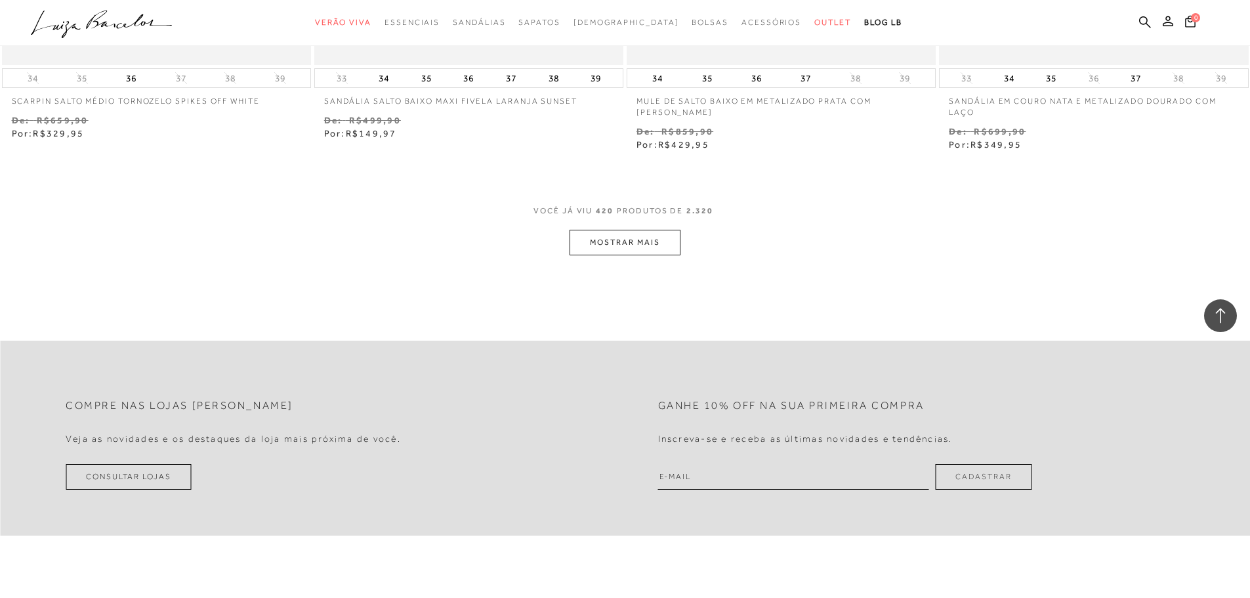
scroll to position [59086, 0]
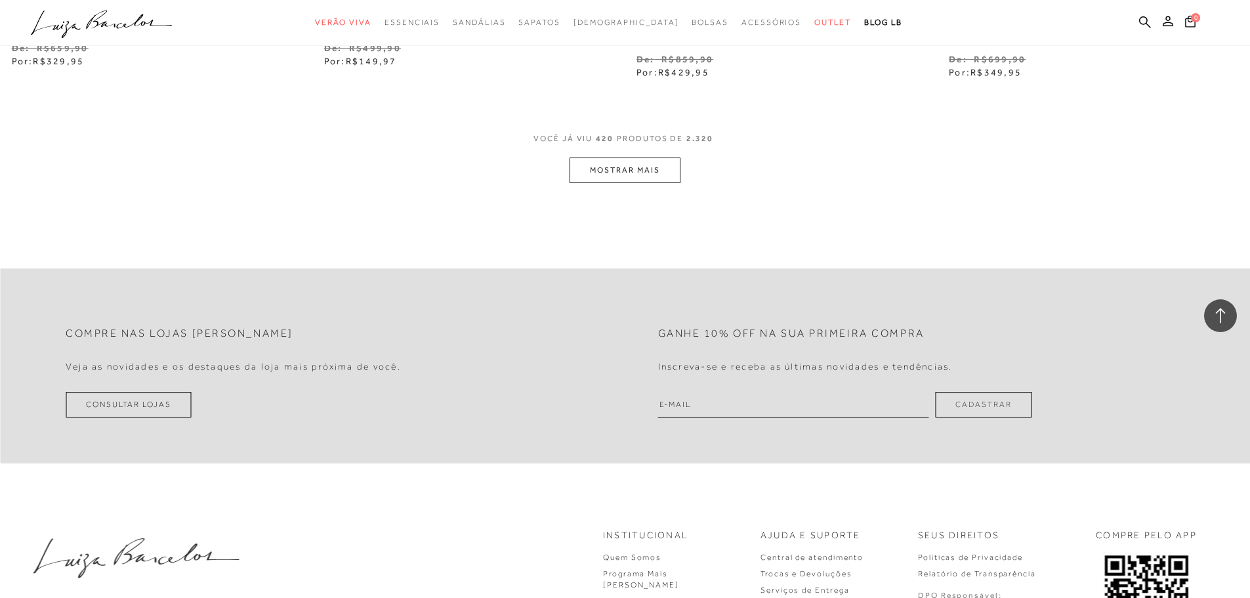
click at [629, 158] on button "MOSTRAR MAIS" at bounding box center [625, 171] width 110 height 26
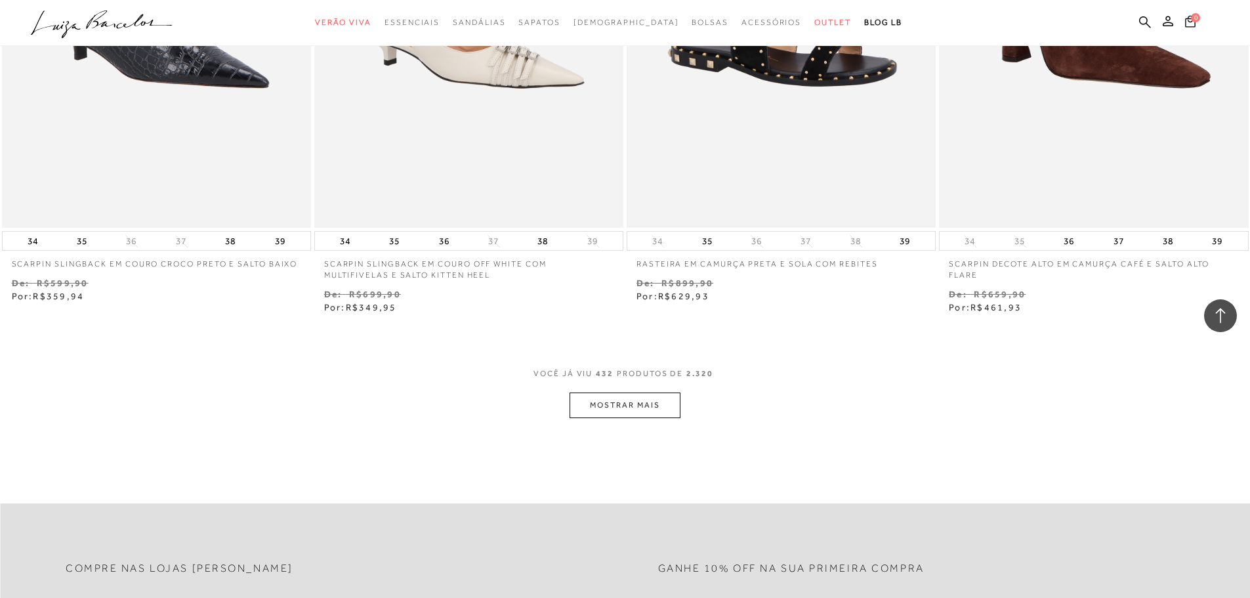
scroll to position [60530, 0]
click at [615, 392] on button "MOSTRAR MAIS" at bounding box center [625, 405] width 110 height 26
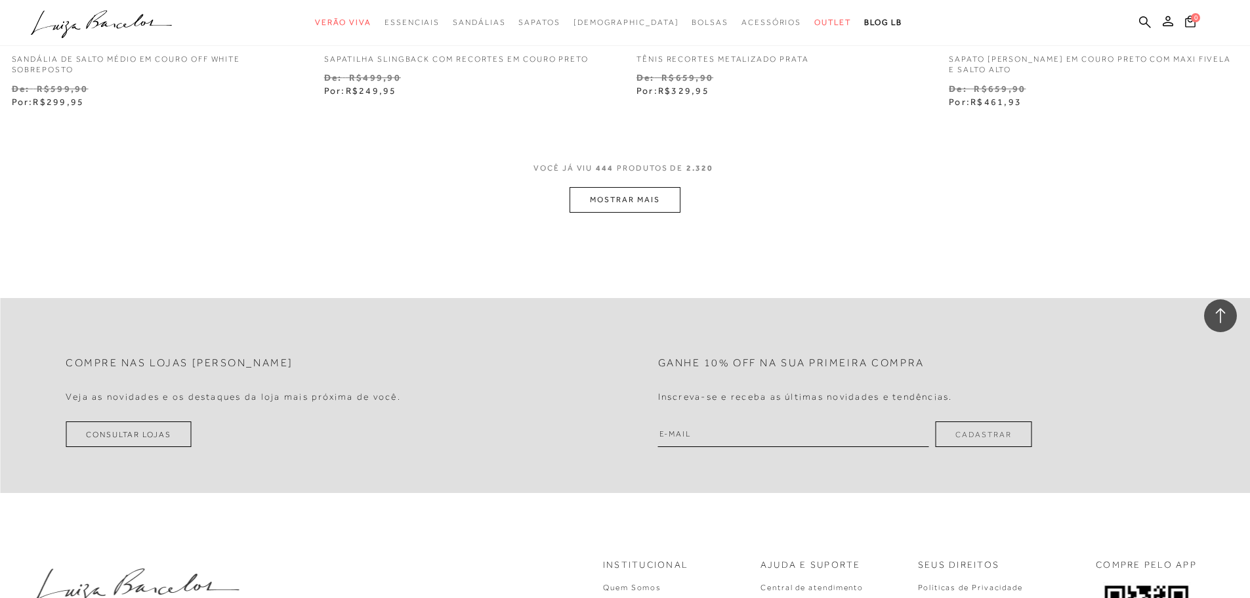
scroll to position [62433, 0]
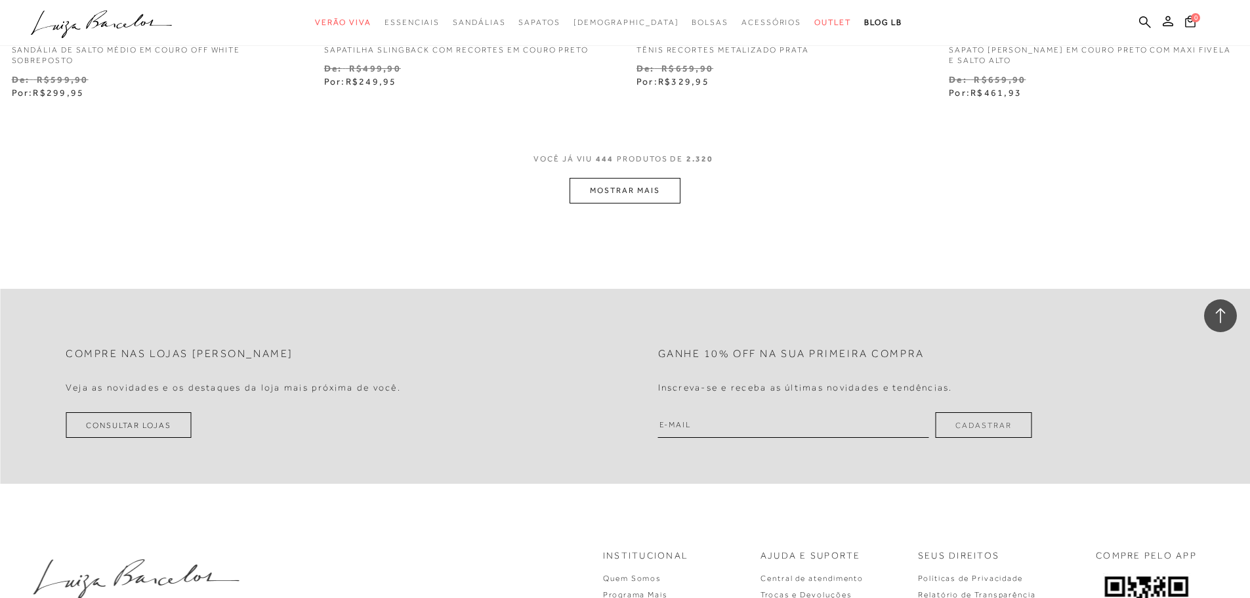
click at [620, 178] on button "MOSTRAR MAIS" at bounding box center [625, 191] width 110 height 26
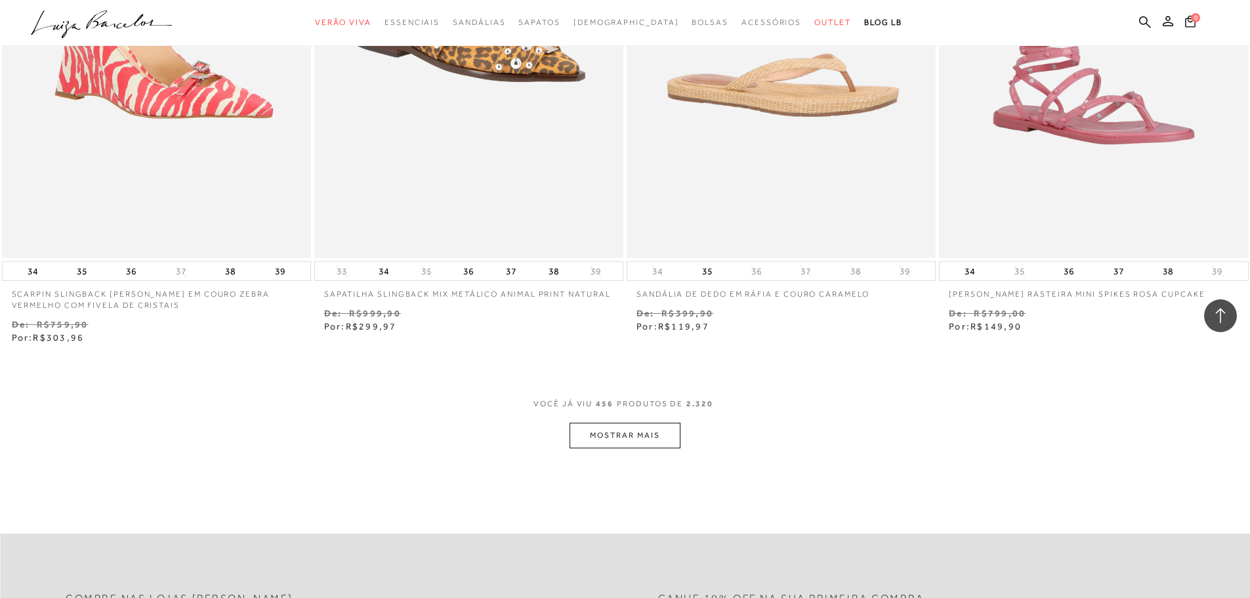
scroll to position [63877, 0]
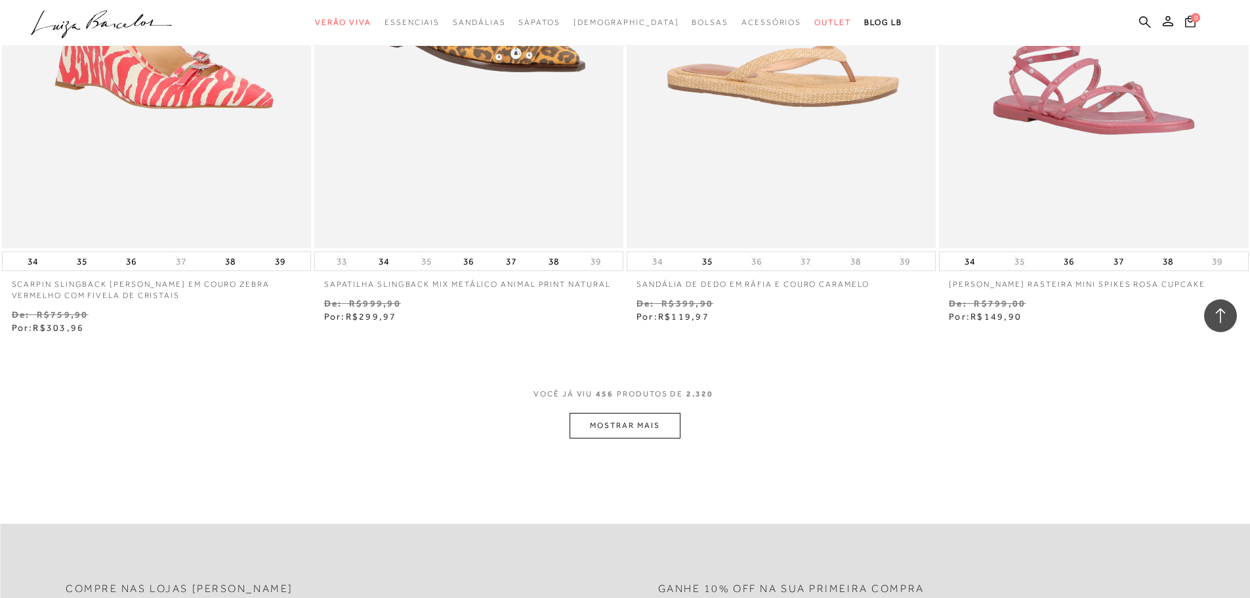
click at [605, 413] on button "MOSTRAR MAIS" at bounding box center [625, 426] width 110 height 26
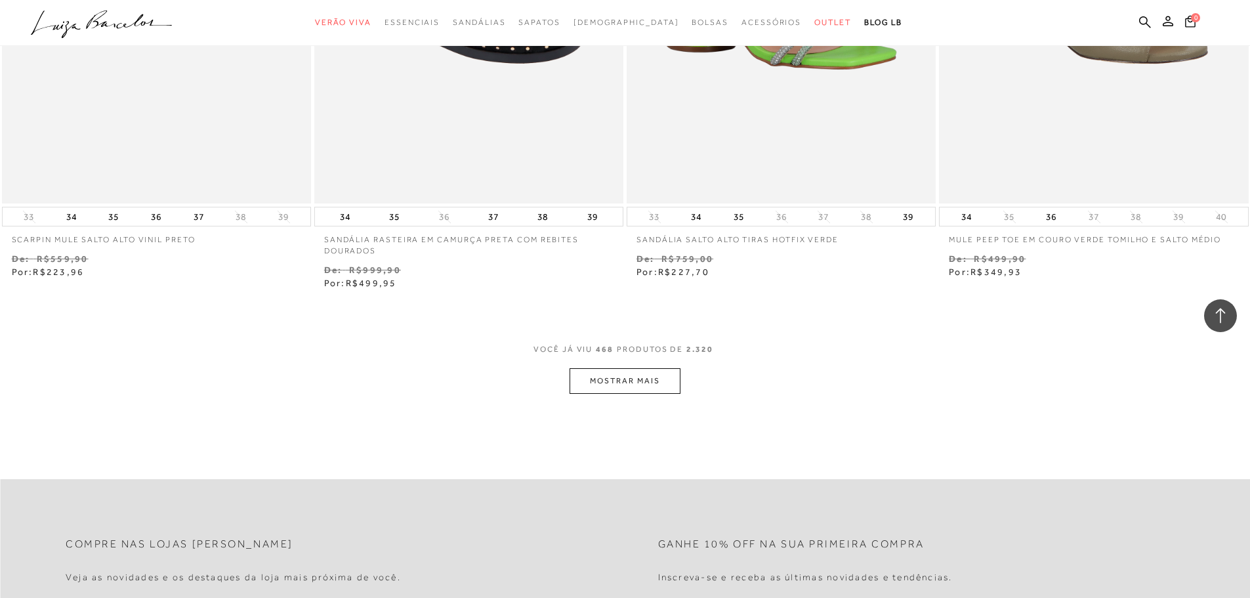
scroll to position [65715, 0]
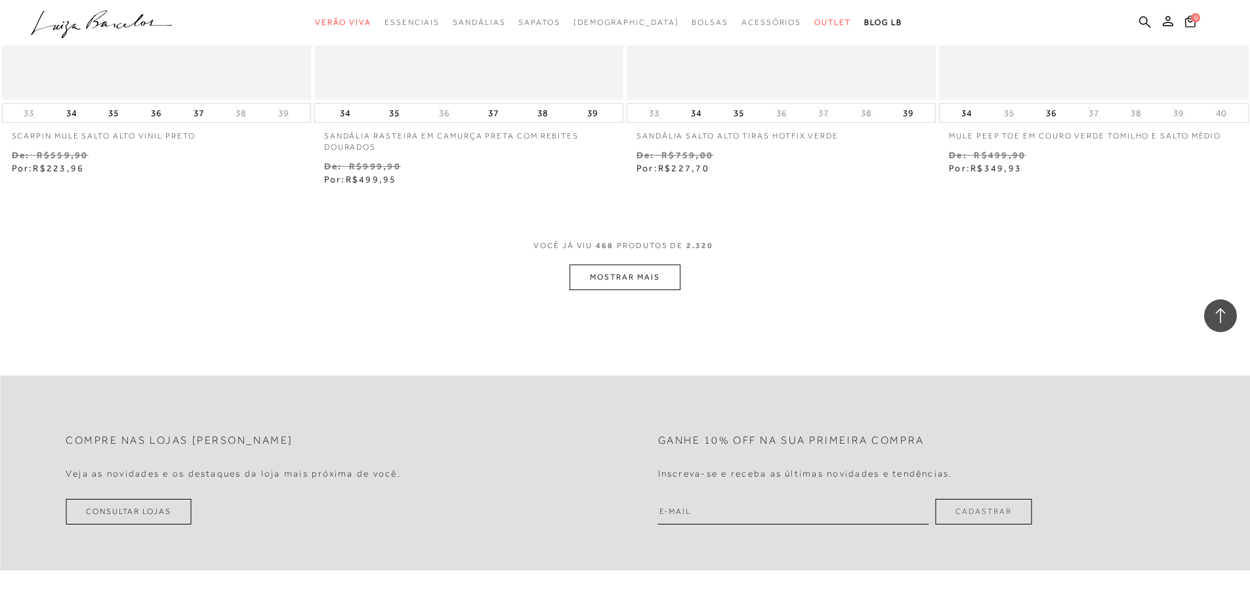
click at [627, 264] on button "MOSTRAR MAIS" at bounding box center [625, 277] width 110 height 26
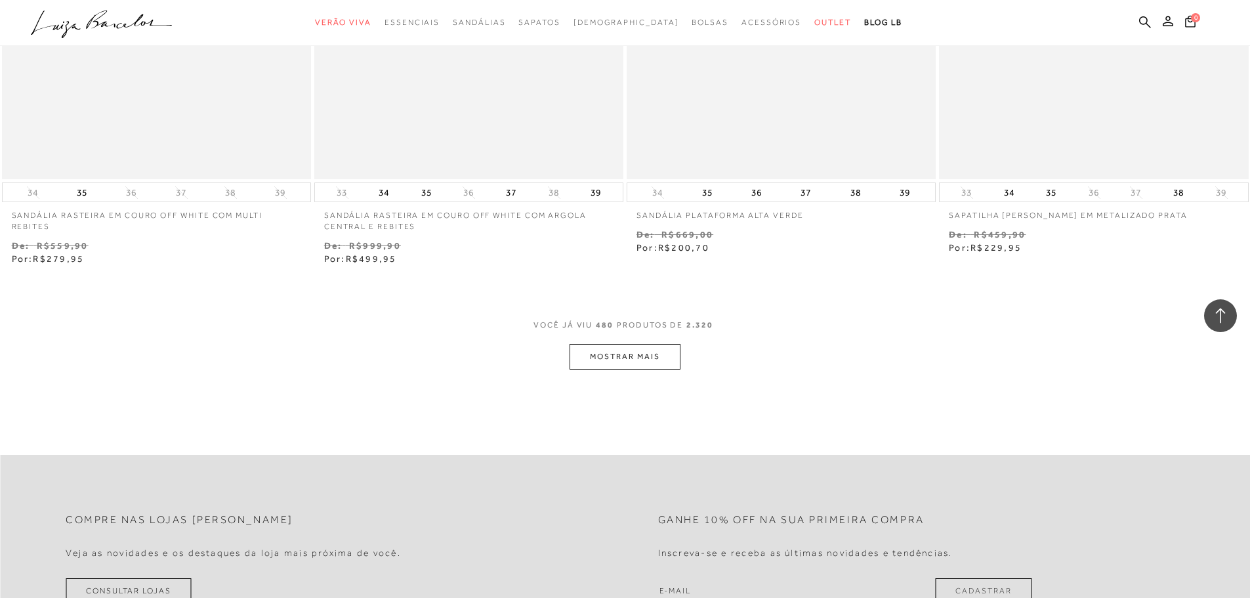
scroll to position [67421, 0]
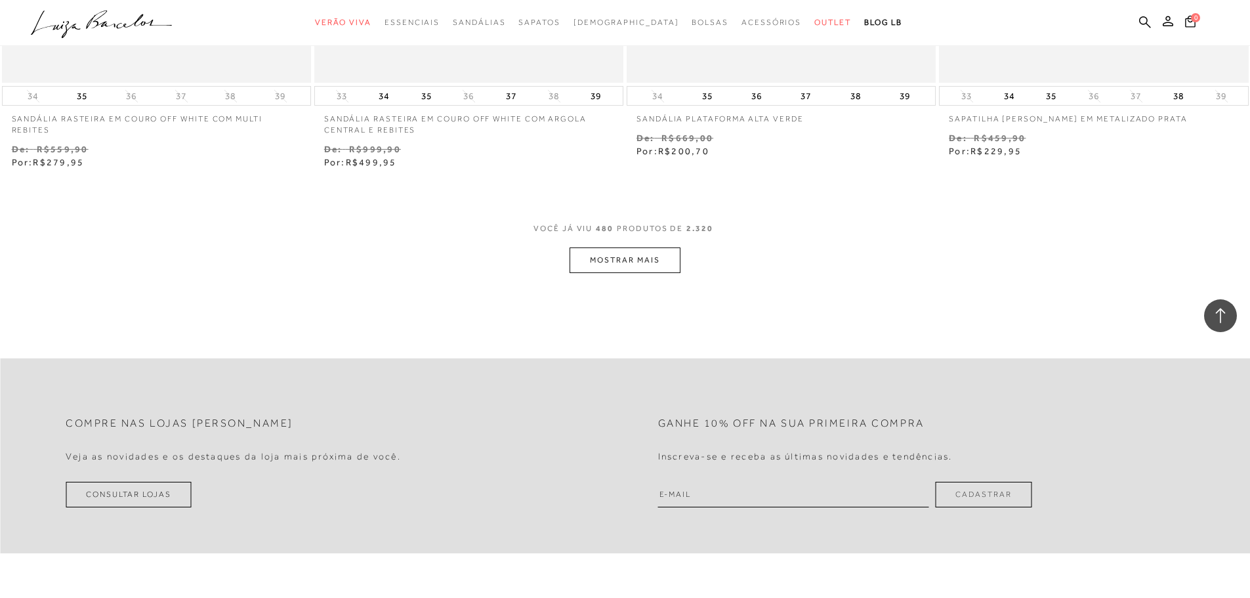
click at [625, 247] on button "MOSTRAR MAIS" at bounding box center [625, 260] width 110 height 26
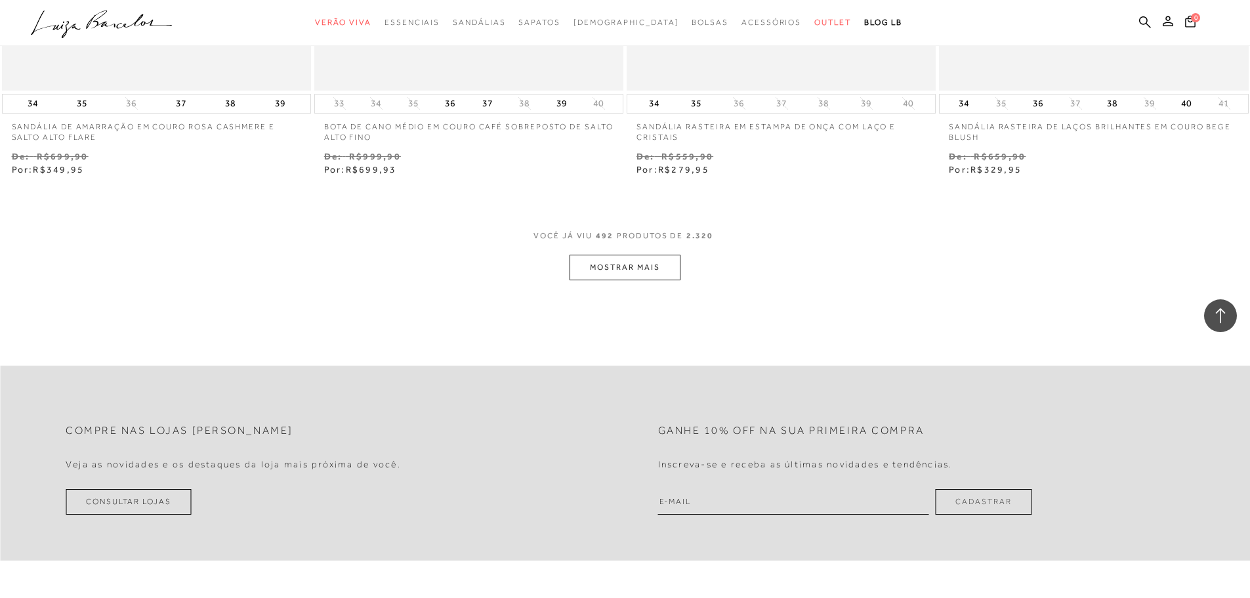
scroll to position [69127, 0]
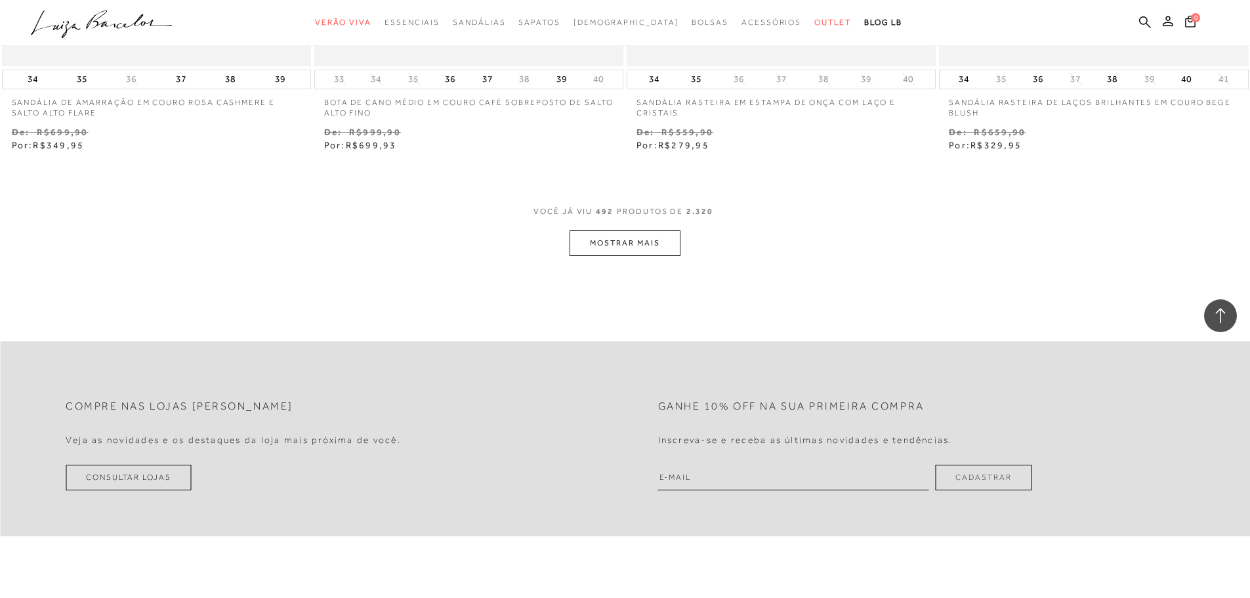
click at [636, 230] on button "MOSTRAR MAIS" at bounding box center [625, 243] width 110 height 26
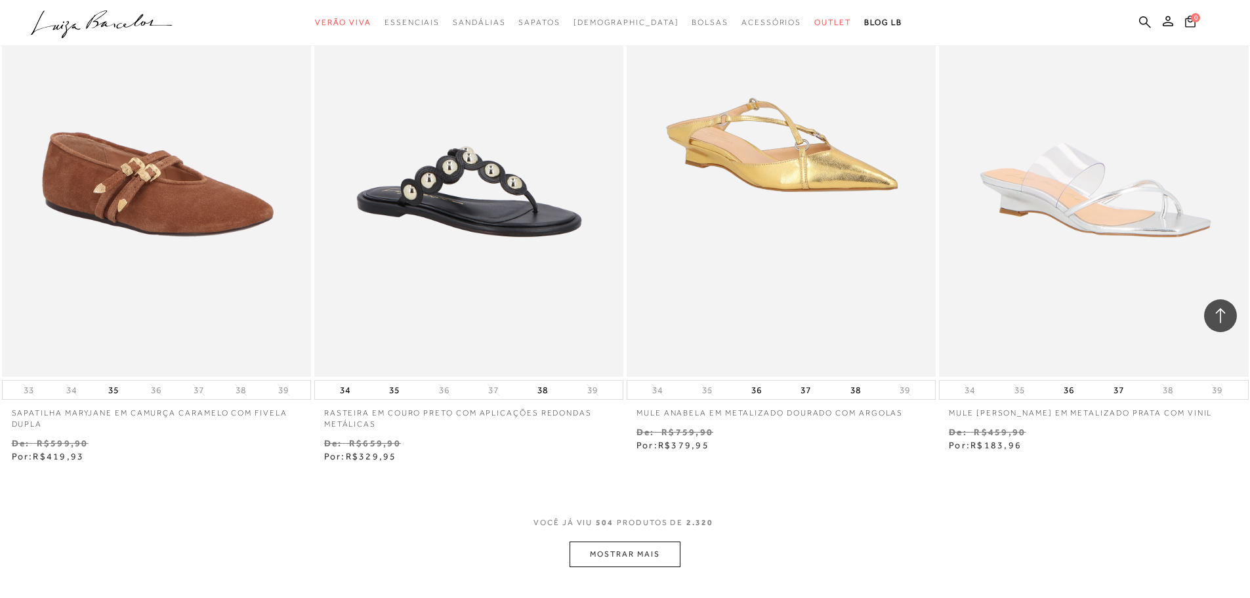
scroll to position [70637, 0]
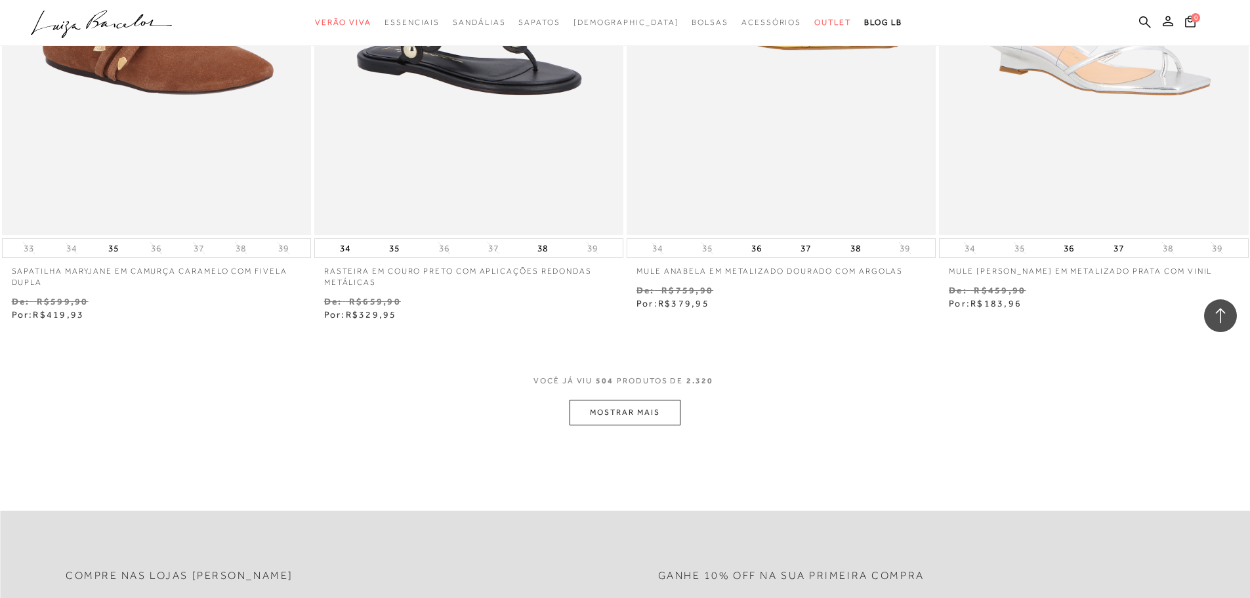
click at [623, 400] on button "MOSTRAR MAIS" at bounding box center [625, 413] width 110 height 26
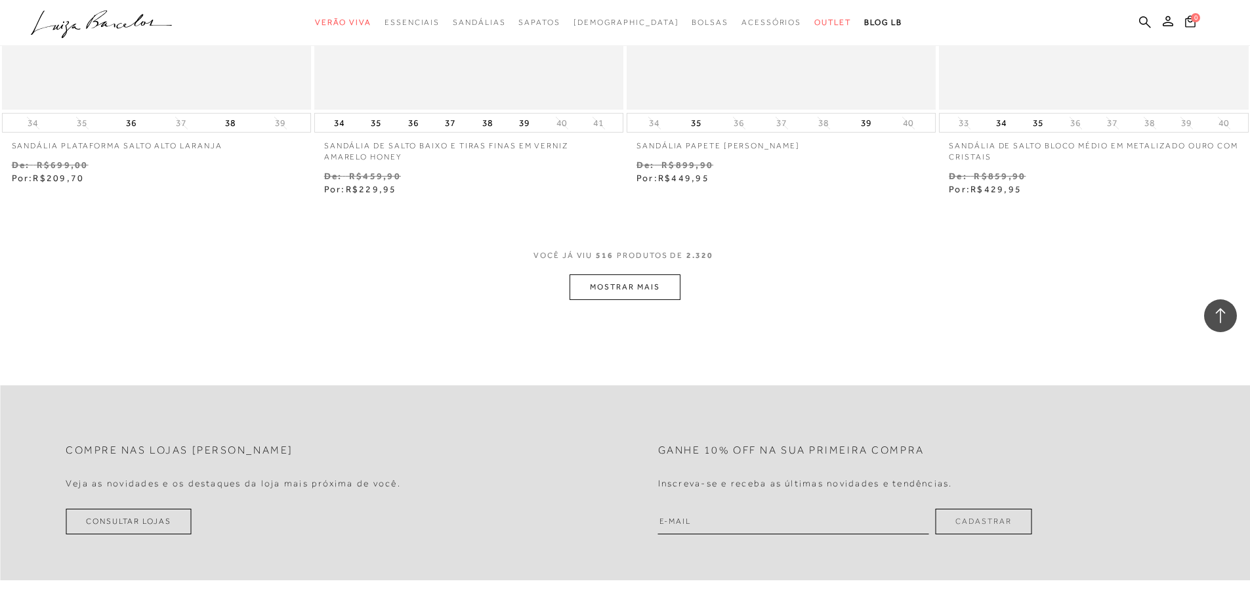
scroll to position [72474, 0]
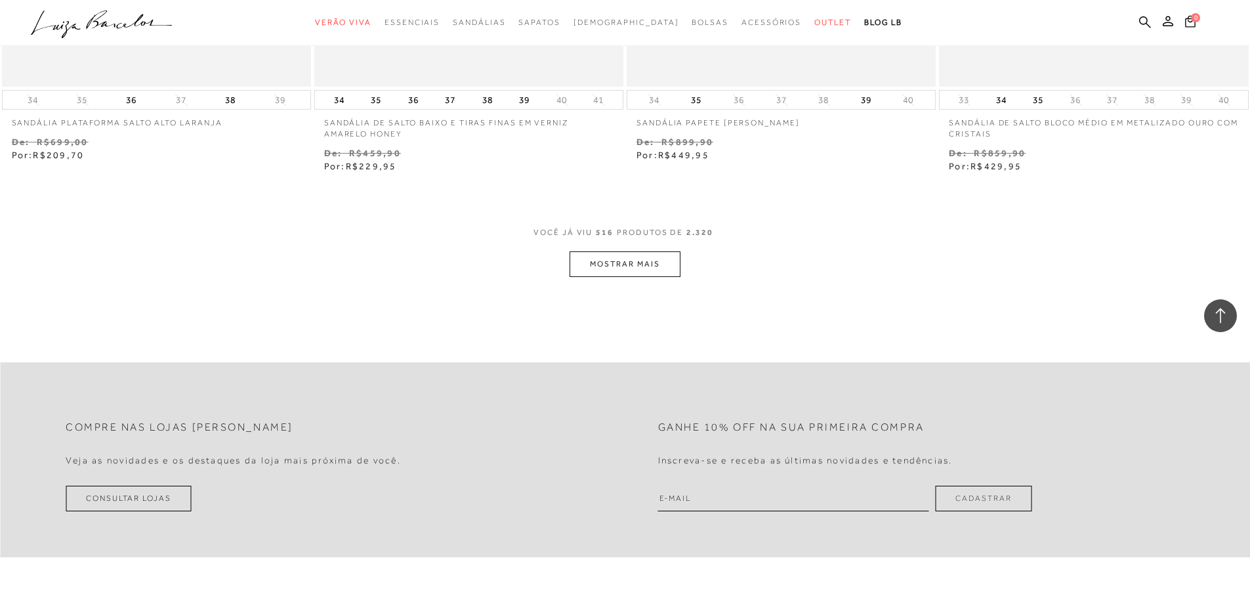
click at [614, 251] on button "MOSTRAR MAIS" at bounding box center [625, 264] width 110 height 26
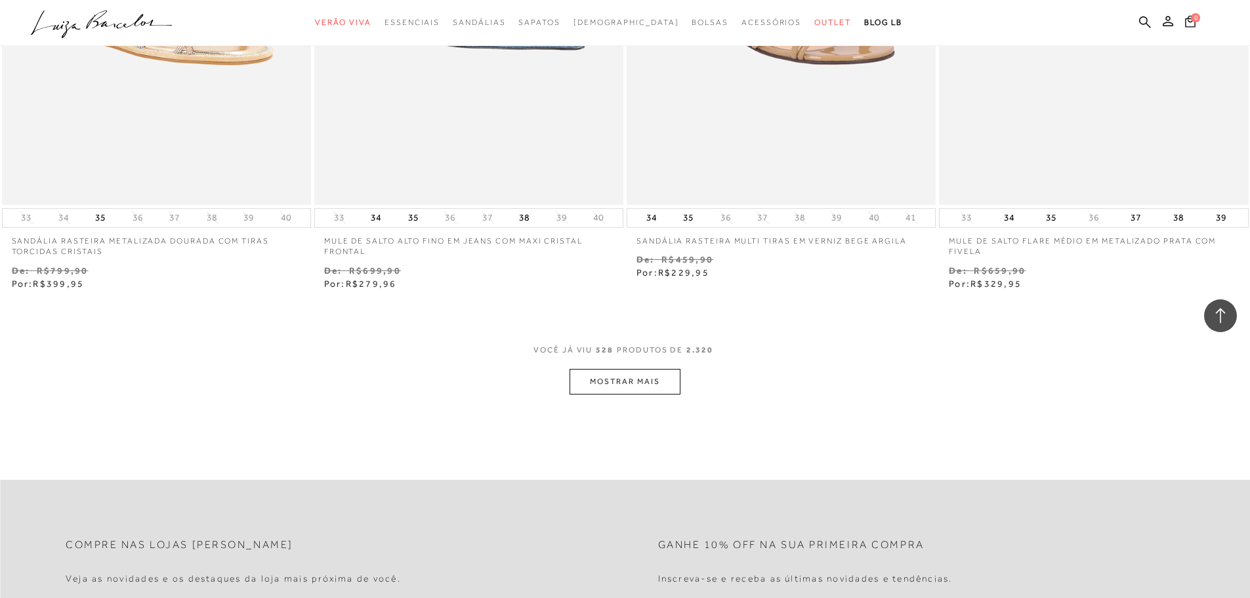
scroll to position [74049, 0]
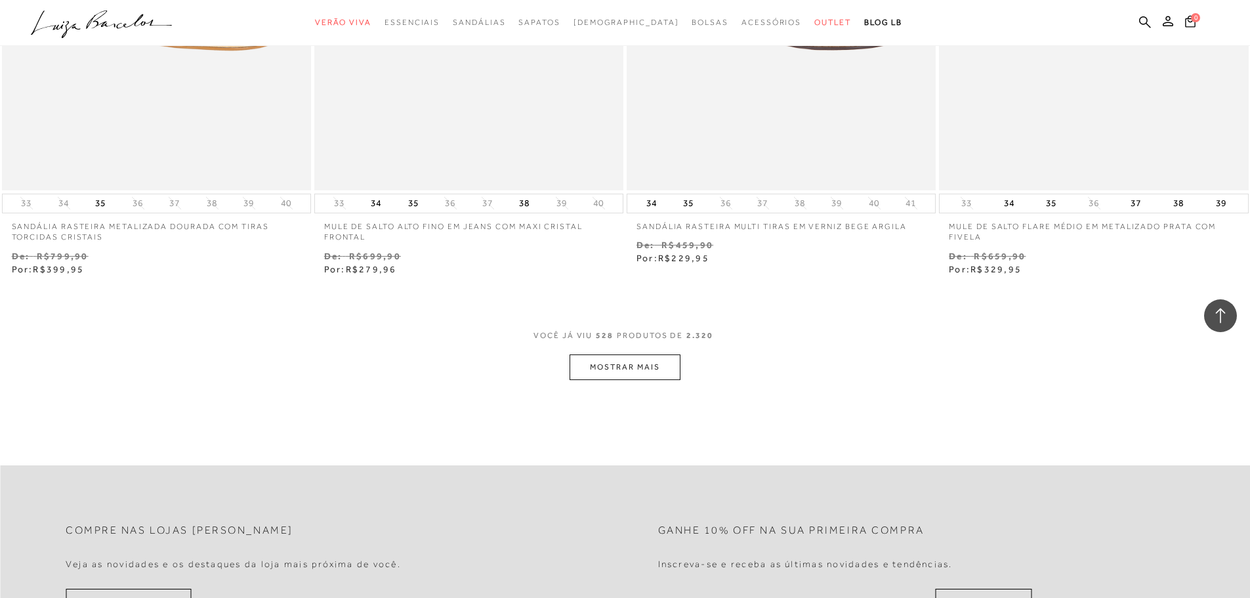
click at [607, 354] on button "MOSTRAR MAIS" at bounding box center [625, 367] width 110 height 26
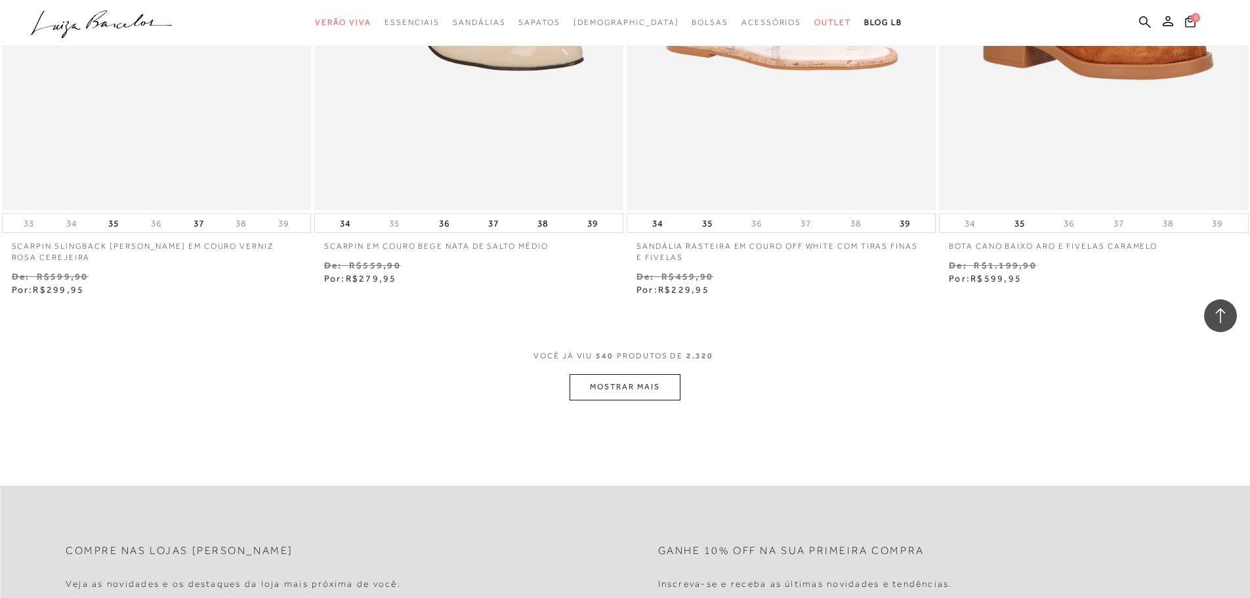
scroll to position [75755, 0]
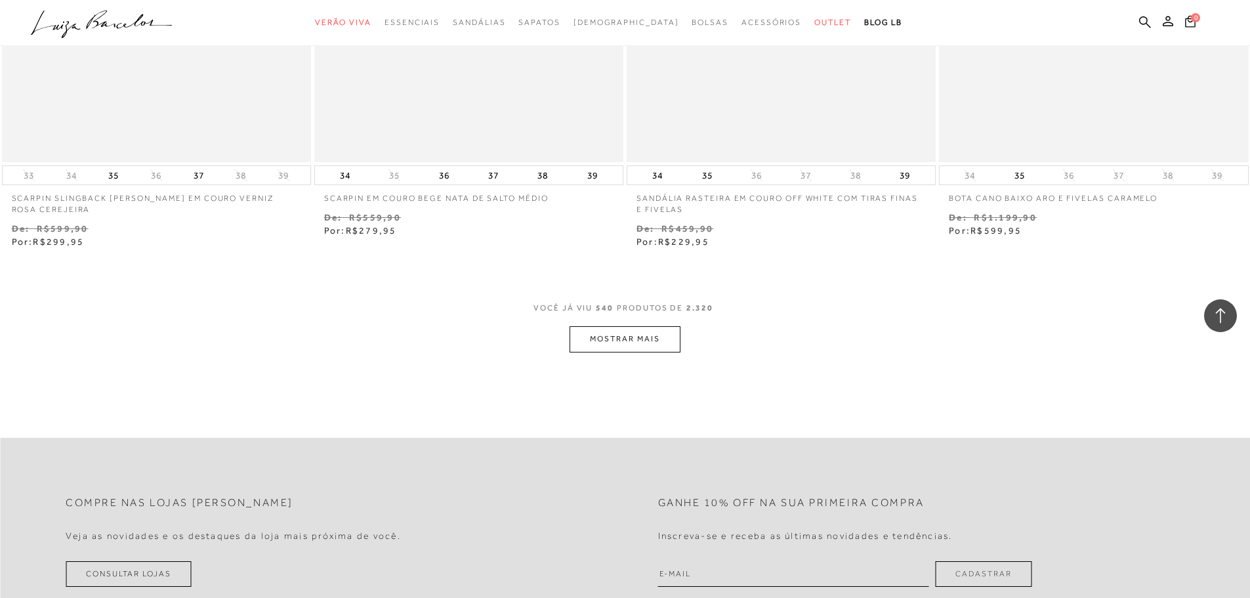
click at [631, 326] on button "MOSTRAR MAIS" at bounding box center [625, 339] width 110 height 26
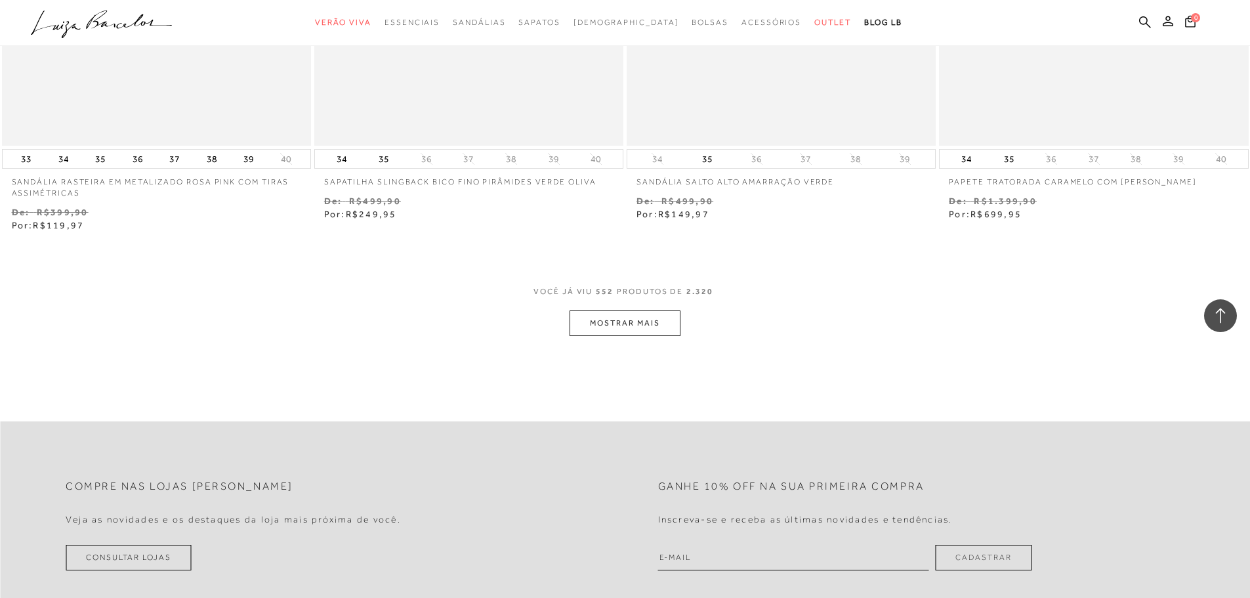
scroll to position [77462, 0]
click at [639, 310] on button "MOSTRAR MAIS" at bounding box center [625, 323] width 110 height 26
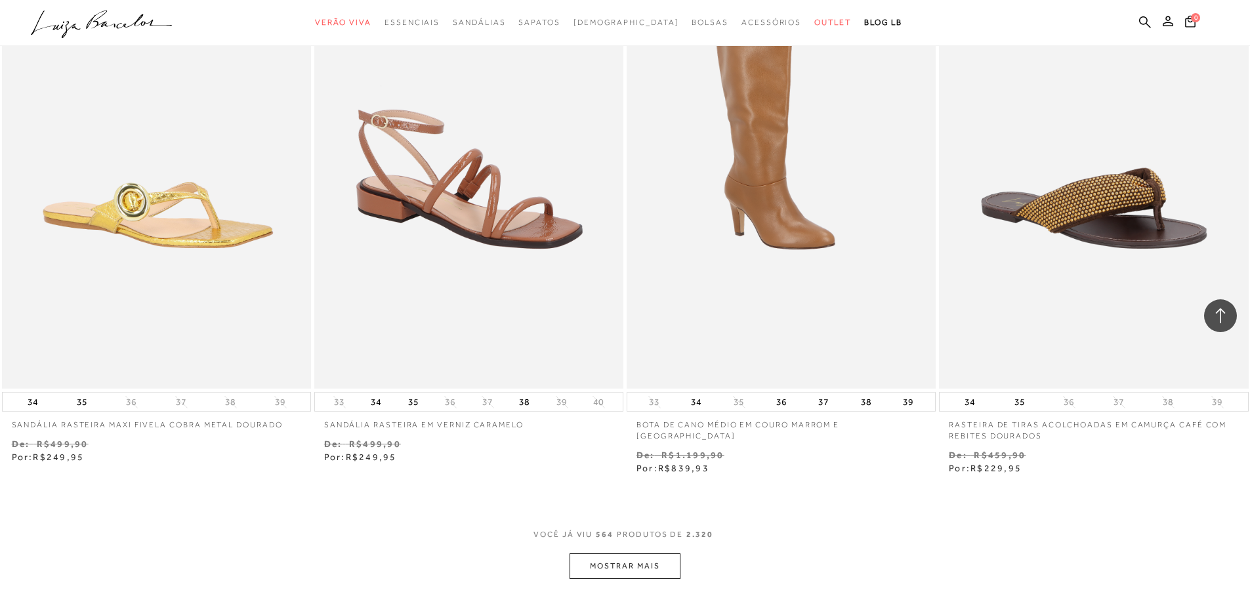
scroll to position [78971, 0]
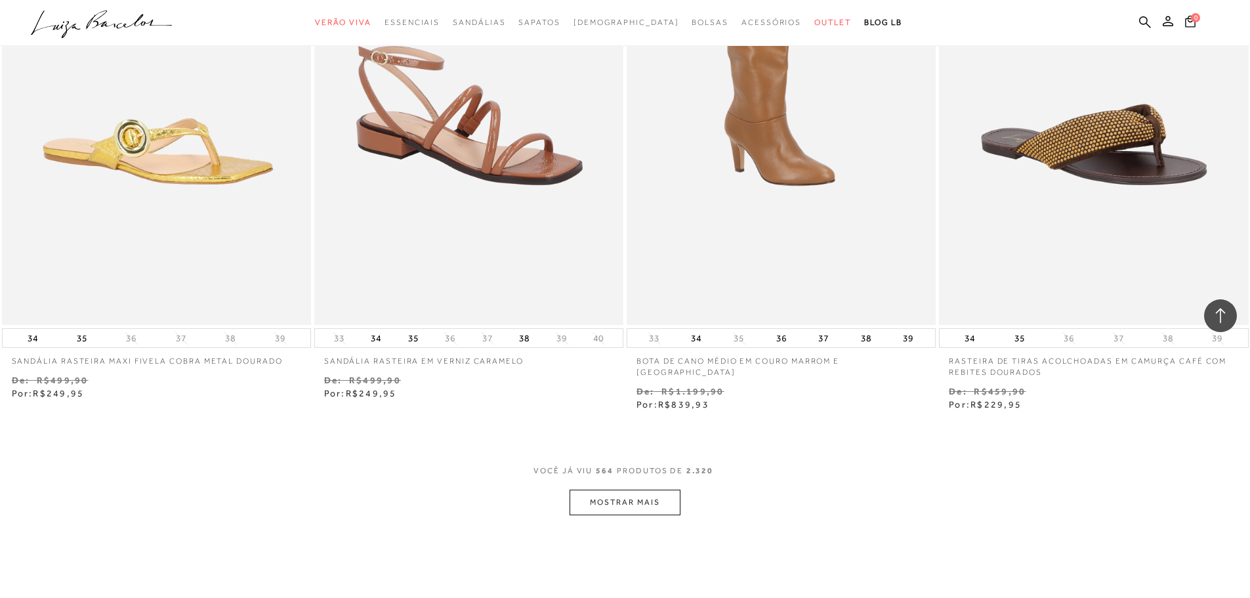
click at [602, 490] on button "MOSTRAR MAIS" at bounding box center [625, 503] width 110 height 26
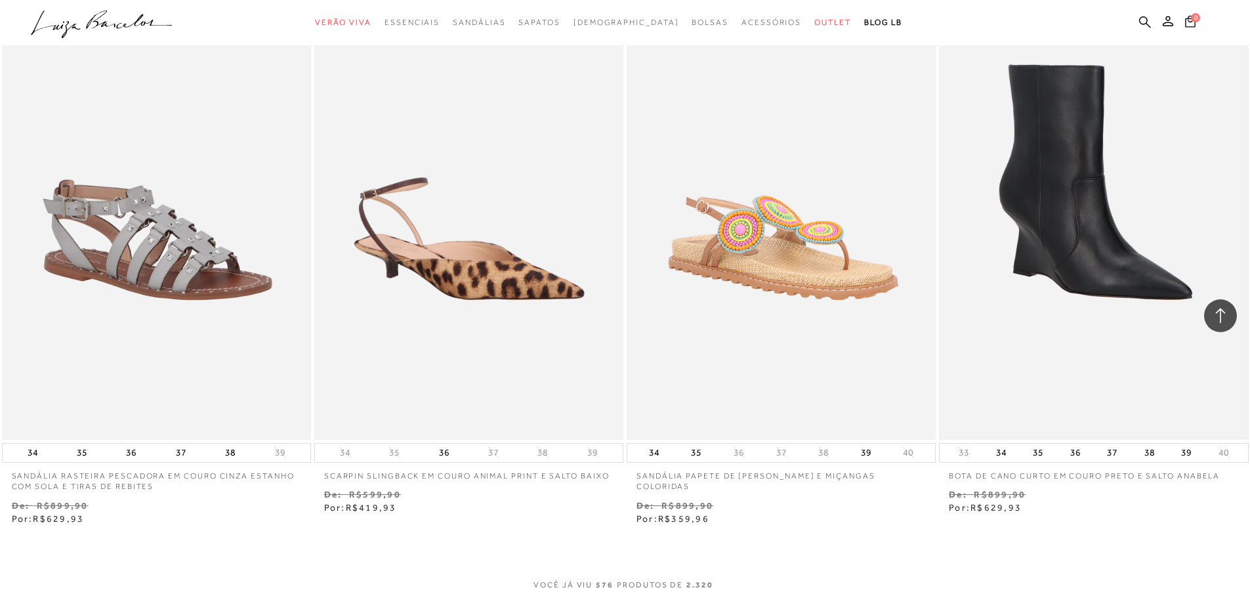
scroll to position [80743, 0]
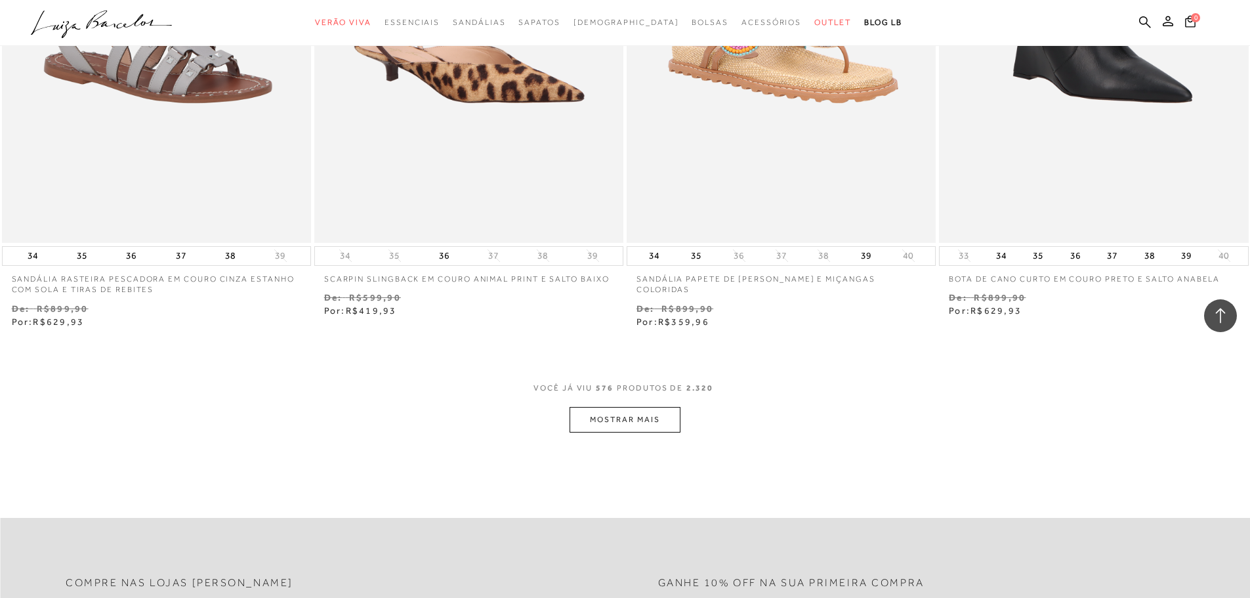
click at [612, 407] on button "MOSTRAR MAIS" at bounding box center [625, 420] width 110 height 26
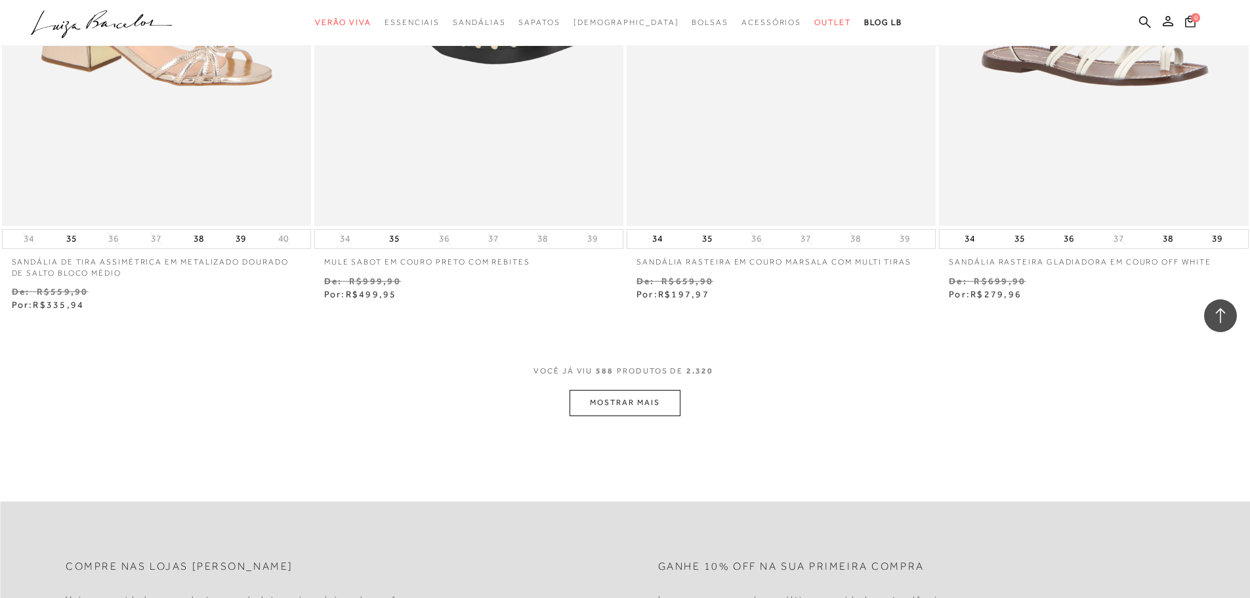
scroll to position [82580, 0]
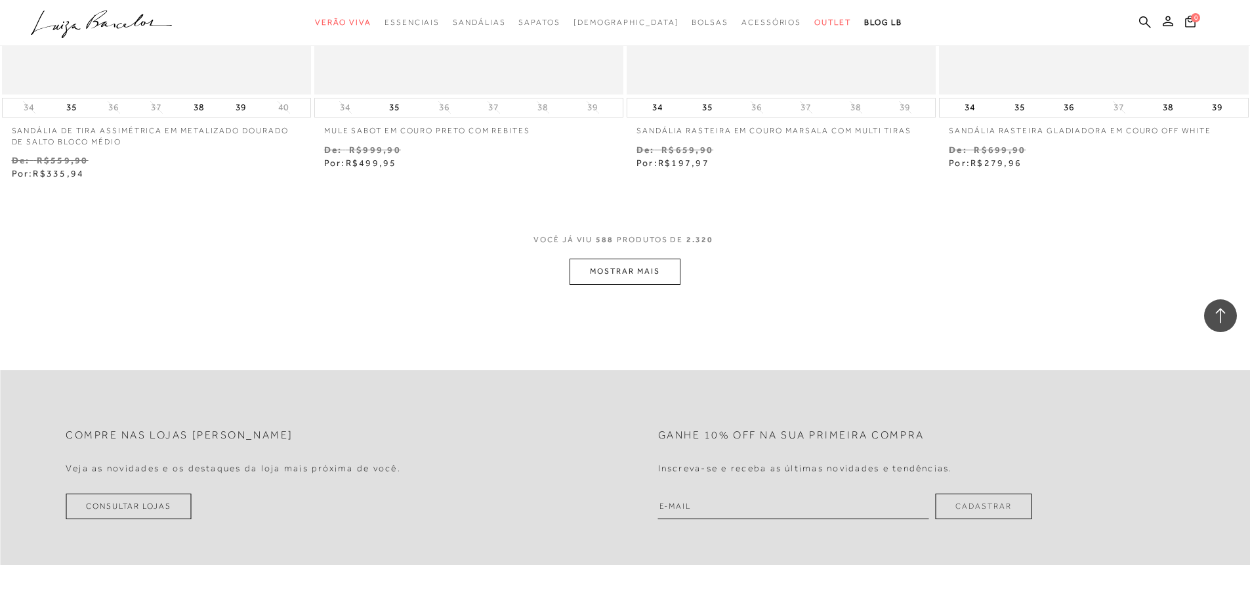
click at [621, 259] on button "MOSTRAR MAIS" at bounding box center [625, 272] width 110 height 26
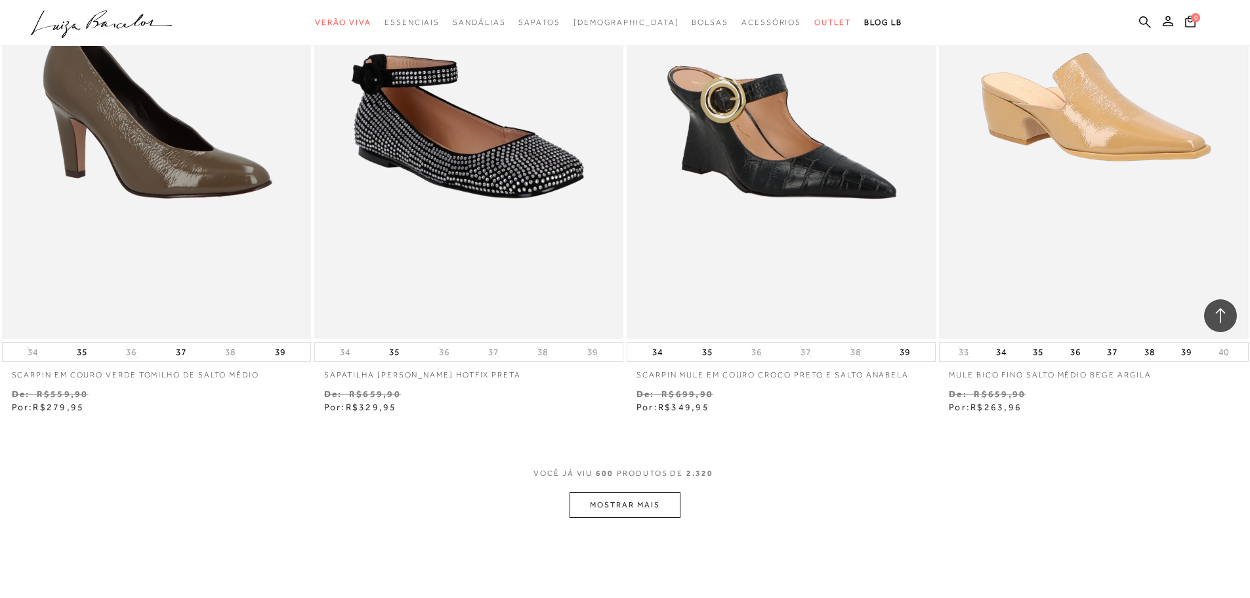
scroll to position [84090, 0]
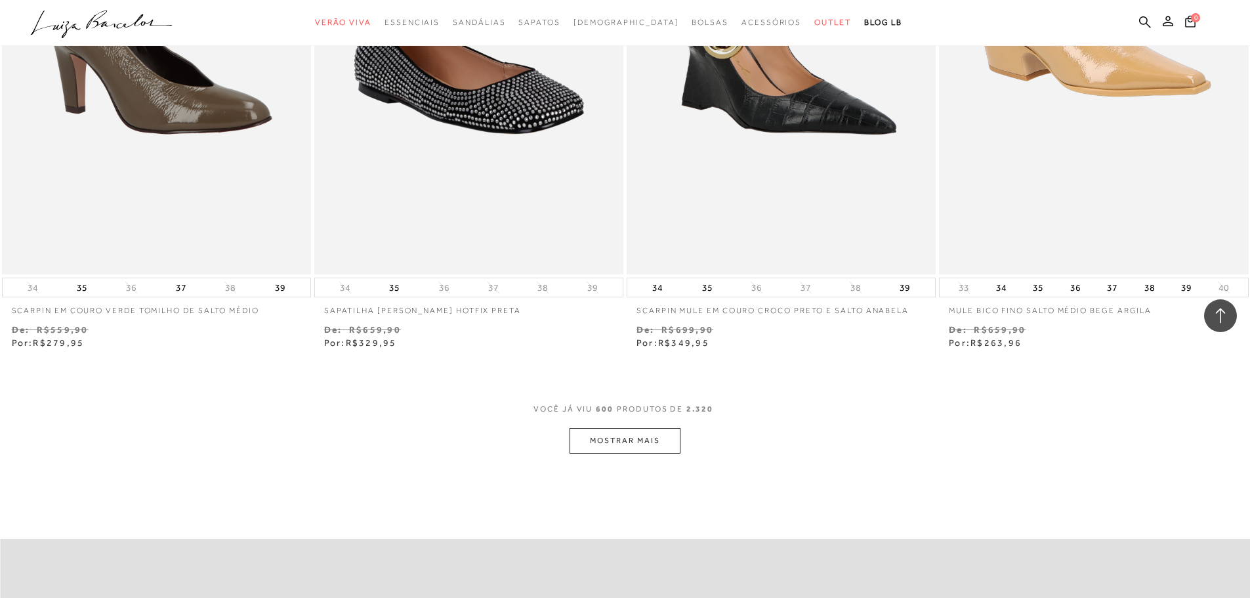
click at [604, 428] on button "MOSTRAR MAIS" at bounding box center [625, 441] width 110 height 26
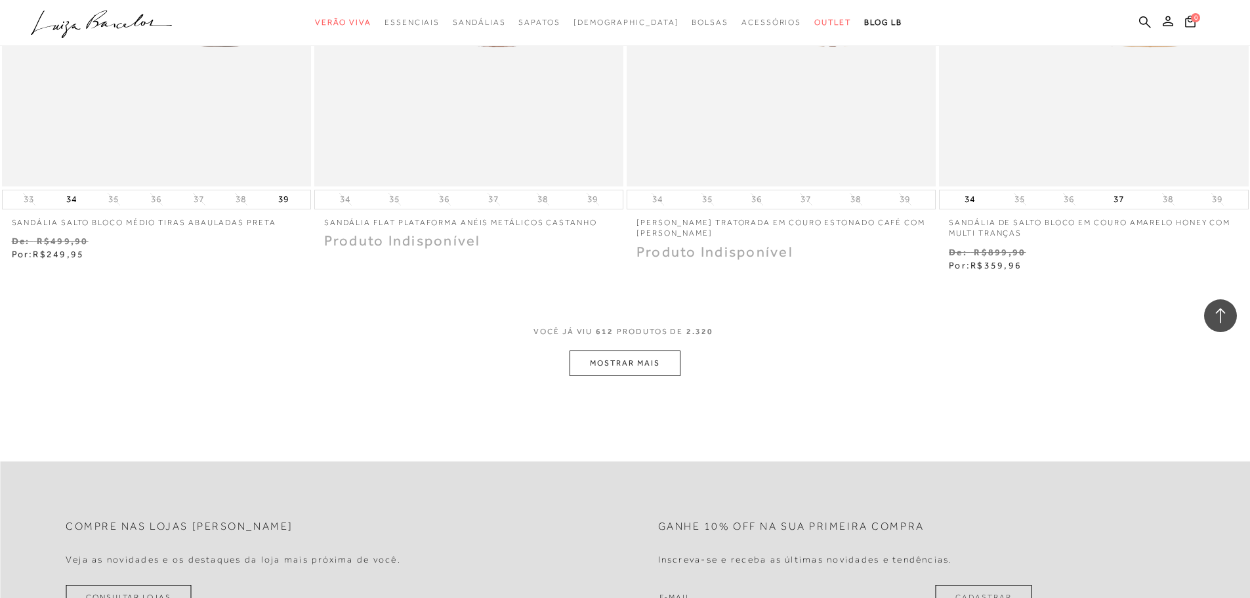
scroll to position [85862, 0]
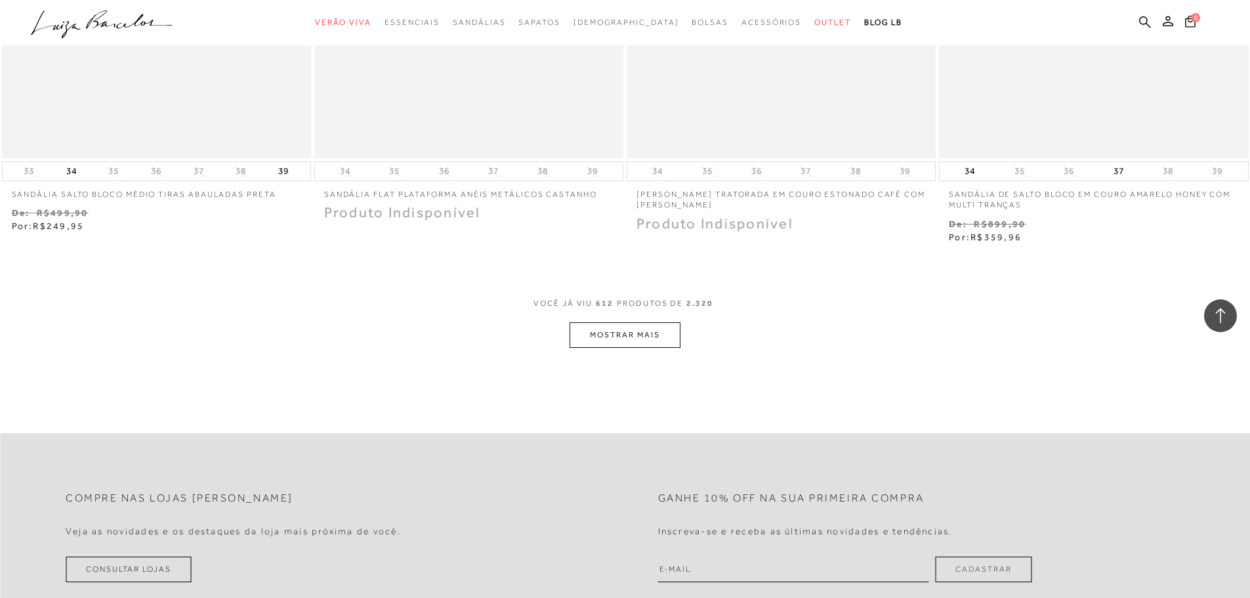
click at [633, 322] on button "MOSTRAR MAIS" at bounding box center [625, 335] width 110 height 26
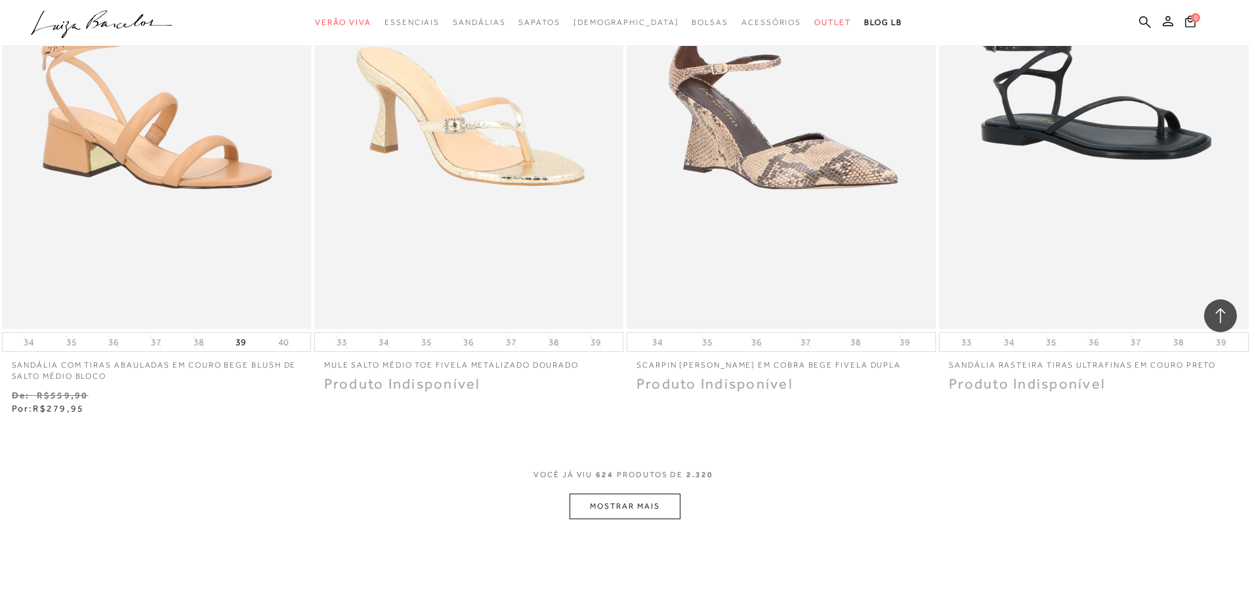
scroll to position [87437, 0]
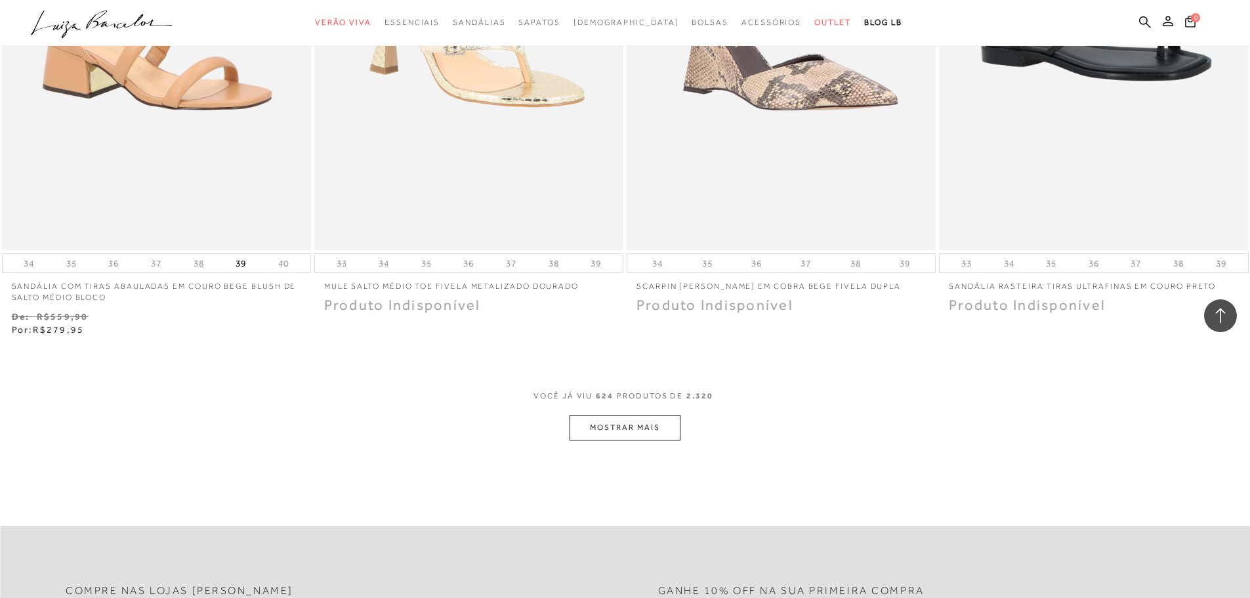
click at [631, 415] on button "MOSTRAR MAIS" at bounding box center [625, 428] width 110 height 26
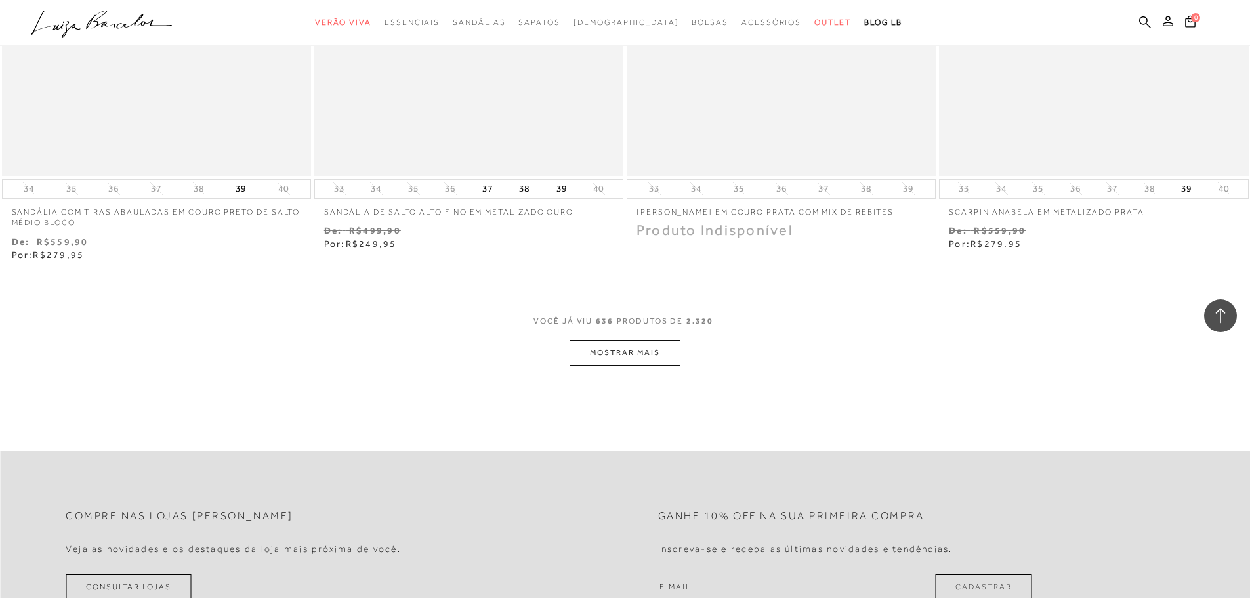
scroll to position [89209, 0]
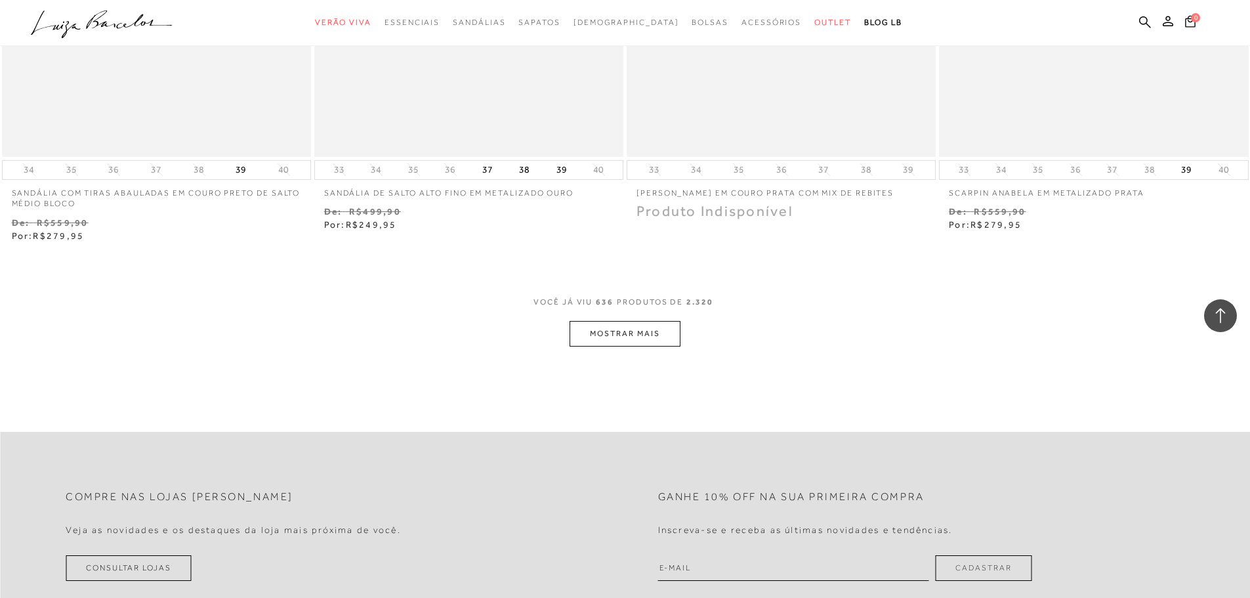
click at [626, 322] on button "MOSTRAR MAIS" at bounding box center [625, 334] width 110 height 26
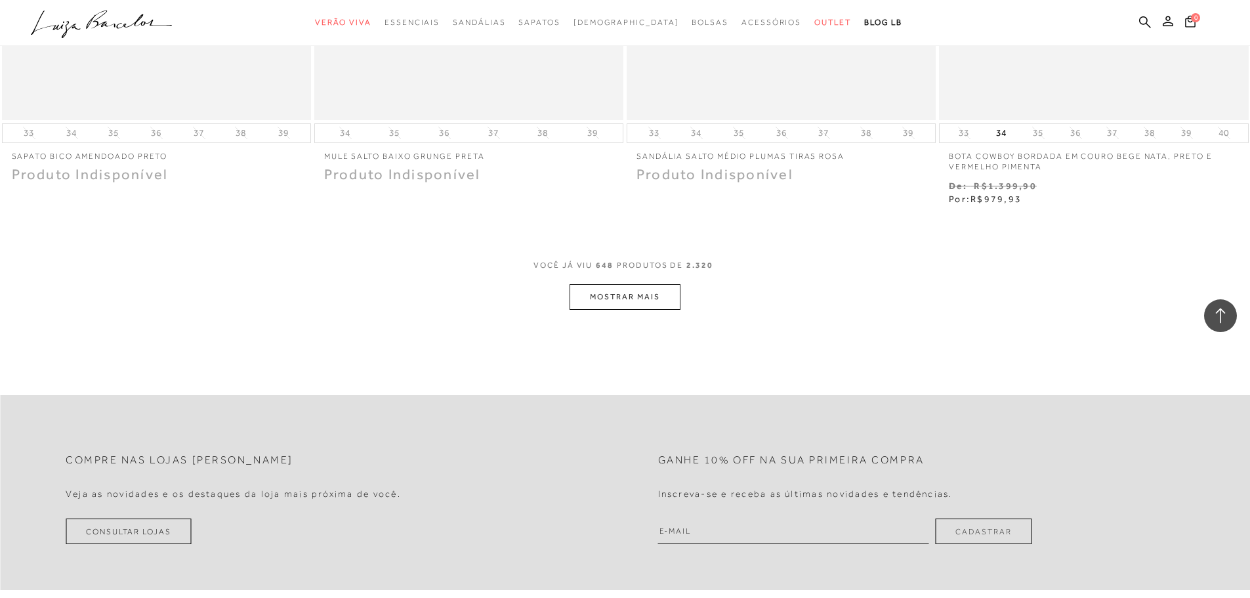
scroll to position [91004, 0]
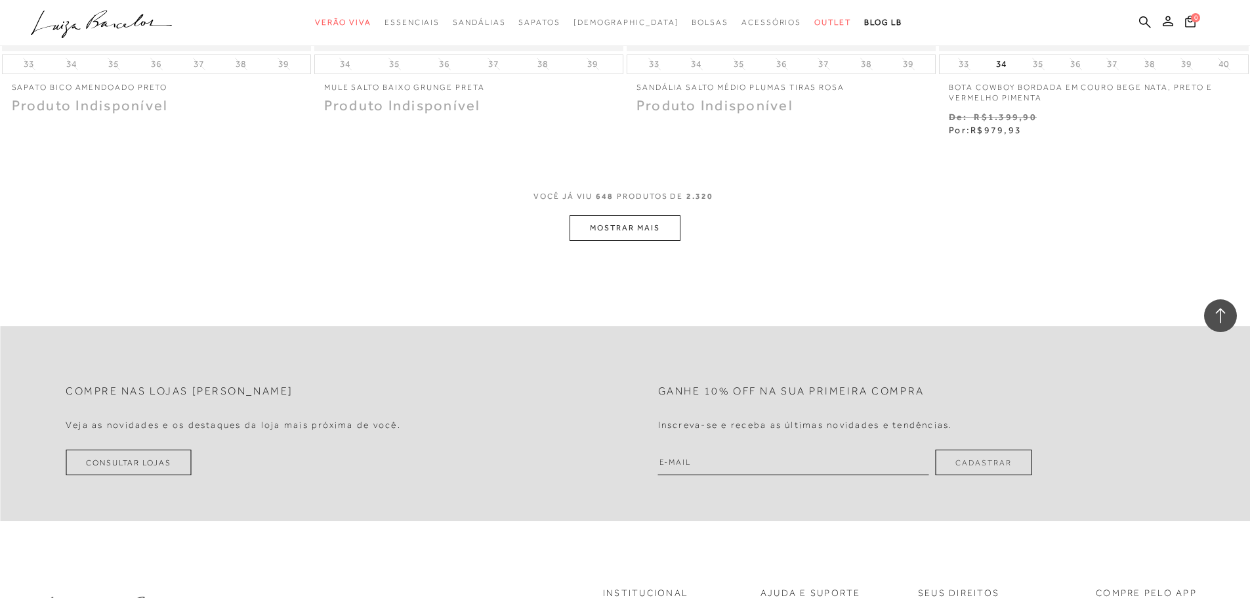
click at [643, 215] on button "MOSTRAR MAIS" at bounding box center [625, 228] width 110 height 26
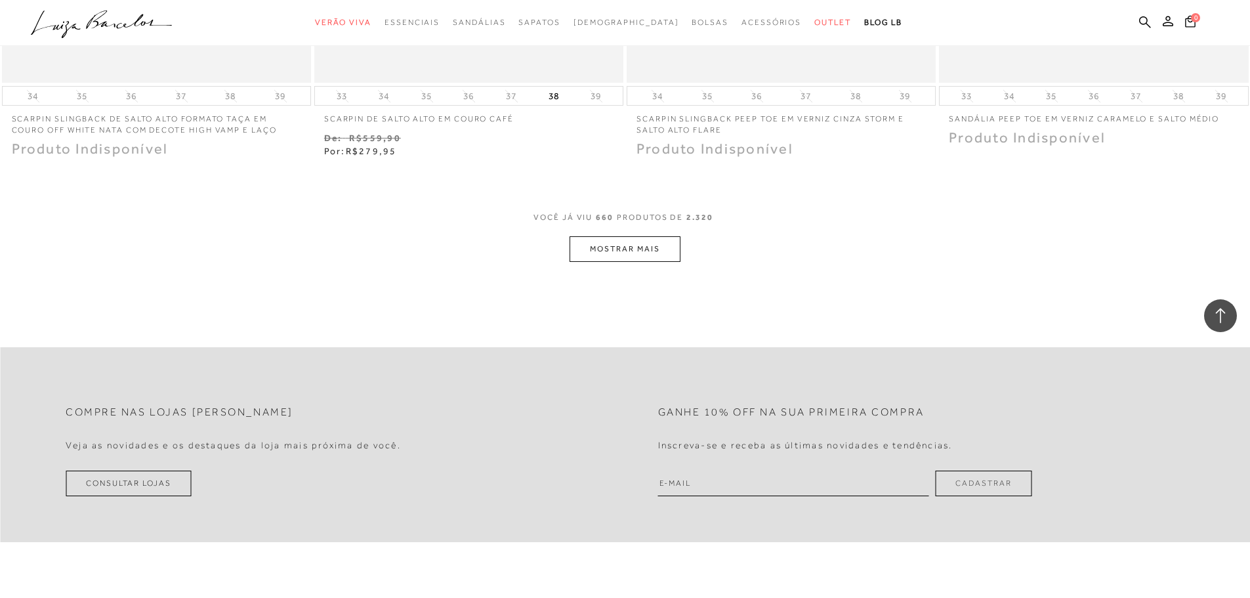
scroll to position [92644, 0]
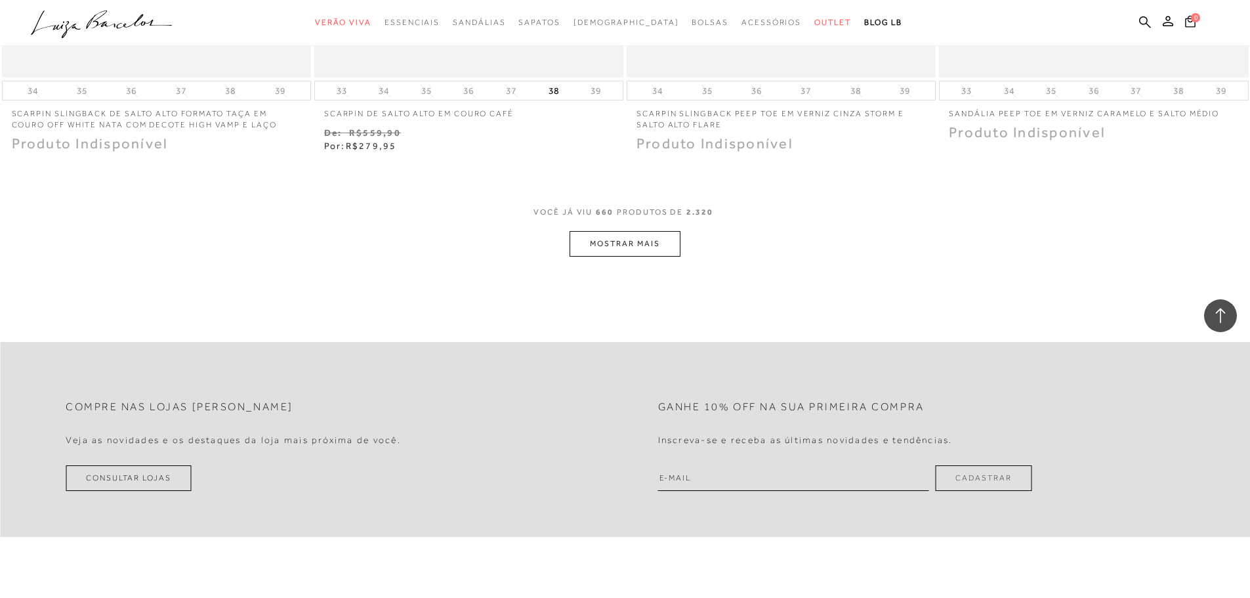
click at [601, 231] on button "MOSTRAR MAIS" at bounding box center [625, 244] width 110 height 26
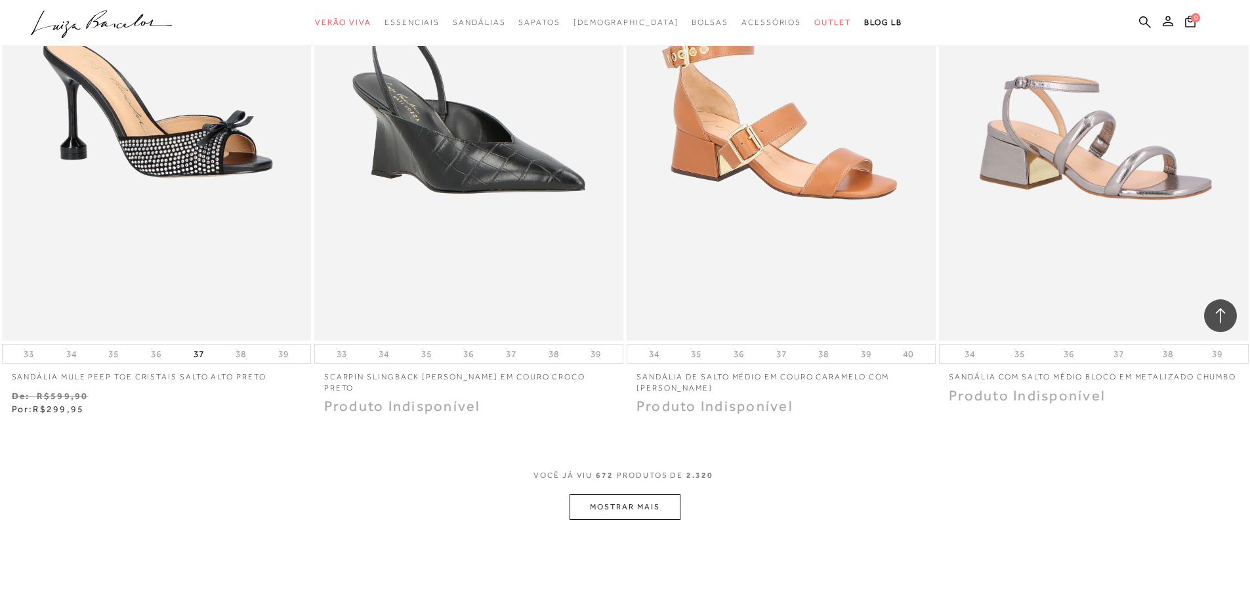
scroll to position [94219, 0]
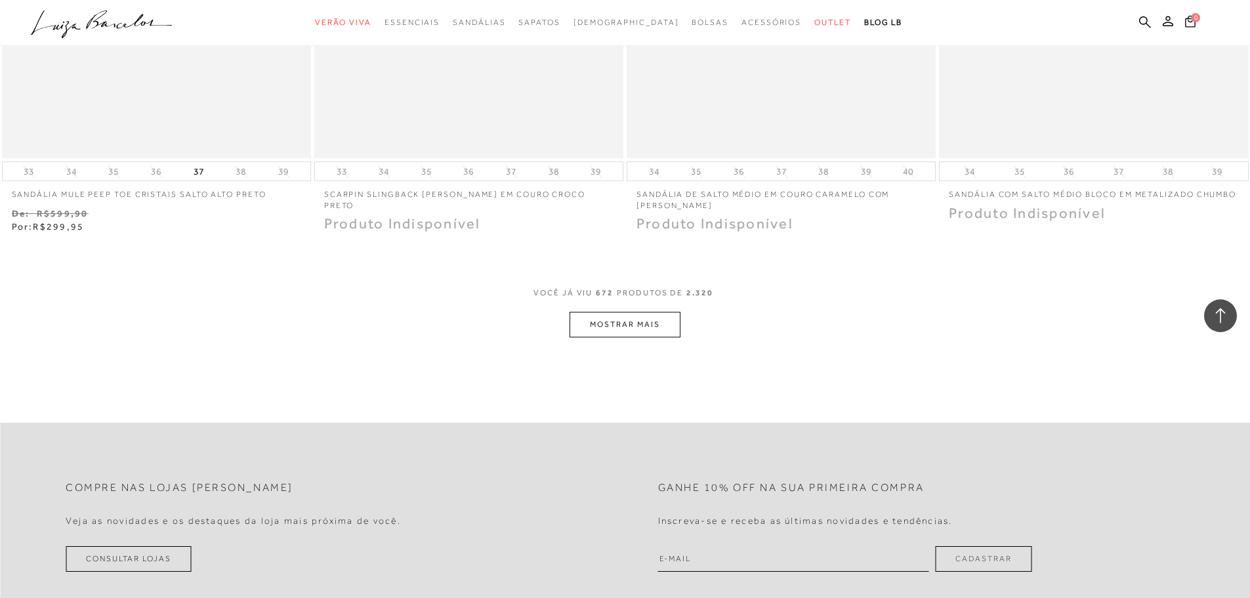
click at [616, 312] on button "MOSTRAR MAIS" at bounding box center [625, 325] width 110 height 26
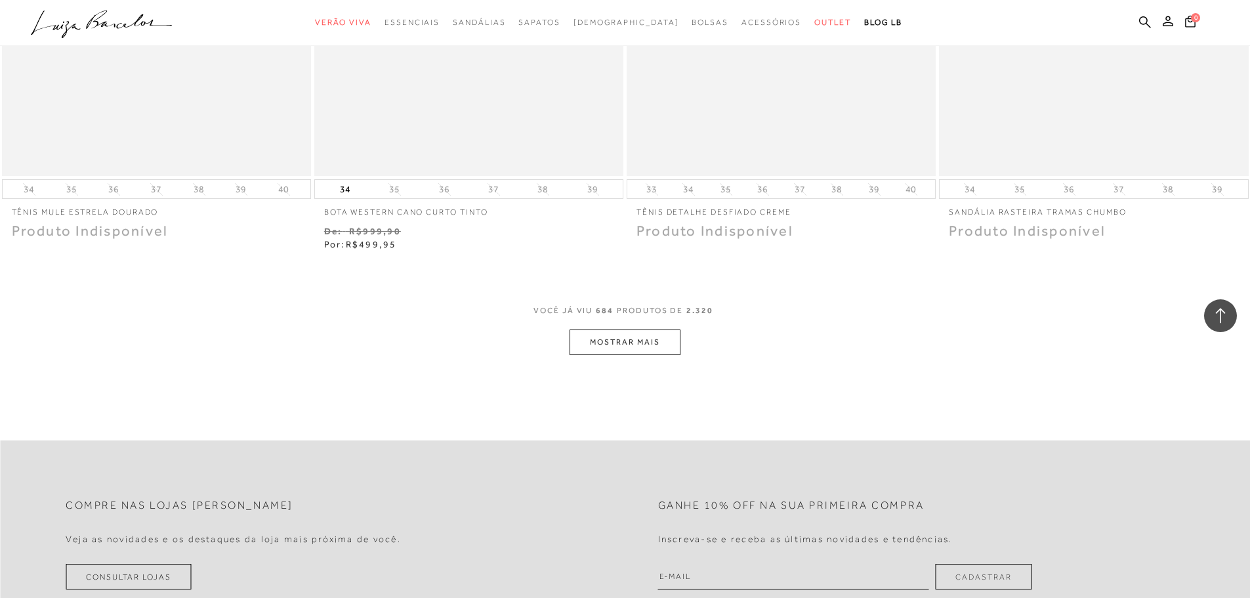
scroll to position [95860, 0]
click at [614, 326] on button "MOSTRAR MAIS" at bounding box center [625, 339] width 110 height 26
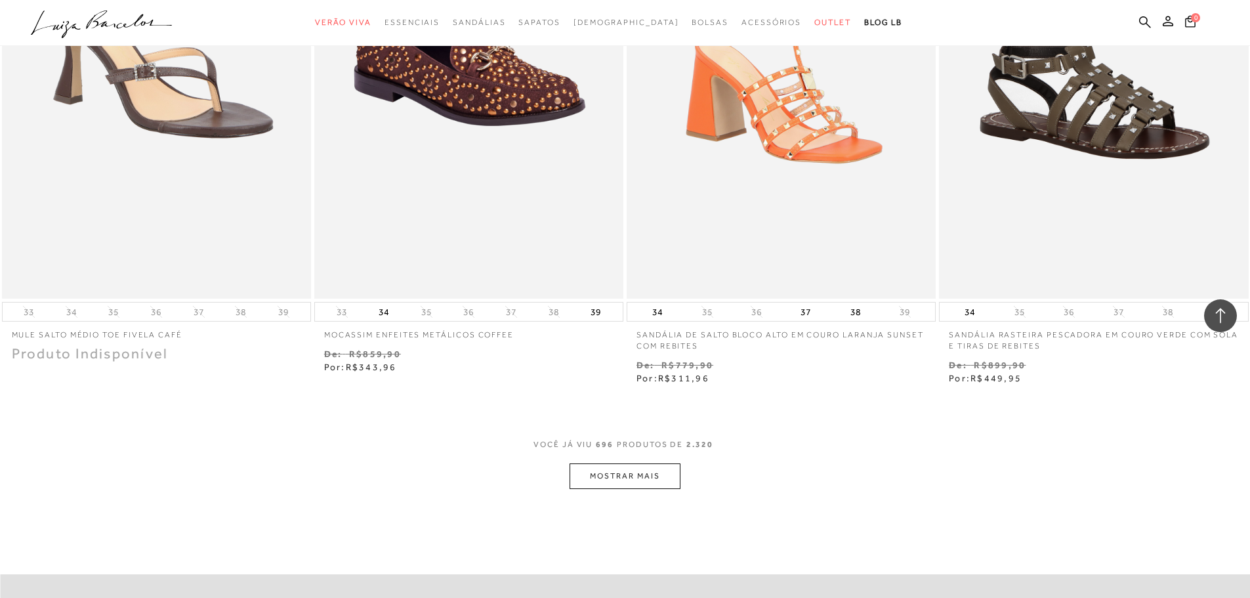
scroll to position [97550, 0]
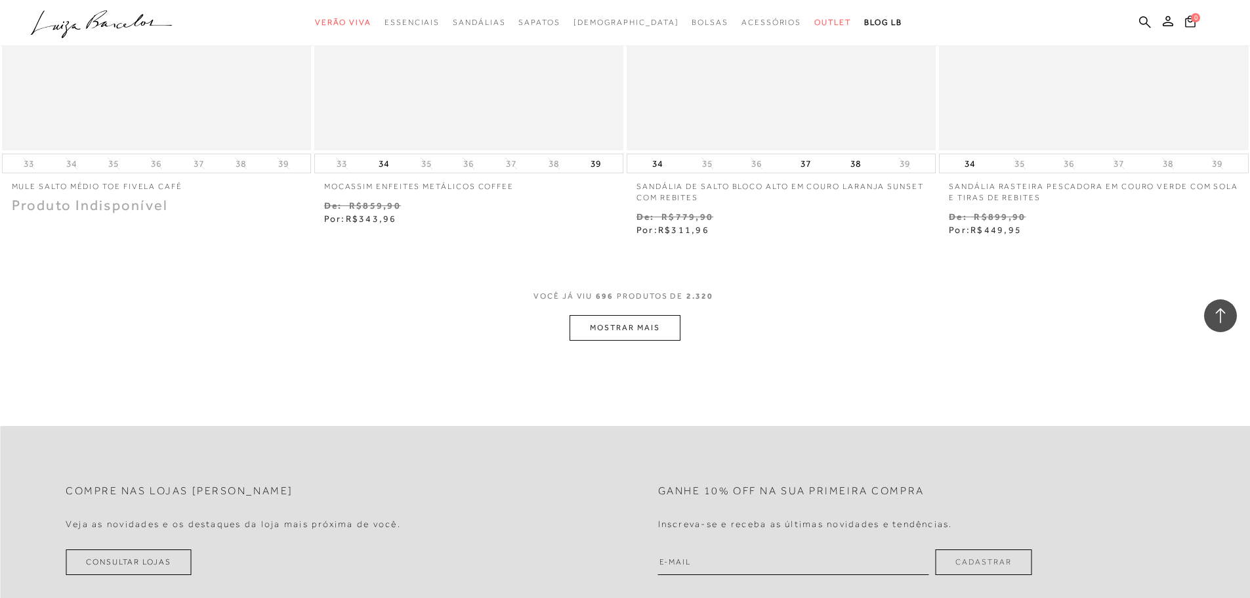
click at [647, 315] on button "MOSTRAR MAIS" at bounding box center [625, 328] width 110 height 26
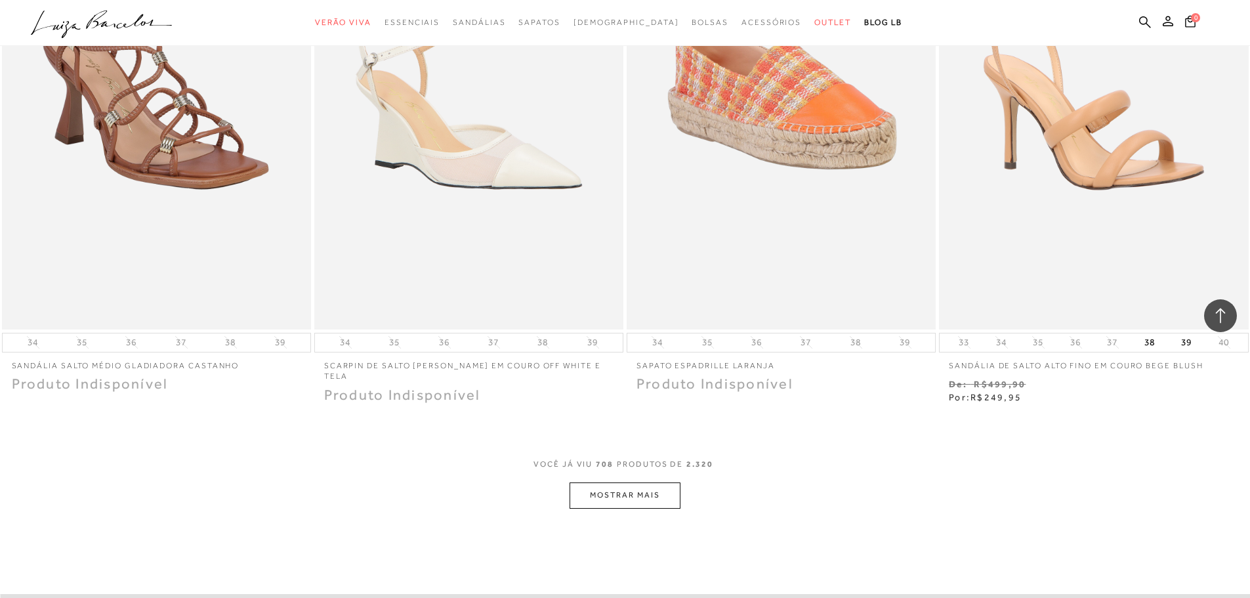
scroll to position [99059, 0]
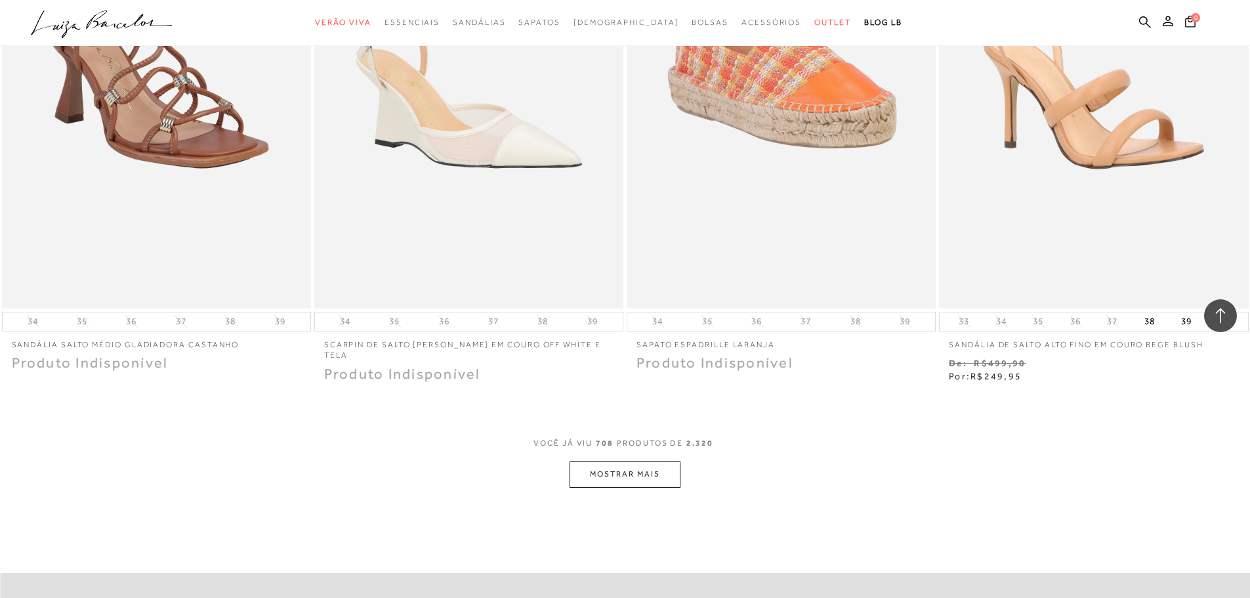
click at [620, 461] on button "MOSTRAR MAIS" at bounding box center [625, 474] width 110 height 26
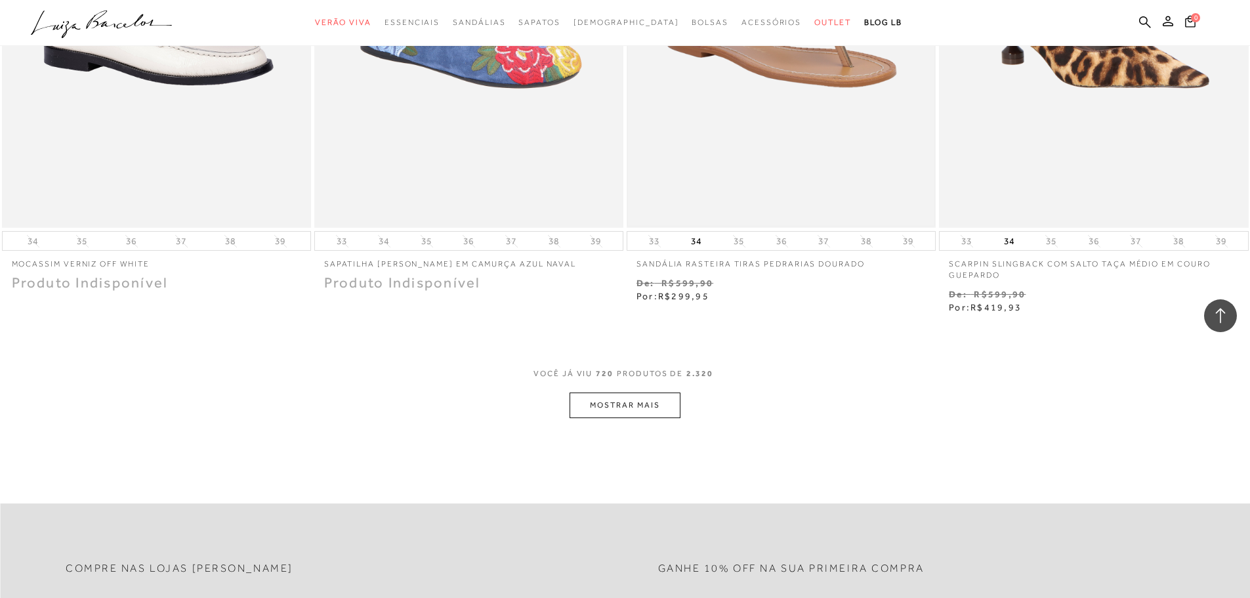
scroll to position [100897, 0]
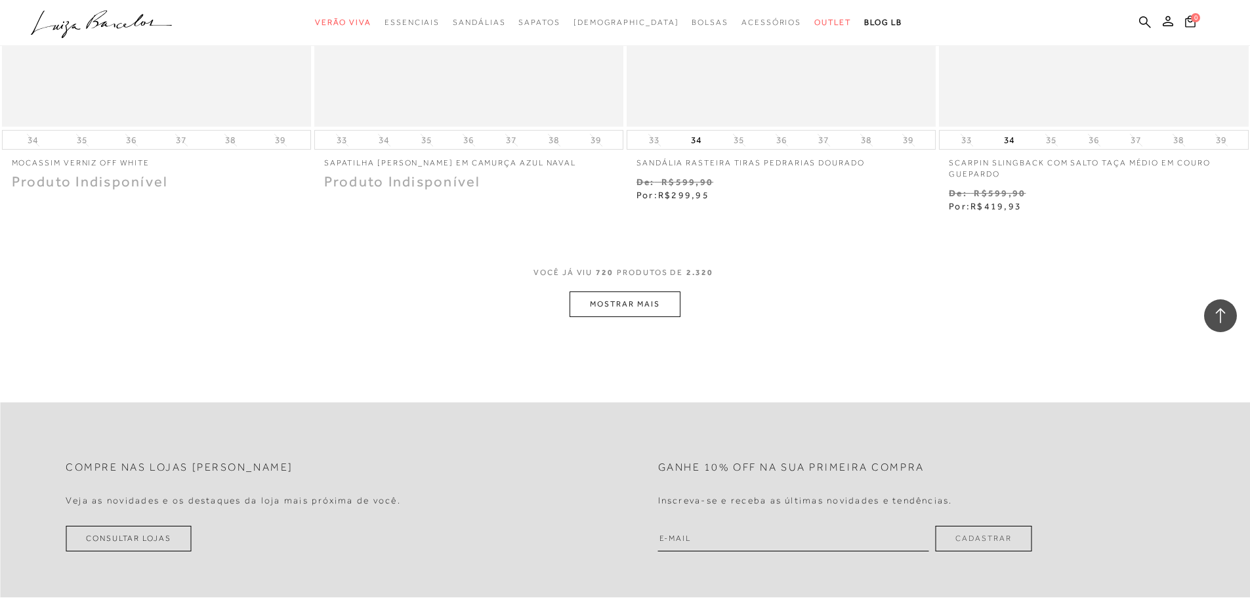
click at [612, 291] on button "MOSTRAR MAIS" at bounding box center [625, 304] width 110 height 26
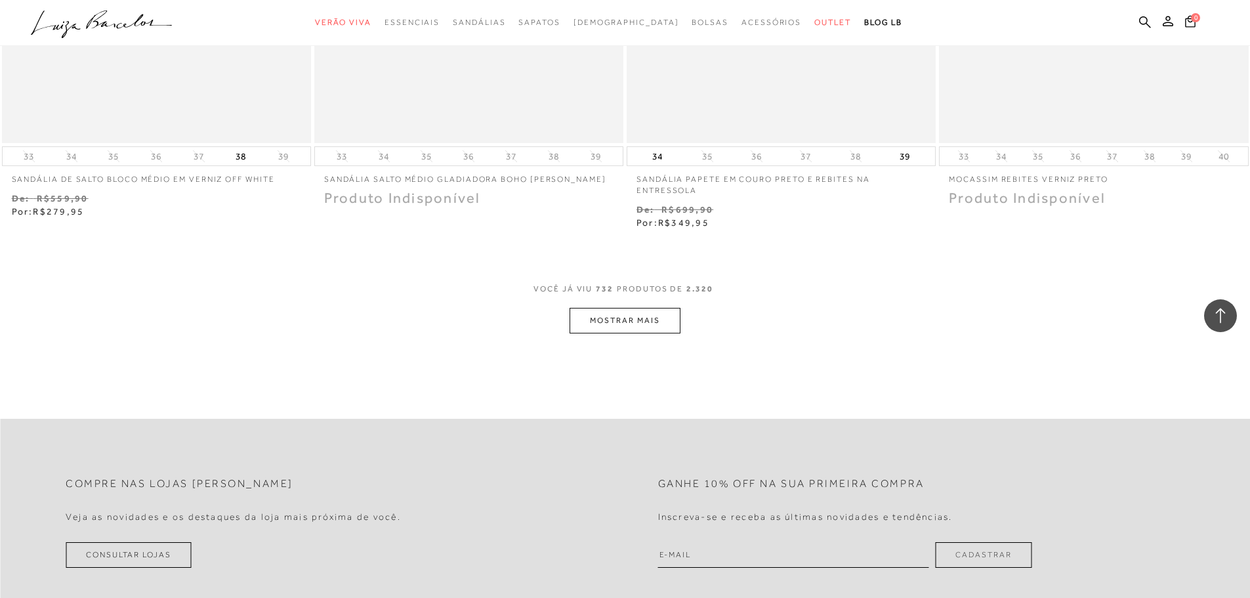
scroll to position [102669, 0]
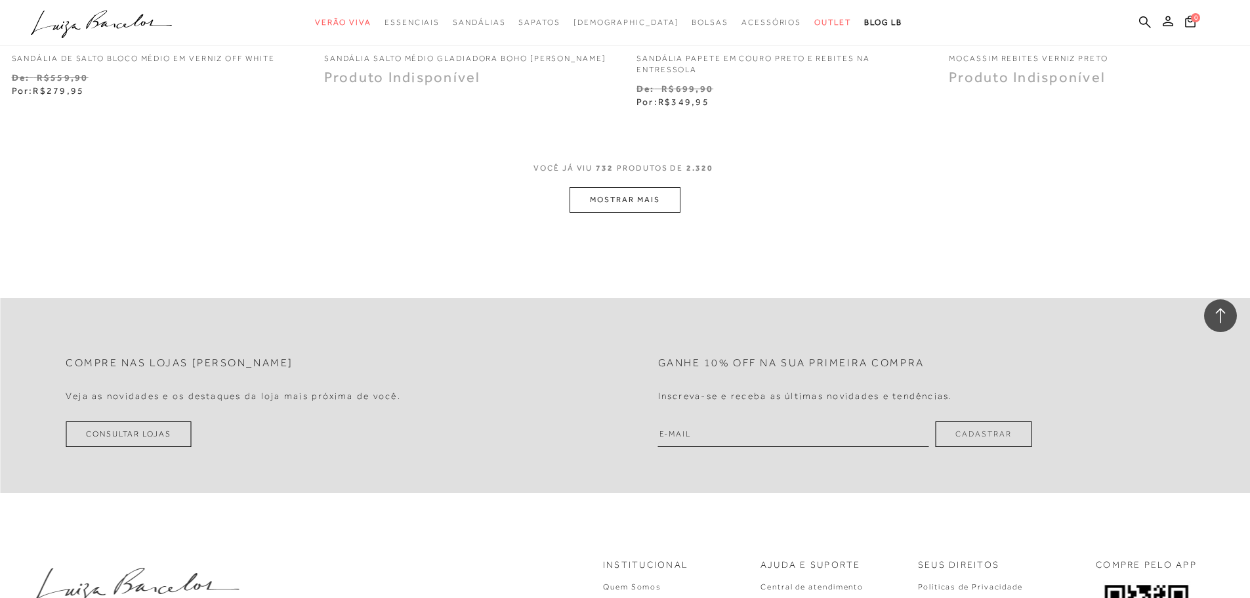
click at [637, 187] on button "MOSTRAR MAIS" at bounding box center [625, 200] width 110 height 26
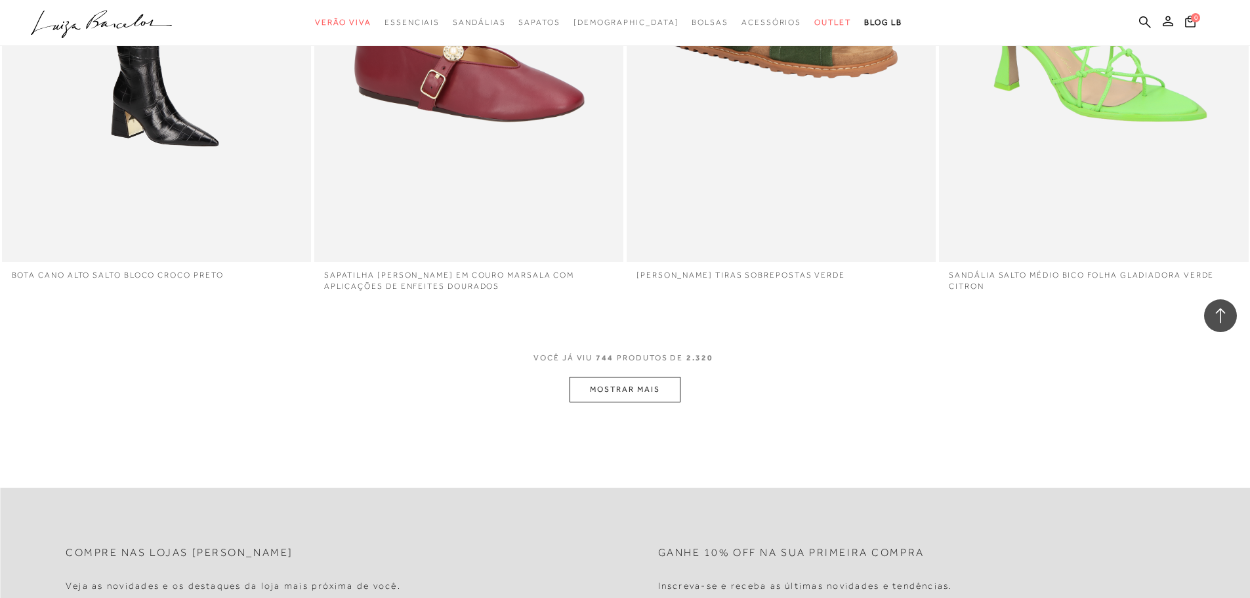
scroll to position [104047, 0]
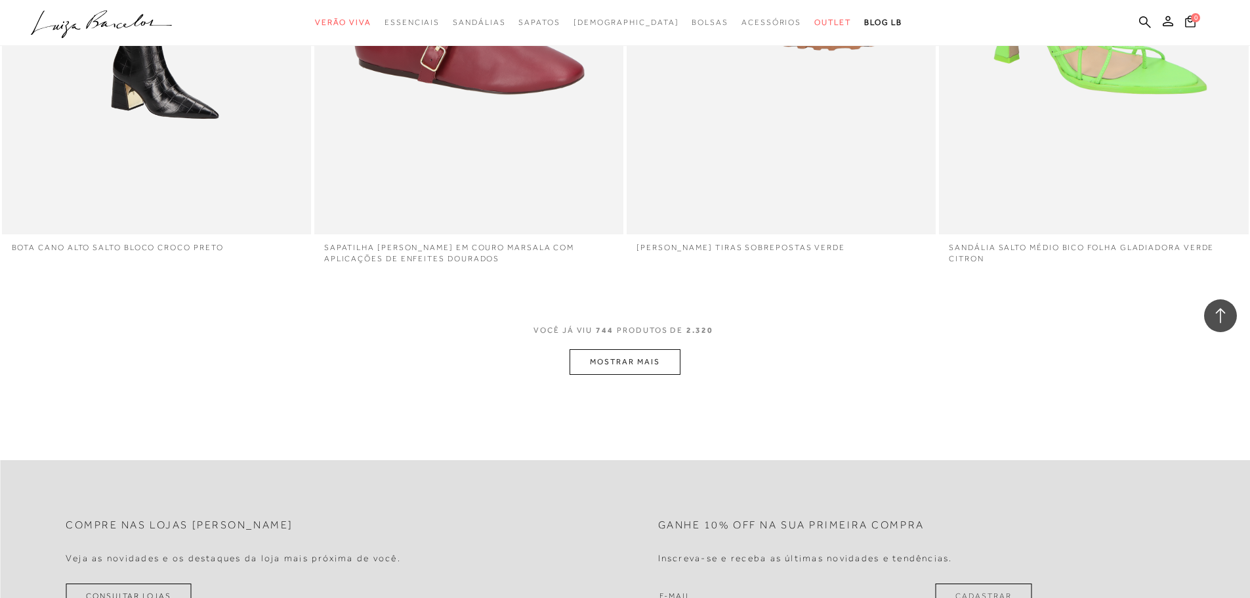
click at [618, 349] on button "MOSTRAR MAIS" at bounding box center [625, 362] width 110 height 26
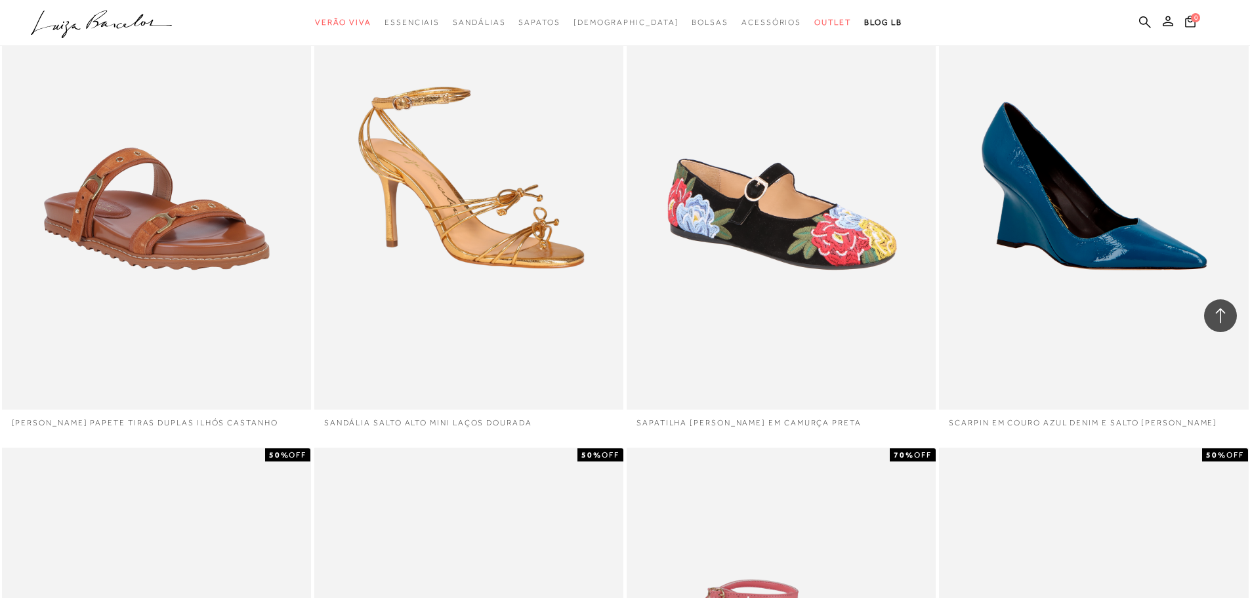
scroll to position [104572, 0]
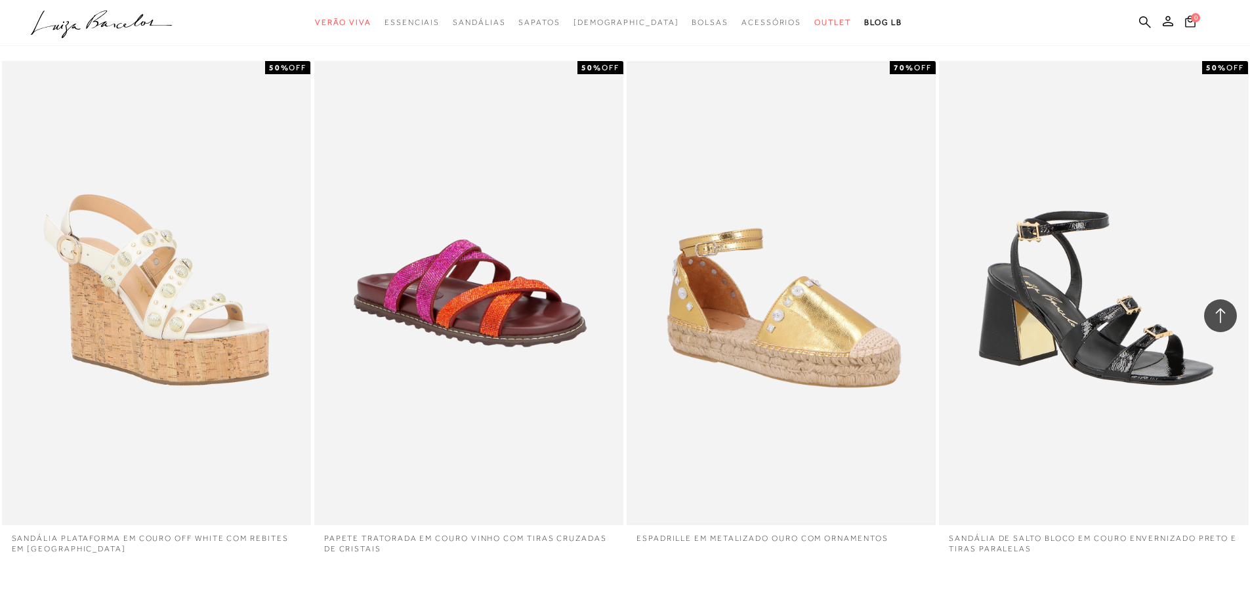
scroll to position [105556, 0]
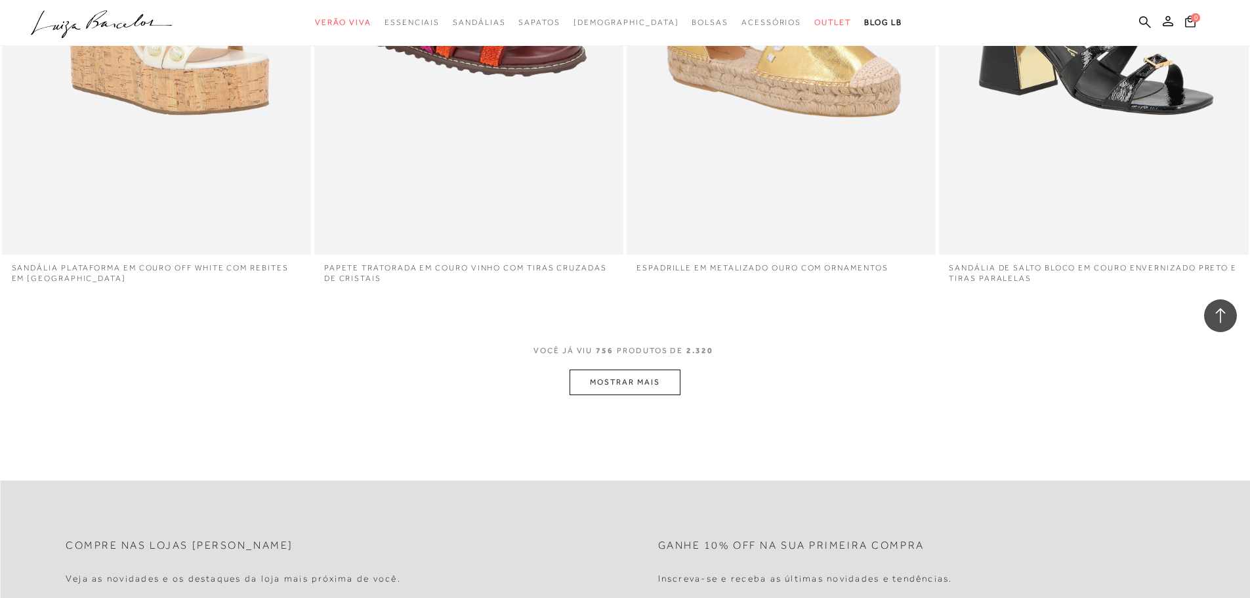
click at [625, 369] on button "MOSTRAR MAIS" at bounding box center [625, 382] width 110 height 26
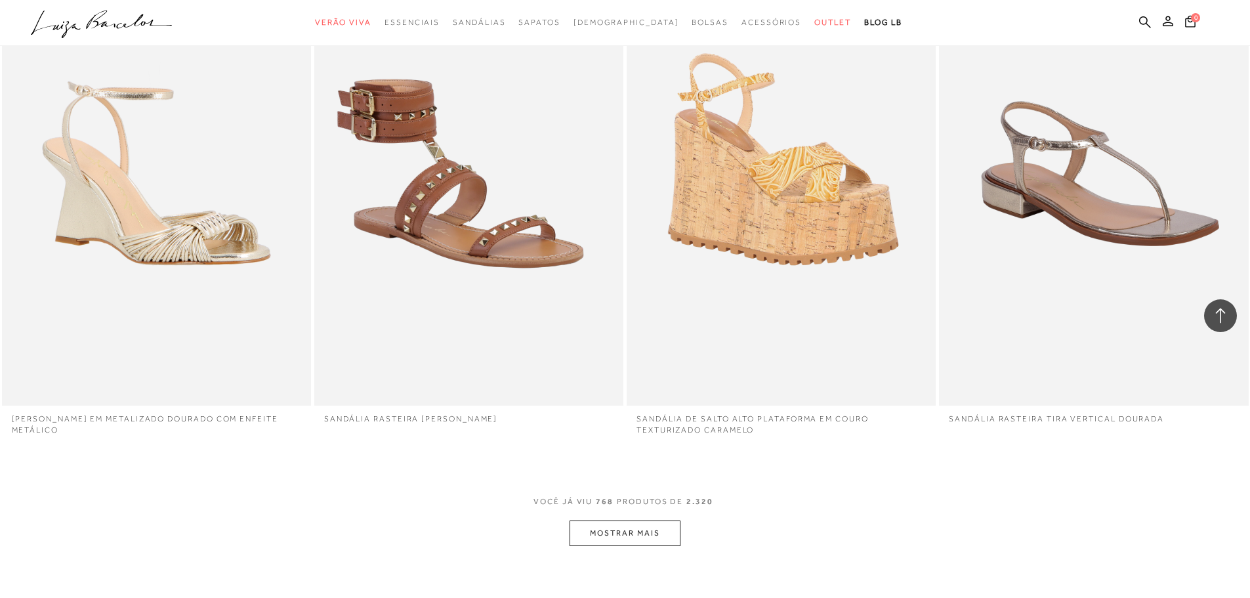
scroll to position [107131, 0]
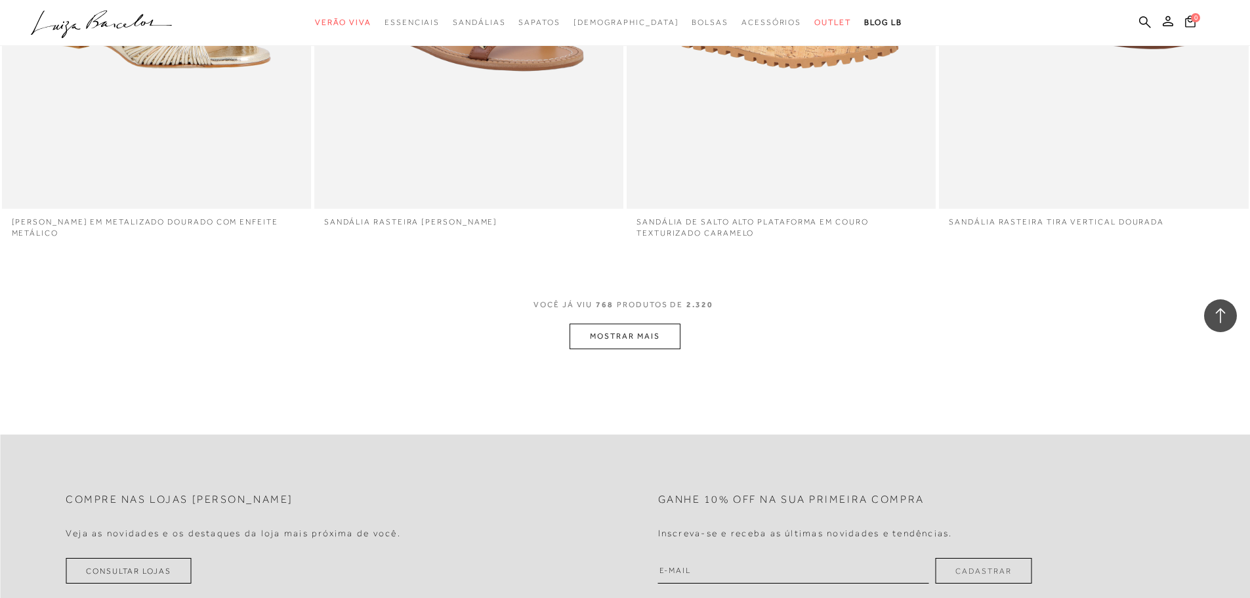
click at [642, 324] on button "MOSTRAR MAIS" at bounding box center [625, 337] width 110 height 26
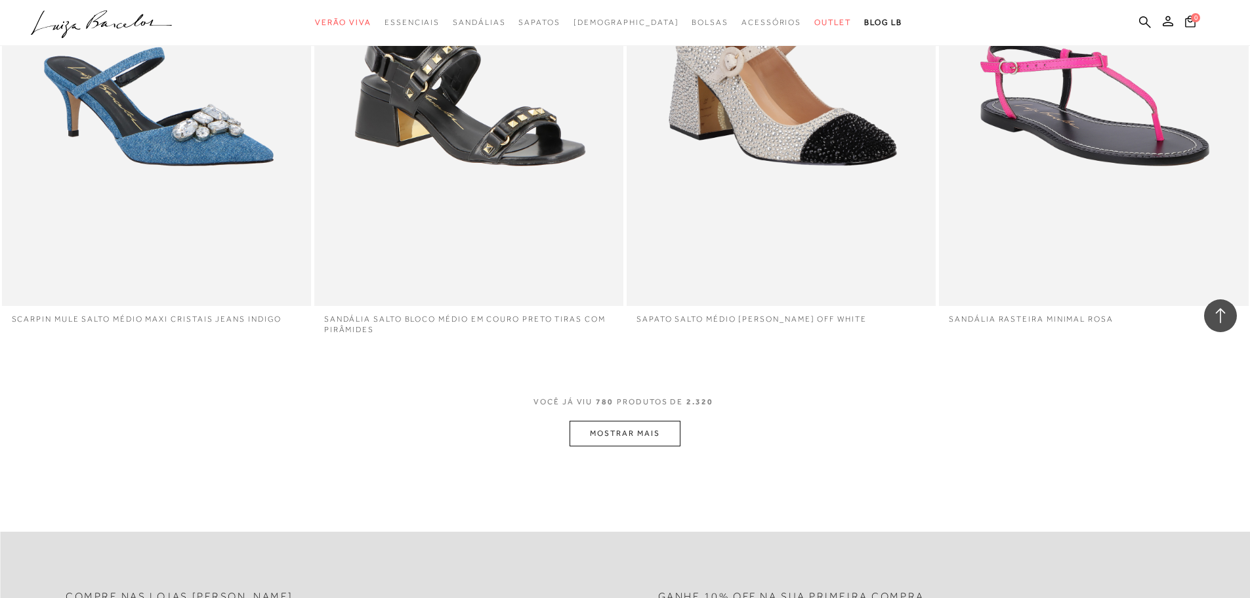
scroll to position [108772, 0]
